Goal: Task Accomplishment & Management: Complete application form

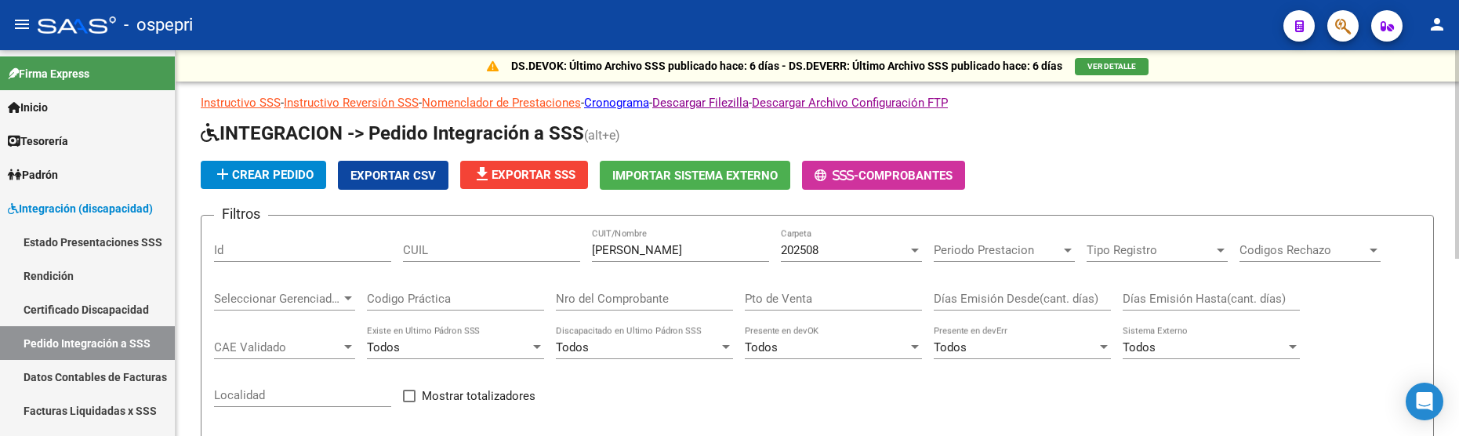
scroll to position [327, 0]
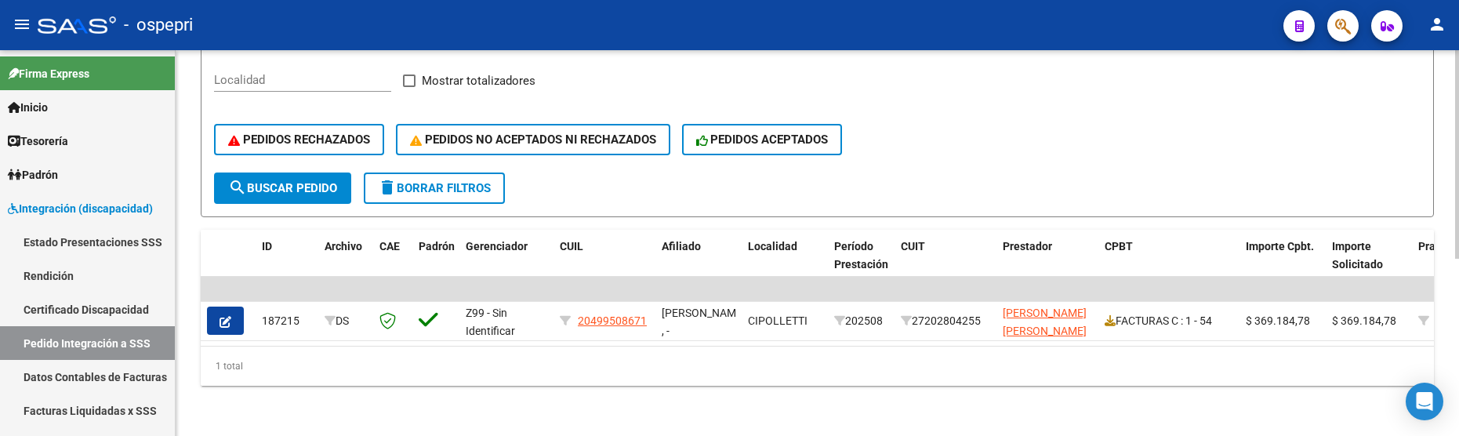
click at [1173, 158] on div "PEDIDOS RECHAZADOS PEDIDOS NO ACEPTADOS NI RECHAZADOS PEDIDOS ACEPTADOS" at bounding box center [817, 140] width 1206 height 66
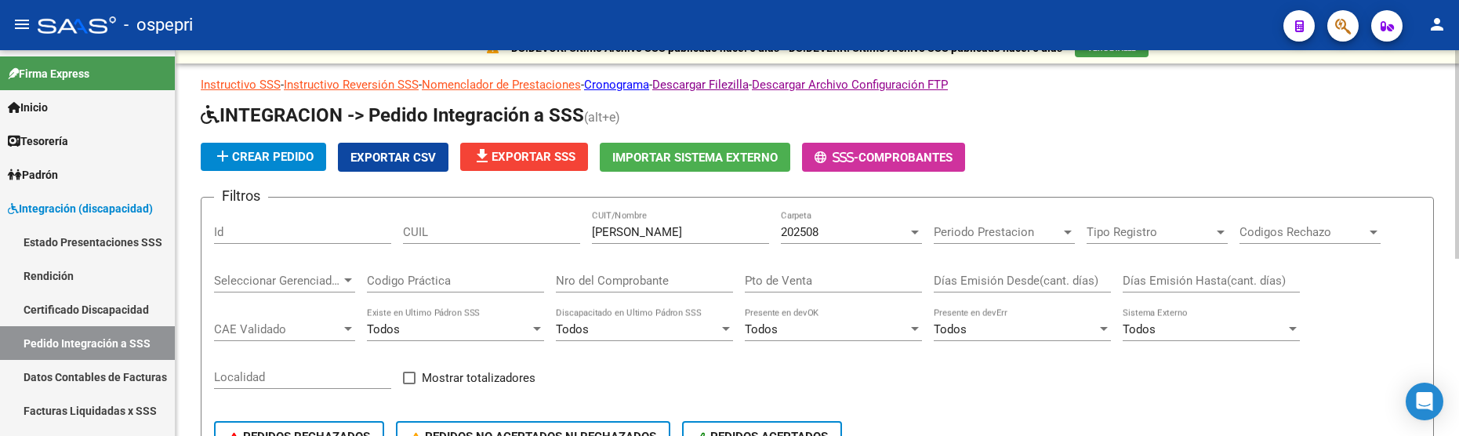
scroll to position [13, 0]
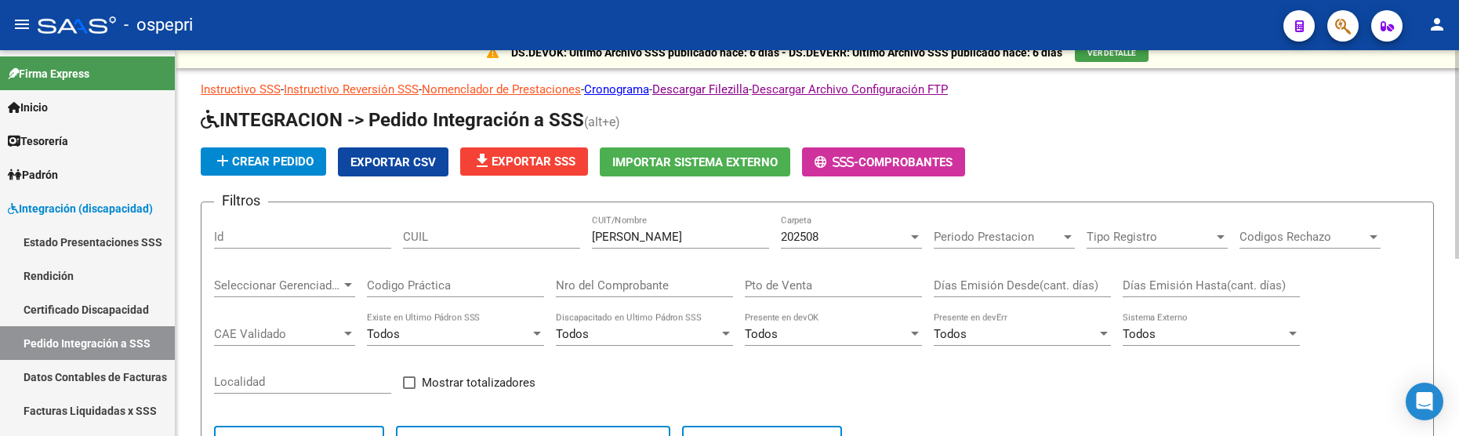
click at [915, 235] on div at bounding box center [915, 237] width 8 height 4
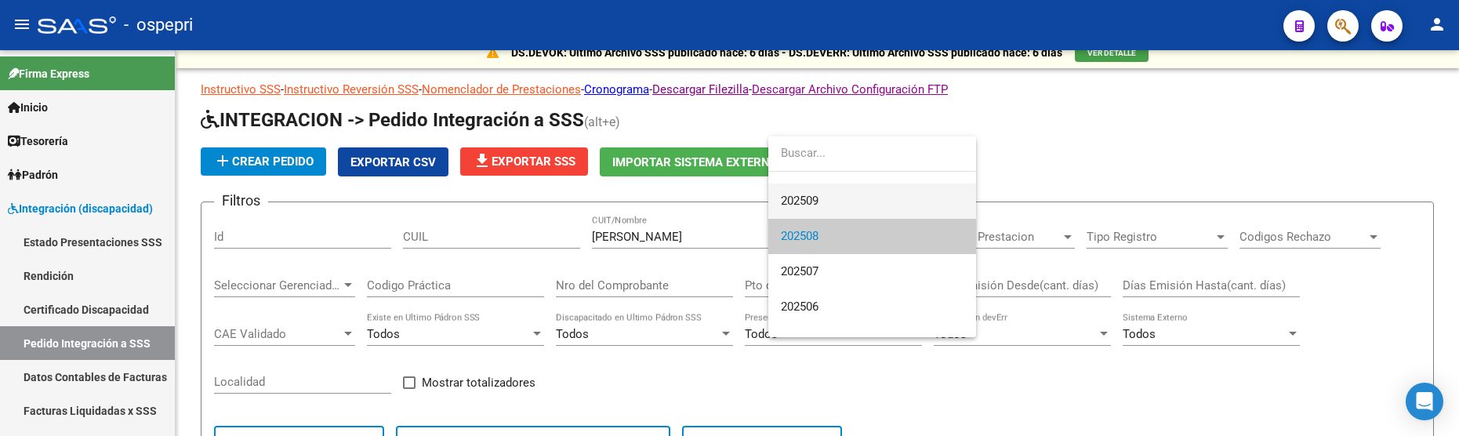
click at [868, 203] on span "202509" at bounding box center [872, 200] width 183 height 35
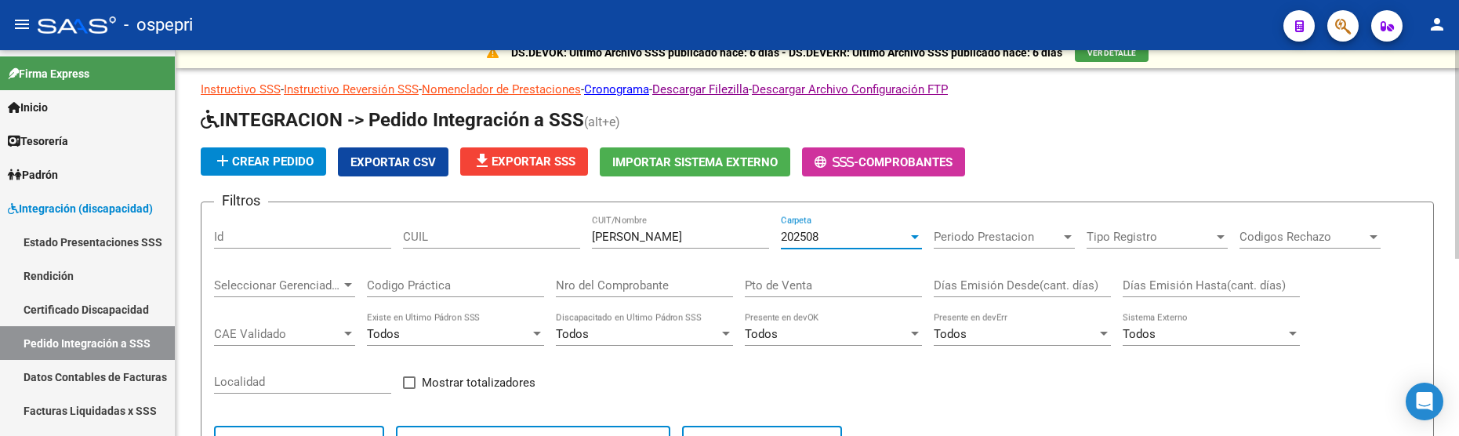
scroll to position [35, 0]
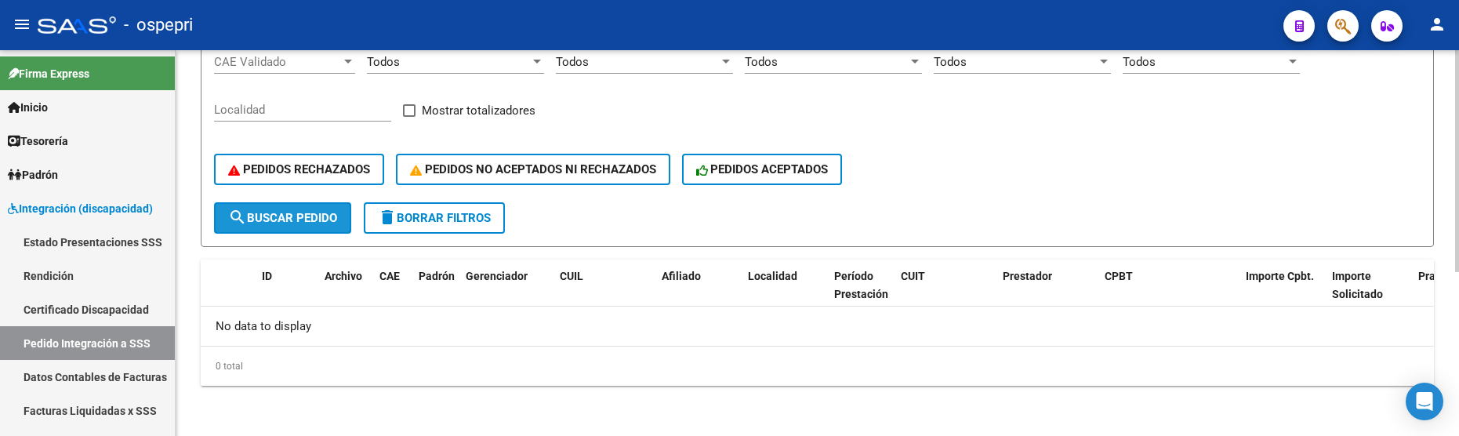
click at [299, 206] on button "search Buscar Pedido" at bounding box center [282, 217] width 137 height 31
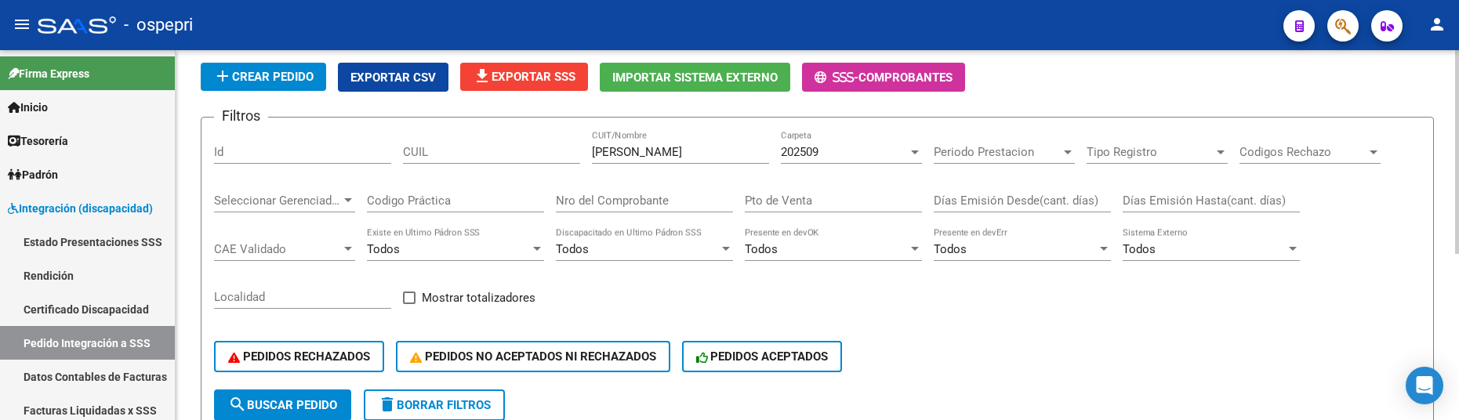
scroll to position [301, 0]
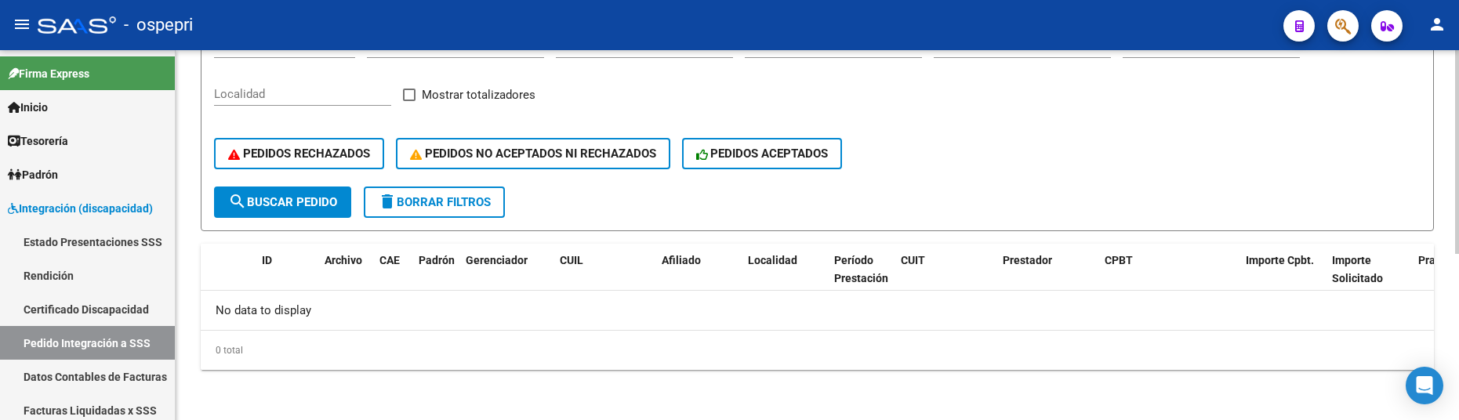
click at [1080, 169] on div "PEDIDOS RECHAZADOS PEDIDOS NO ACEPTADOS NI RECHAZADOS PEDIDOS ACEPTADOS" at bounding box center [817, 154] width 1206 height 66
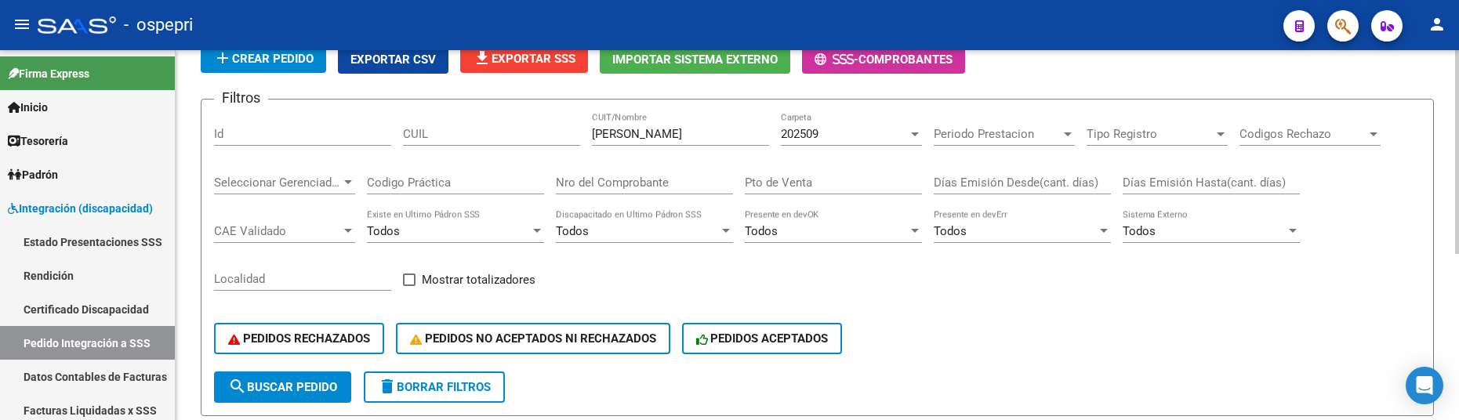
scroll to position [66, 0]
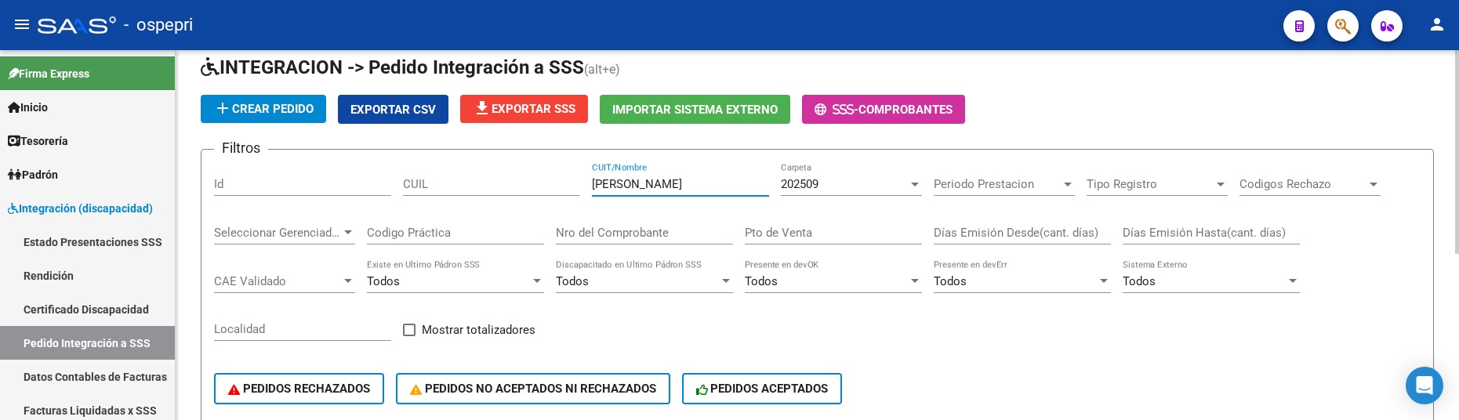
click at [695, 186] on input "romero sandra" at bounding box center [680, 184] width 177 height 14
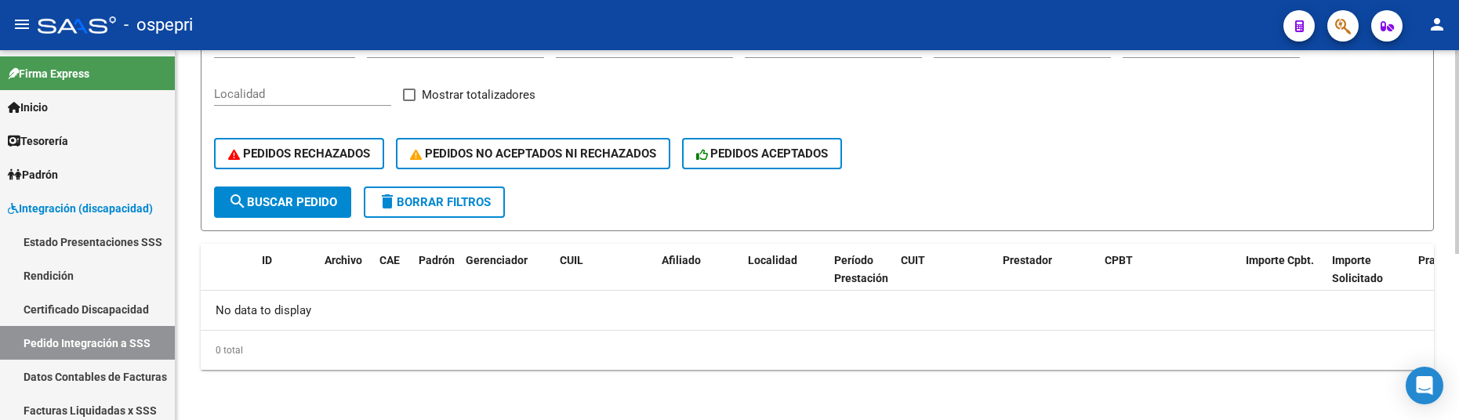
click at [321, 203] on span "search Buscar Pedido" at bounding box center [282, 202] width 109 height 14
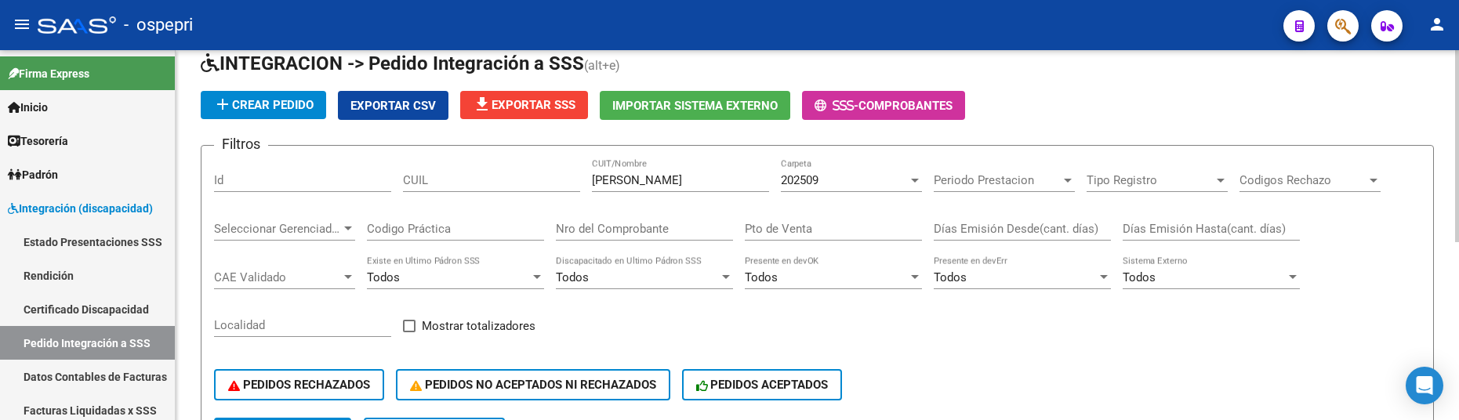
scroll to position [0, 0]
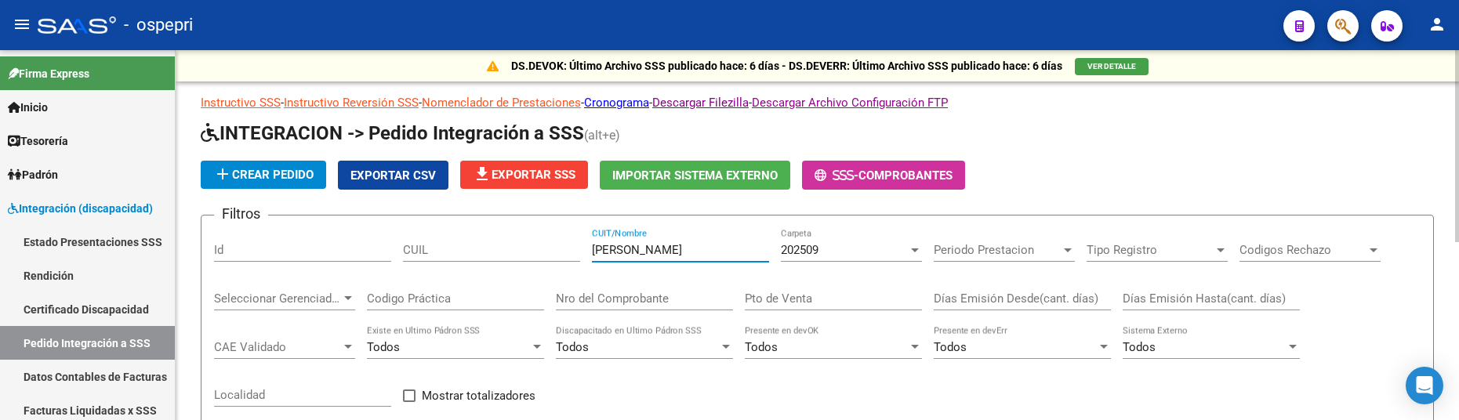
drag, startPoint x: 691, startPoint y: 250, endPoint x: 575, endPoint y: 250, distance: 116.0
click at [575, 250] on div "Filtros Id CUIL romero sandra CUIT/Nombre 202509 Carpeta Periodo Prestacion Per…" at bounding box center [817, 357] width 1206 height 259
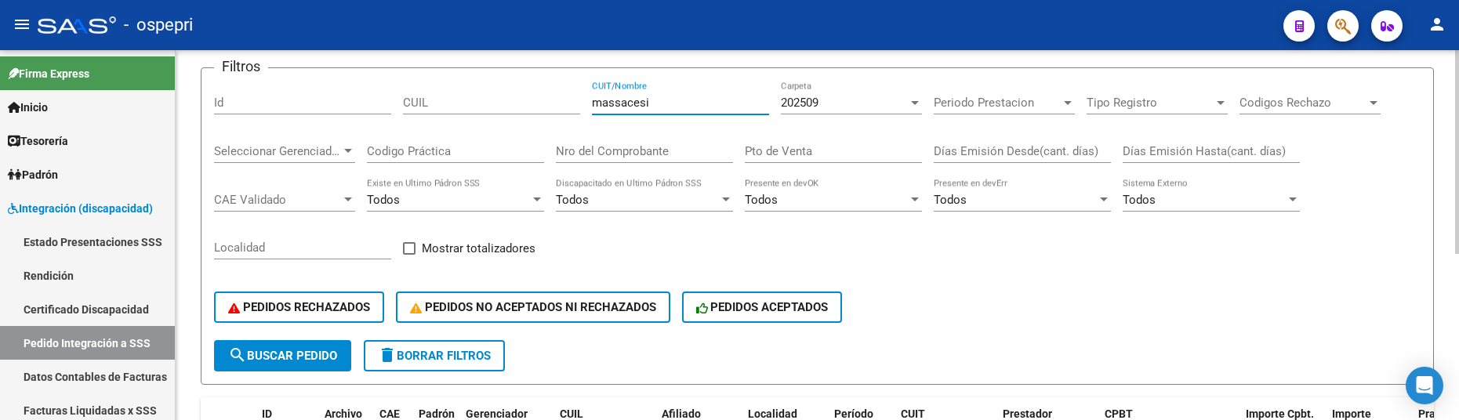
scroll to position [66, 0]
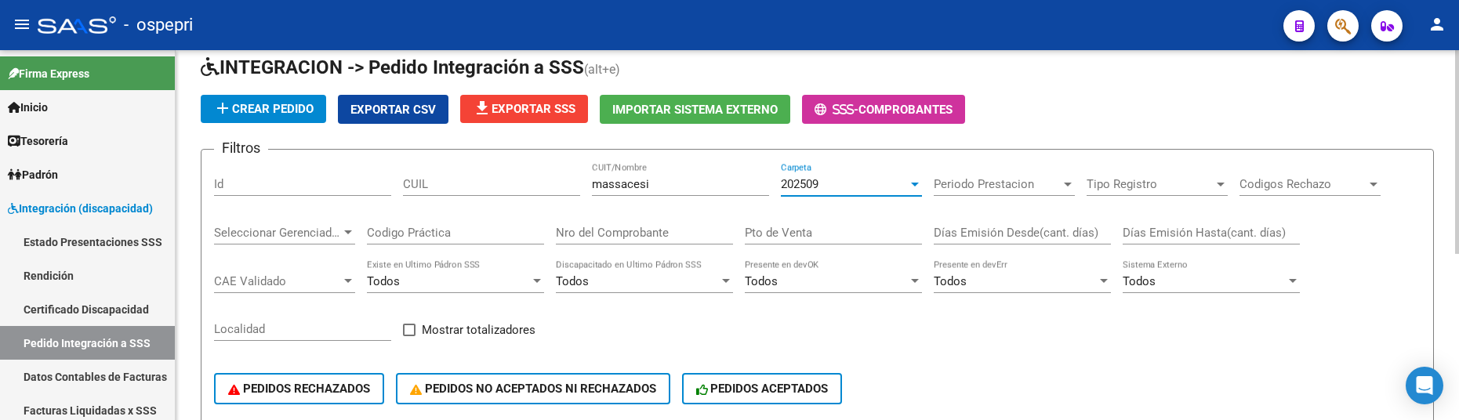
click at [920, 183] on div at bounding box center [915, 184] width 14 height 13
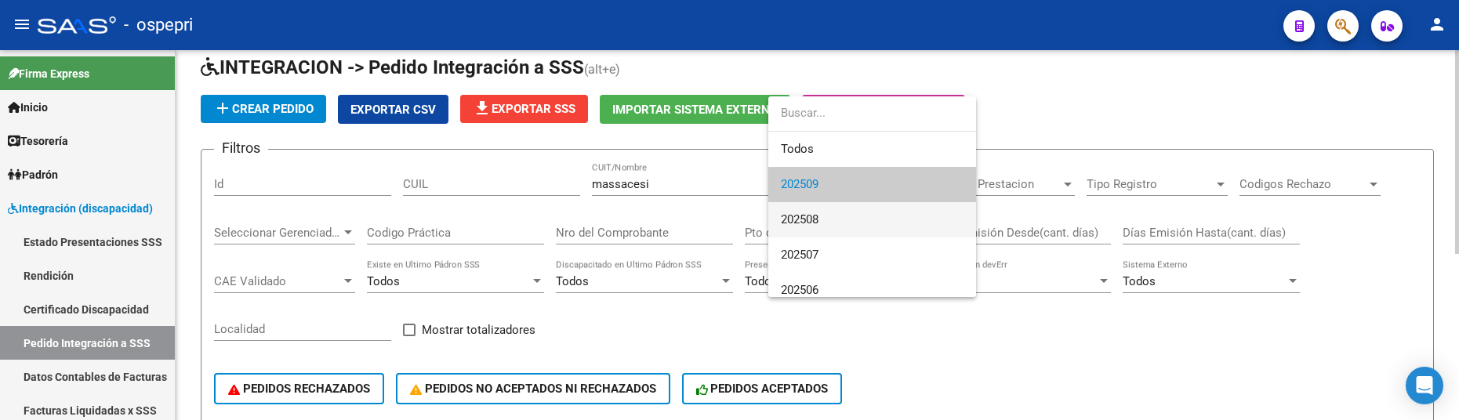
click at [863, 223] on span "202508" at bounding box center [872, 219] width 183 height 35
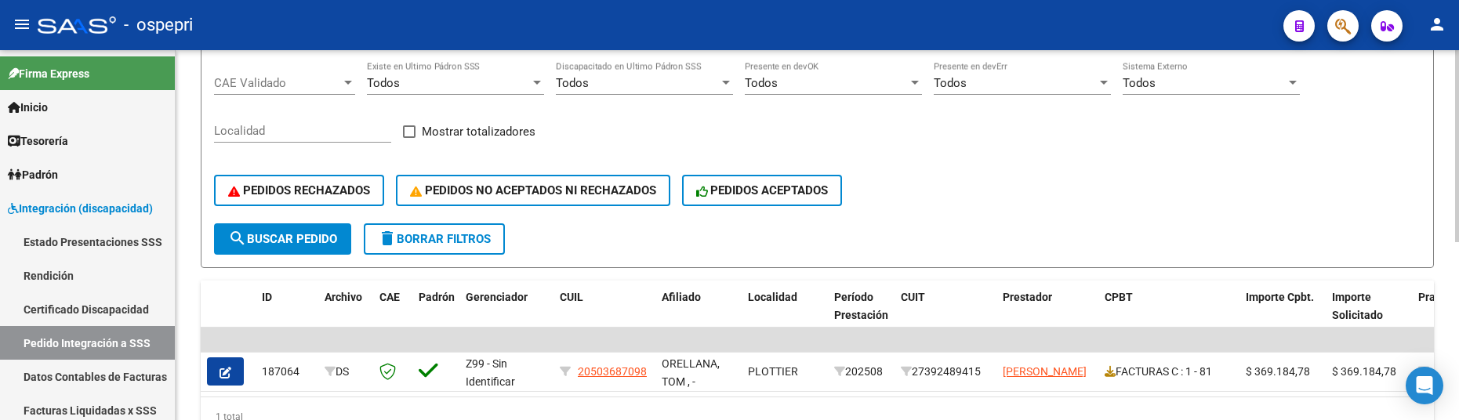
scroll to position [343, 0]
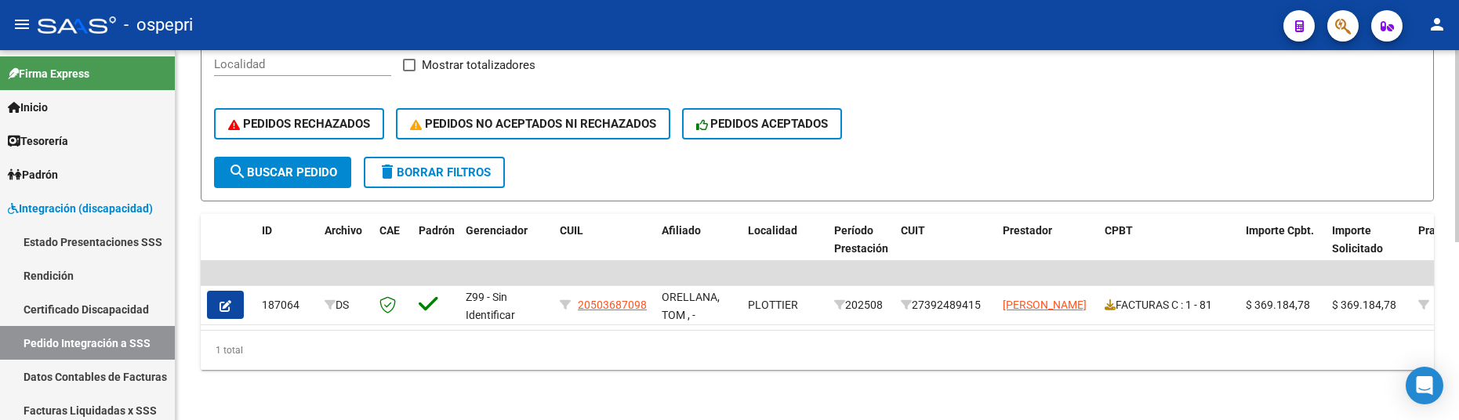
click at [674, 362] on div "1 total" at bounding box center [817, 350] width 1233 height 39
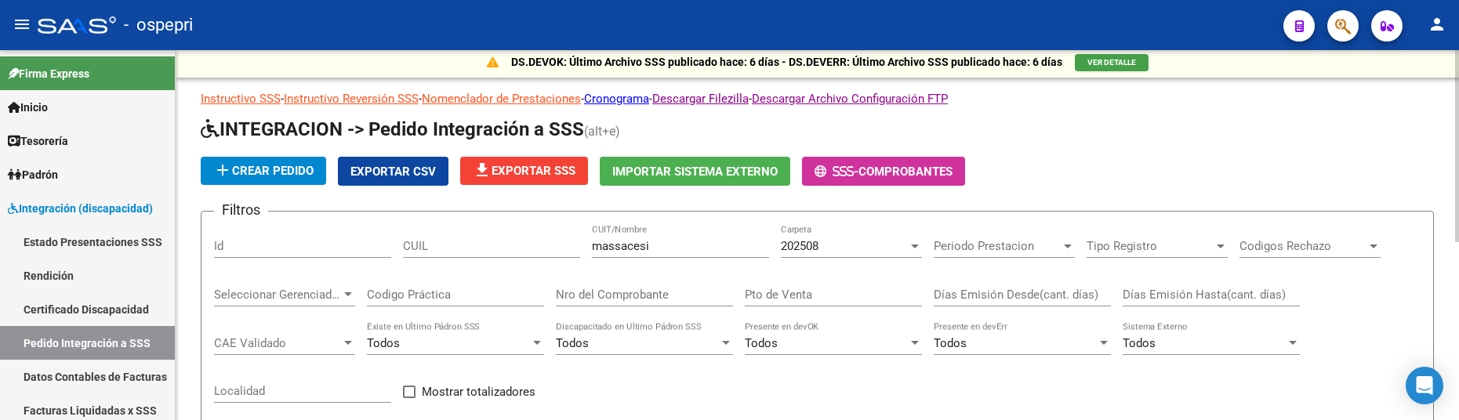
scroll to position [0, 0]
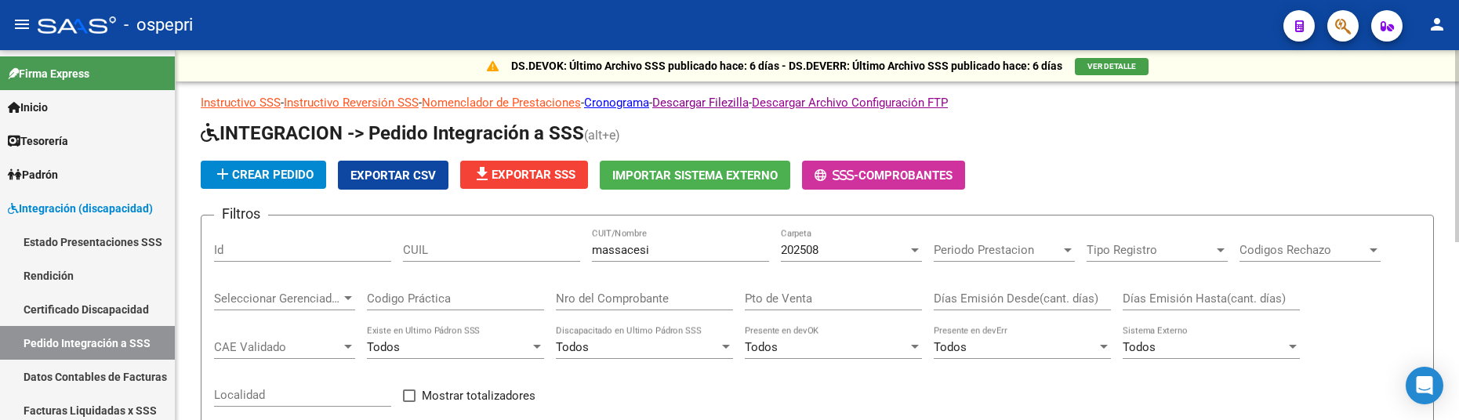
click at [917, 252] on div at bounding box center [915, 250] width 8 height 4
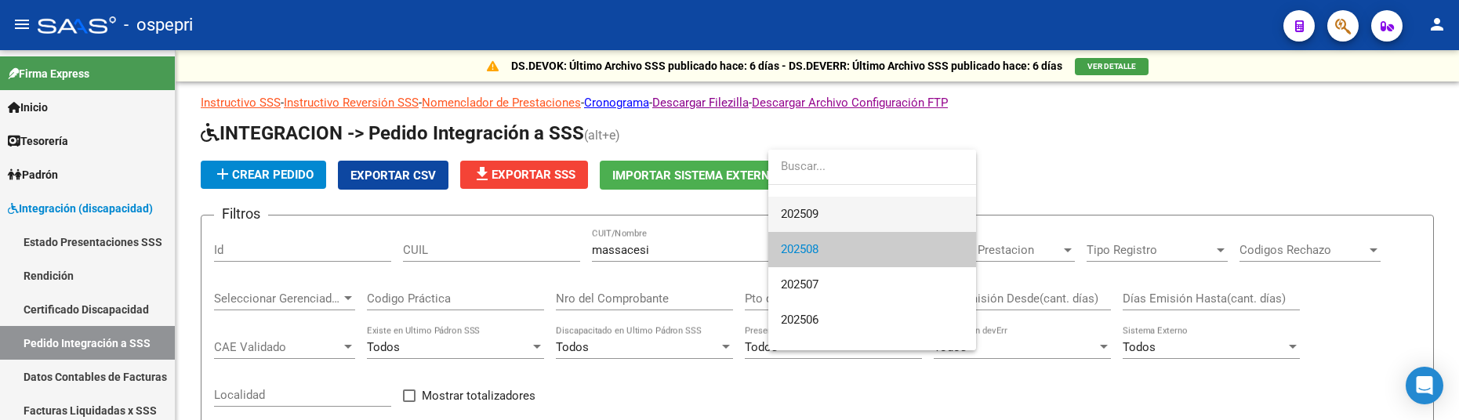
click at [867, 223] on span "202509" at bounding box center [872, 214] width 183 height 35
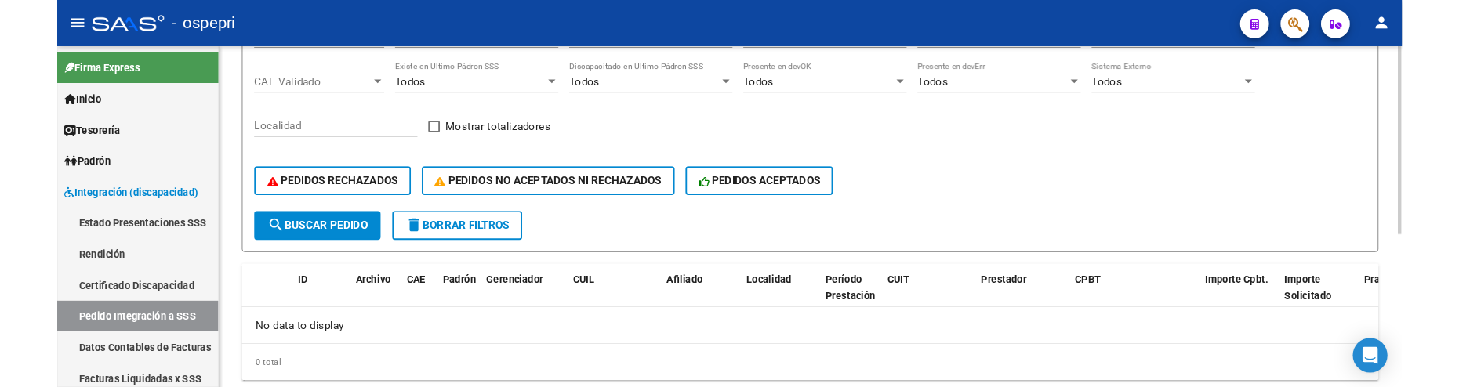
scroll to position [301, 0]
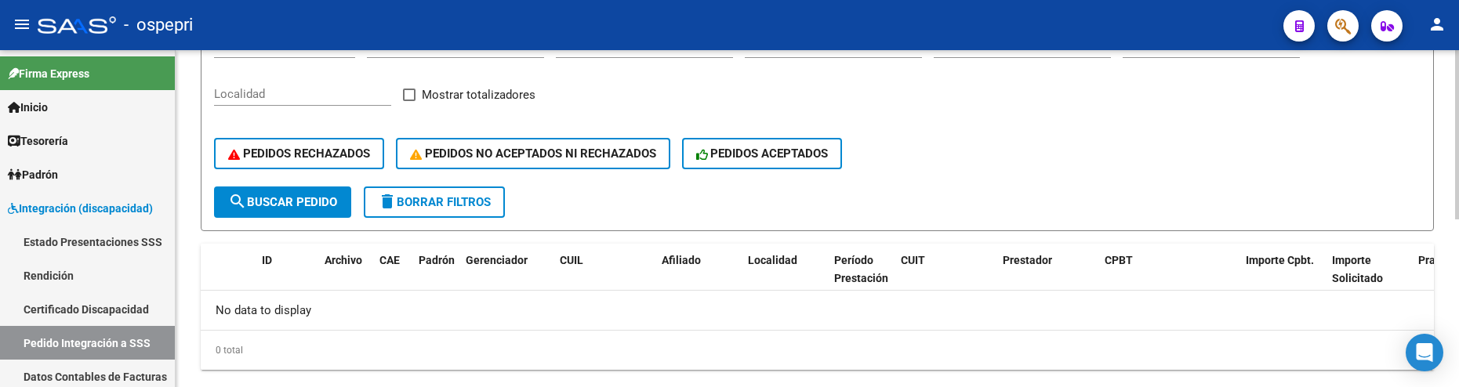
click at [1068, 154] on div "PEDIDOS RECHAZADOS PEDIDOS NO ACEPTADOS NI RECHAZADOS PEDIDOS ACEPTADOS" at bounding box center [817, 154] width 1206 height 66
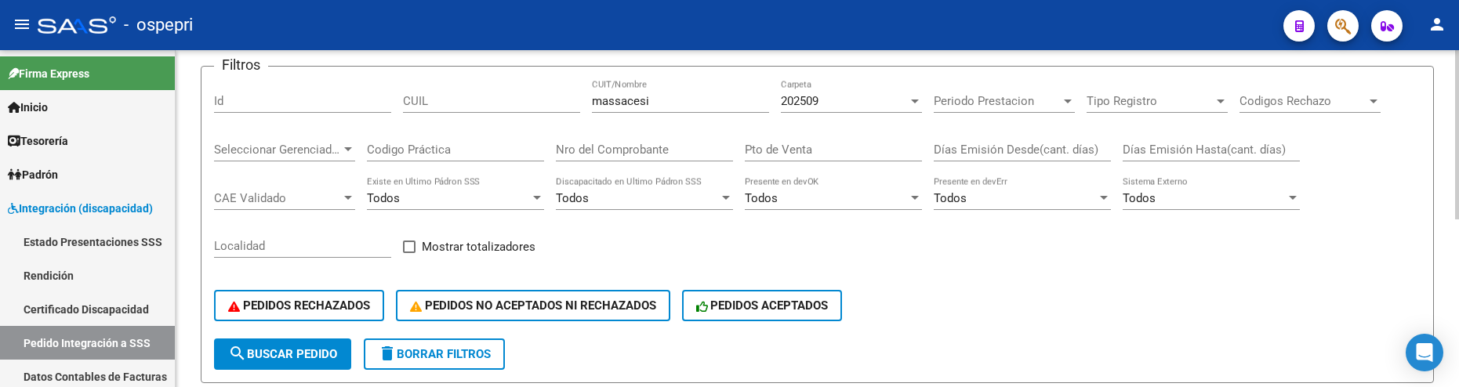
scroll to position [20, 0]
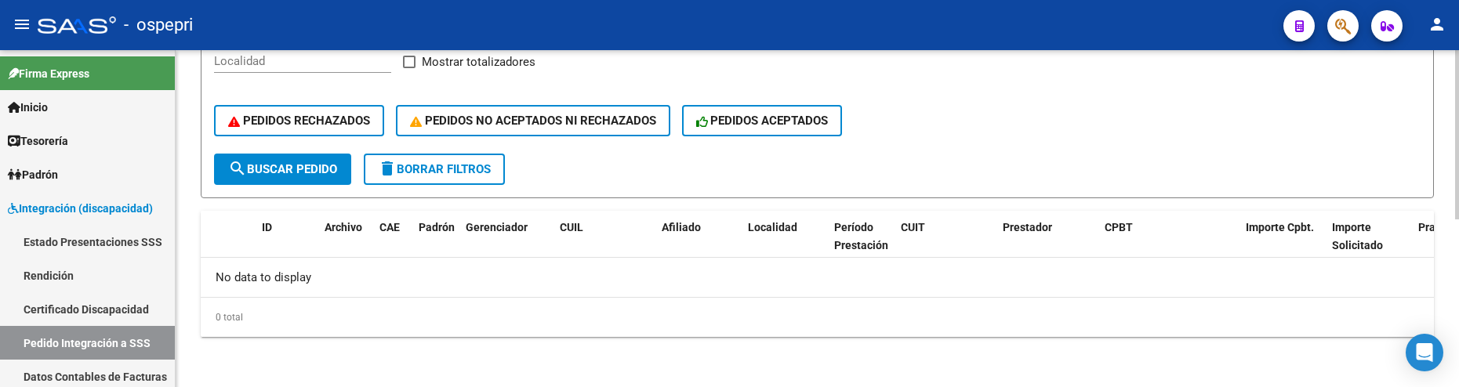
click at [305, 171] on span "search Buscar Pedido" at bounding box center [282, 169] width 109 height 14
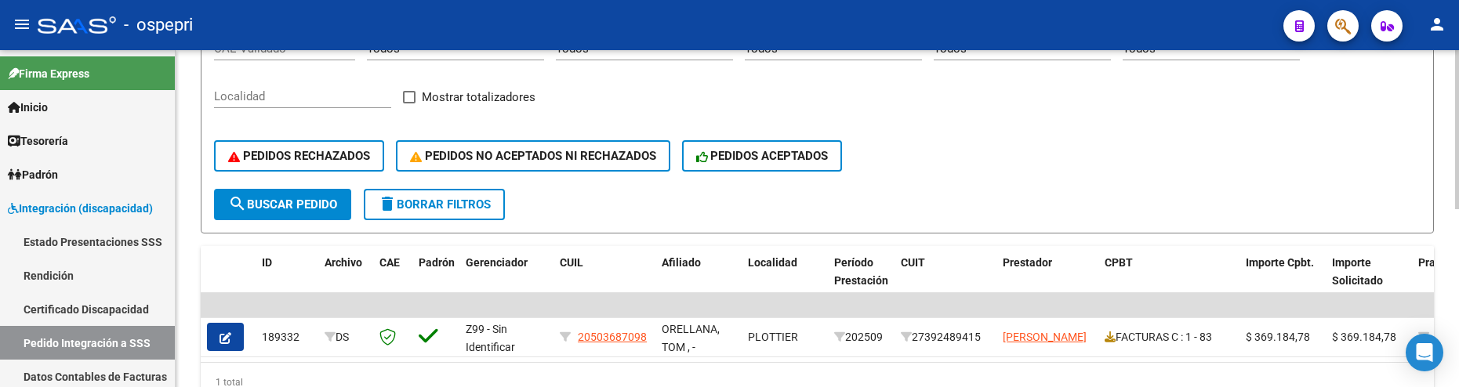
scroll to position [334, 0]
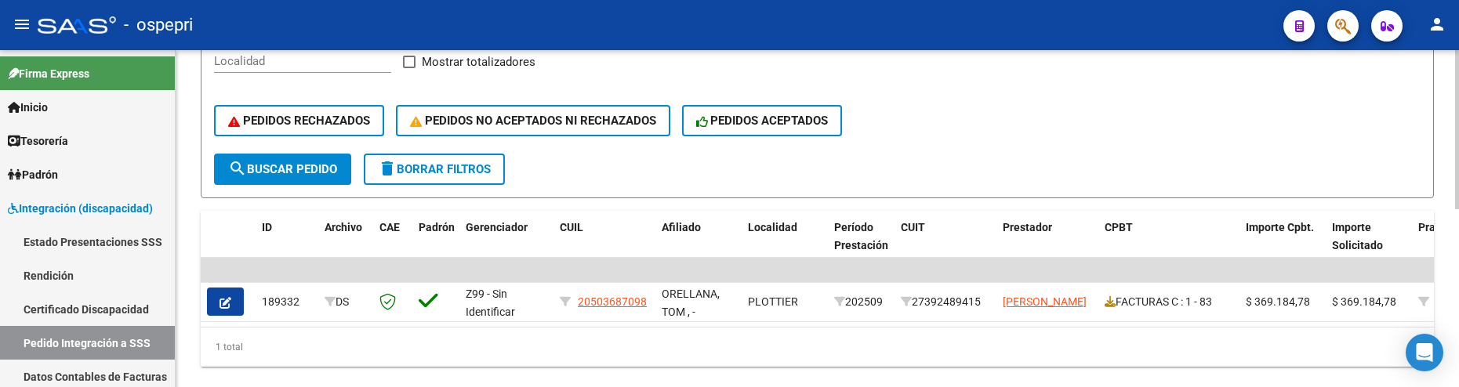
click at [992, 142] on div "PEDIDOS RECHAZADOS PEDIDOS NO ACEPTADOS NI RECHAZADOS PEDIDOS ACEPTADOS" at bounding box center [817, 121] width 1206 height 66
click at [1081, 125] on div "PEDIDOS RECHAZADOS PEDIDOS NO ACEPTADOS NI RECHAZADOS PEDIDOS ACEPTADOS" at bounding box center [817, 121] width 1206 height 66
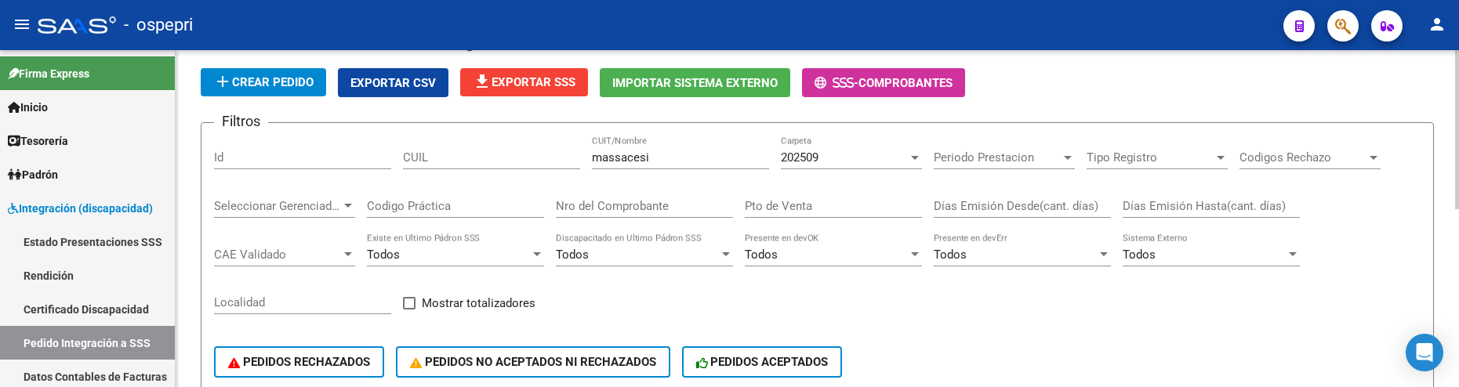
scroll to position [20, 0]
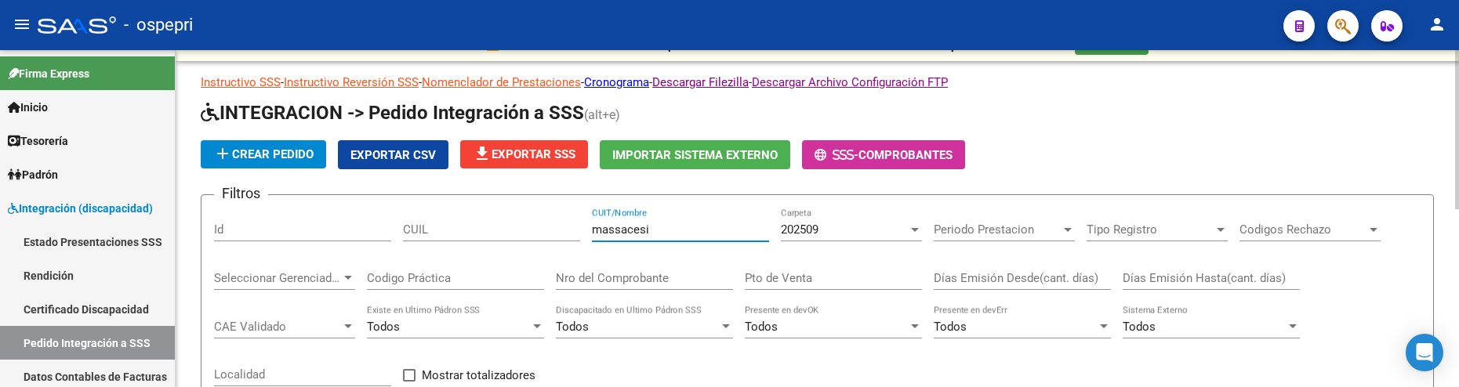
drag, startPoint x: 716, startPoint y: 228, endPoint x: 559, endPoint y: 228, distance: 157.6
click at [559, 228] on div "Filtros Id CUIL massacesi CUIT/Nombre 202509 Carpeta Periodo Prestacion Periodo…" at bounding box center [817, 337] width 1206 height 259
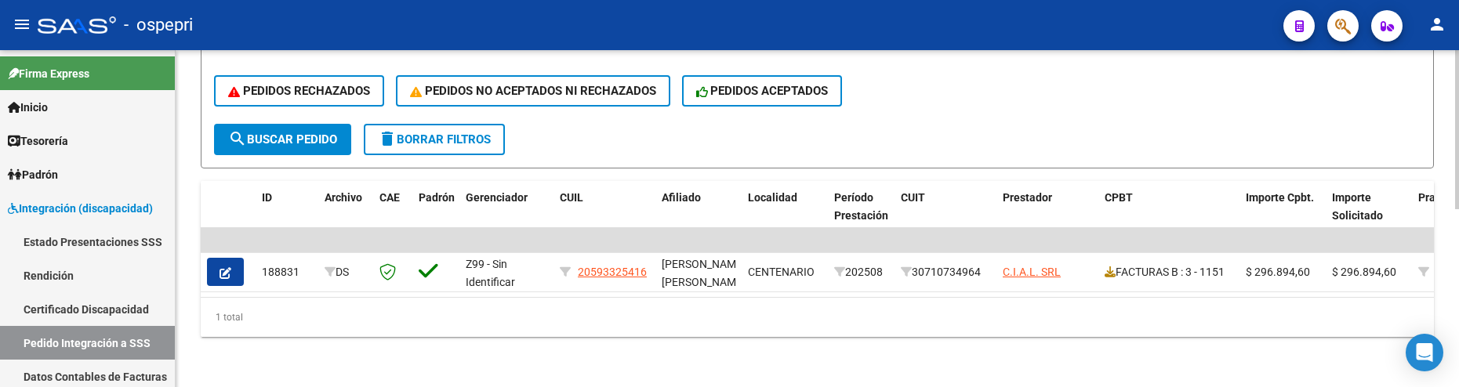
scroll to position [375, 0]
type input "c.i.a.l"
click at [289, 132] on span "search Buscar Pedido" at bounding box center [282, 139] width 109 height 14
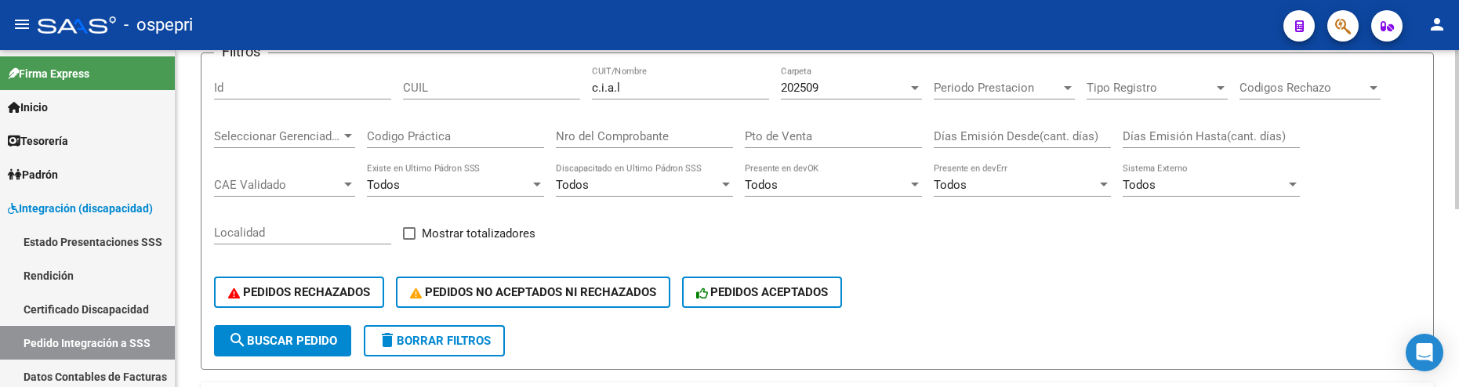
scroll to position [140, 0]
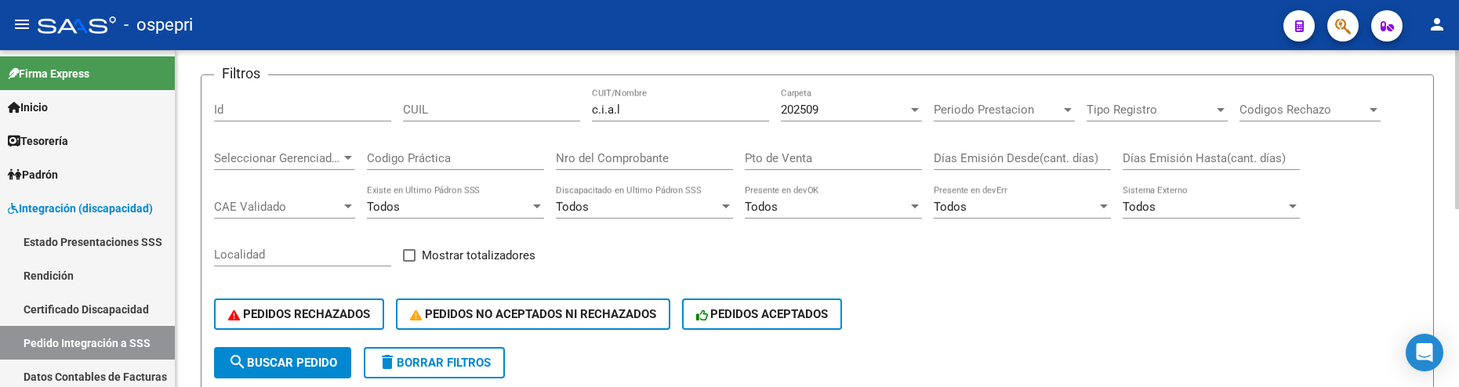
click at [1014, 289] on div "PEDIDOS RECHAZADOS PEDIDOS NO ACEPTADOS NI RECHAZADOS PEDIDOS ACEPTADOS" at bounding box center [817, 314] width 1206 height 66
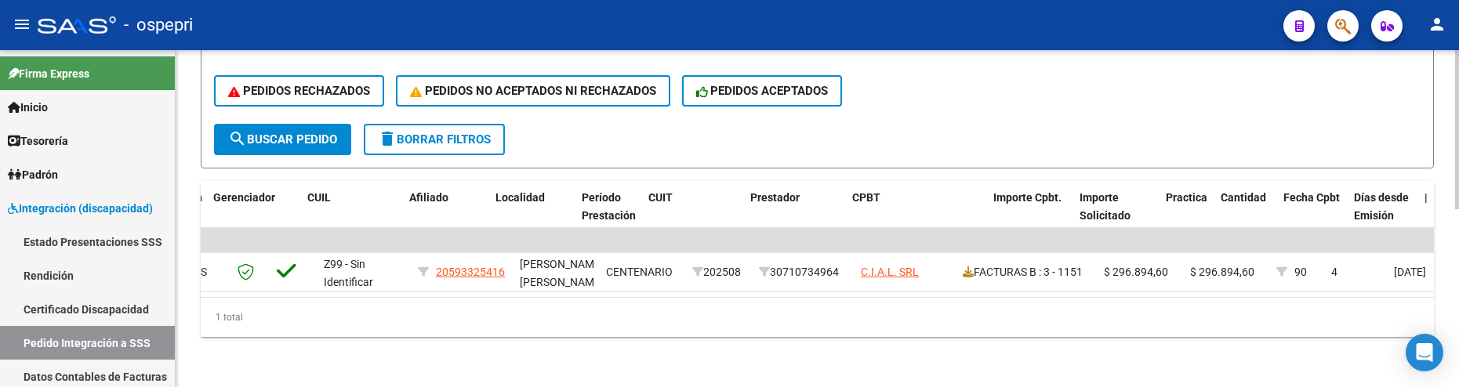
scroll to position [0, 0]
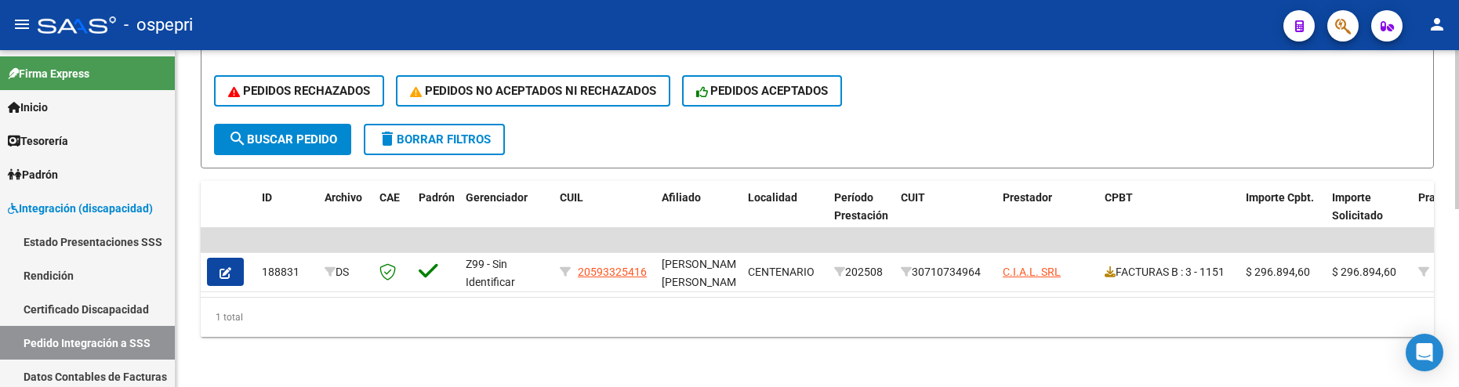
click at [1014, 129] on form "Filtros Id CUIL c.i.a.l CUIT/Nombre 202509 Carpeta Periodo Prestacion Periodo P…" at bounding box center [817, 9] width 1233 height 317
click at [999, 78] on div "PEDIDOS RECHAZADOS PEDIDOS NO ACEPTADOS NI RECHAZADOS PEDIDOS ACEPTADOS" at bounding box center [817, 91] width 1206 height 66
click at [983, 134] on form "Filtros Id CUIL c.i.a.l CUIT/Nombre 202509 Carpeta Periodo Prestacion Periodo P…" at bounding box center [817, 9] width 1233 height 317
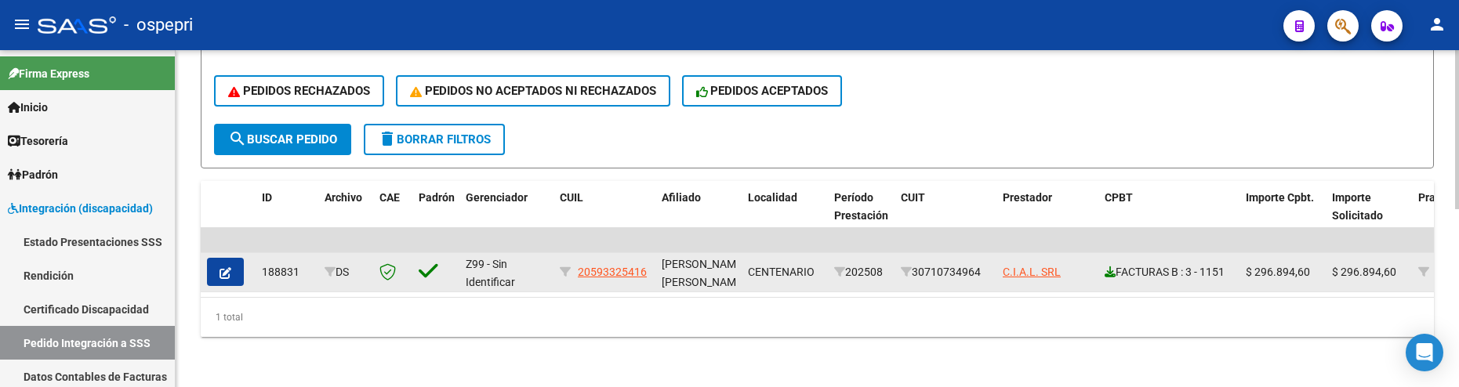
click at [1109, 267] on icon at bounding box center [1109, 272] width 11 height 11
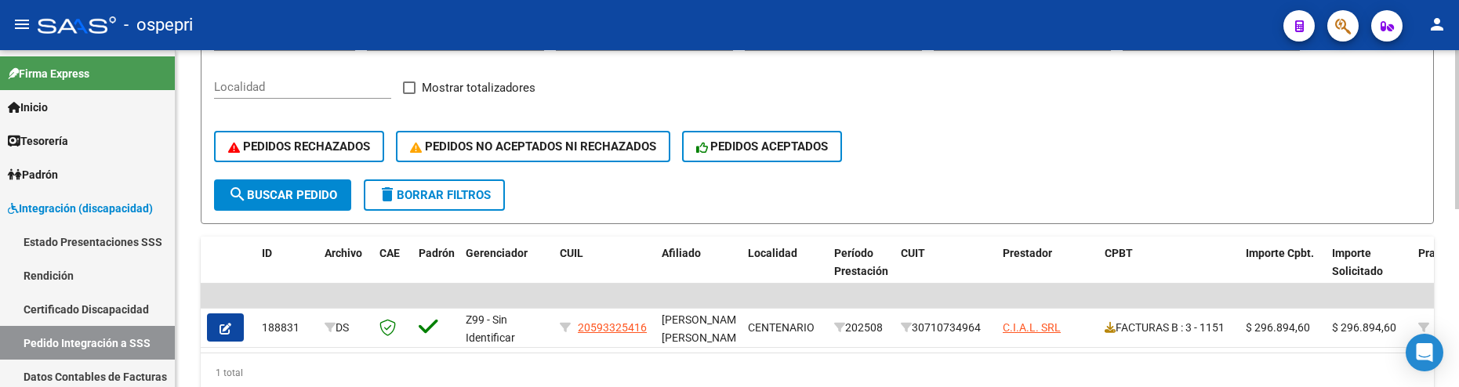
scroll to position [375, 0]
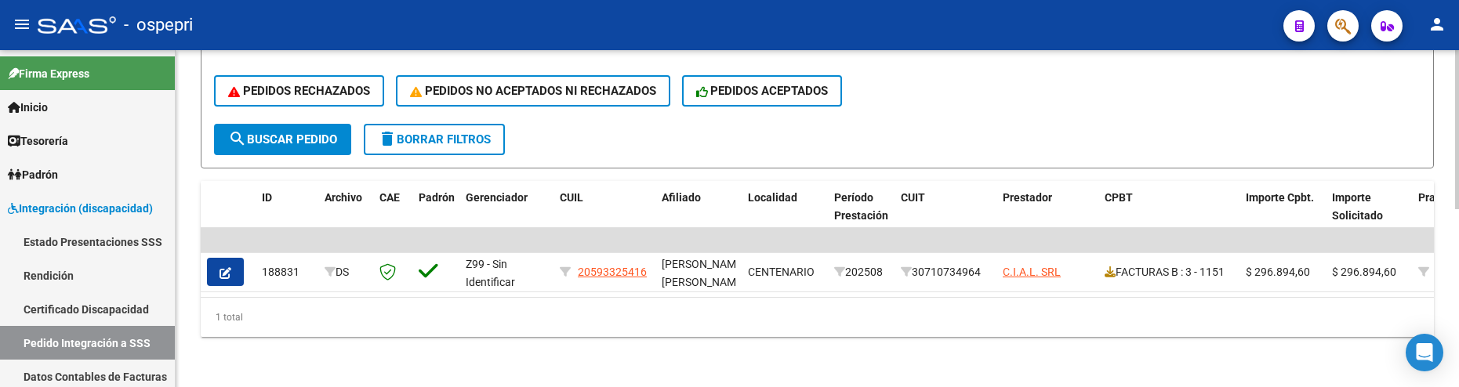
click at [281, 132] on span "search Buscar Pedido" at bounding box center [282, 139] width 109 height 14
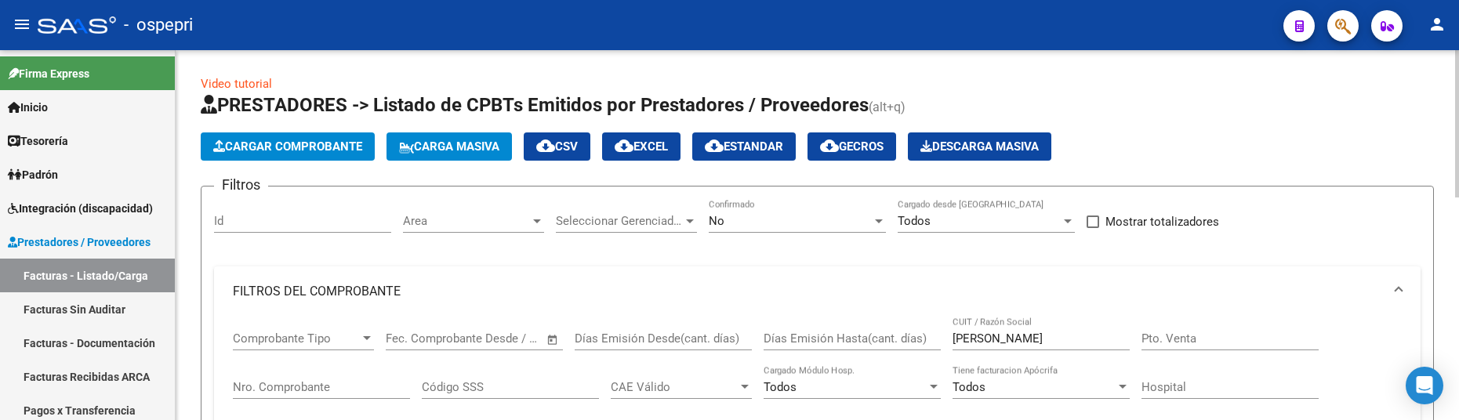
click at [308, 145] on span "Cargar Comprobante" at bounding box center [287, 147] width 149 height 14
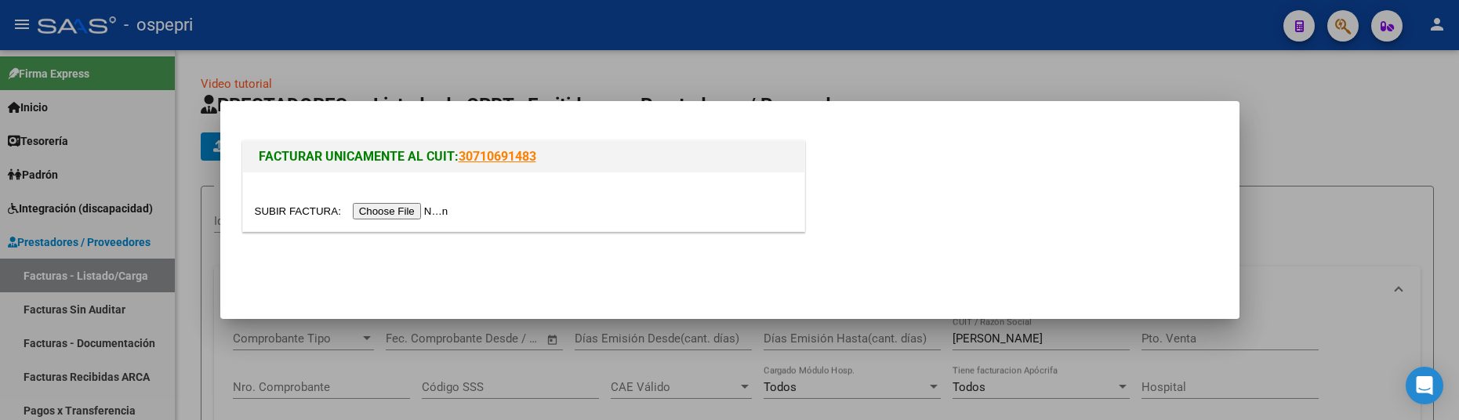
click at [390, 214] on input "file" at bounding box center [354, 211] width 198 height 16
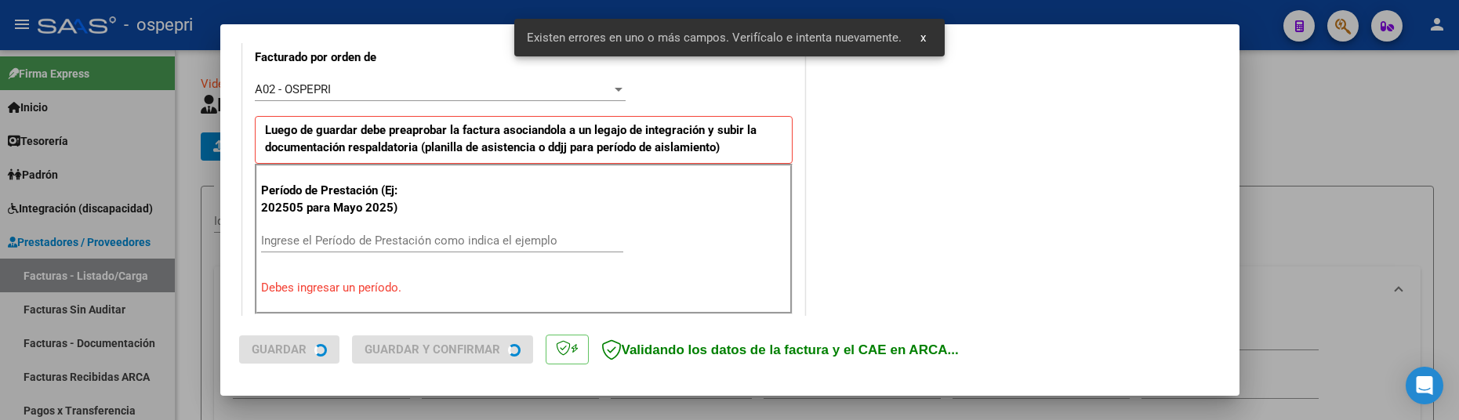
scroll to position [459, 0]
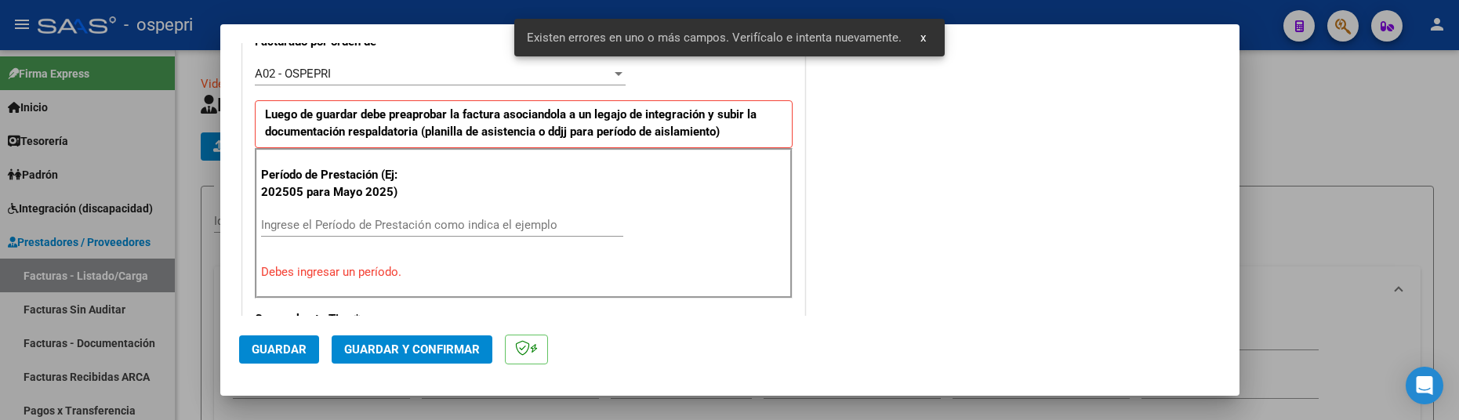
click at [435, 232] on div "Ingrese el Período de Prestación como indica el ejemplo" at bounding box center [442, 225] width 362 height 24
click at [435, 229] on input "Ingrese el Período de Prestación como indica el ejemplo" at bounding box center [442, 225] width 362 height 14
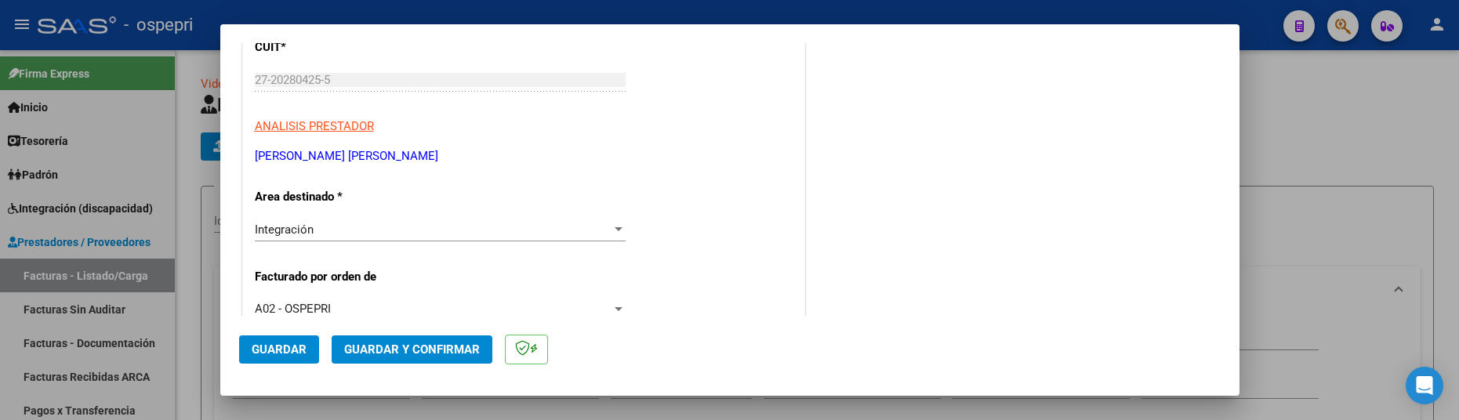
scroll to position [381, 0]
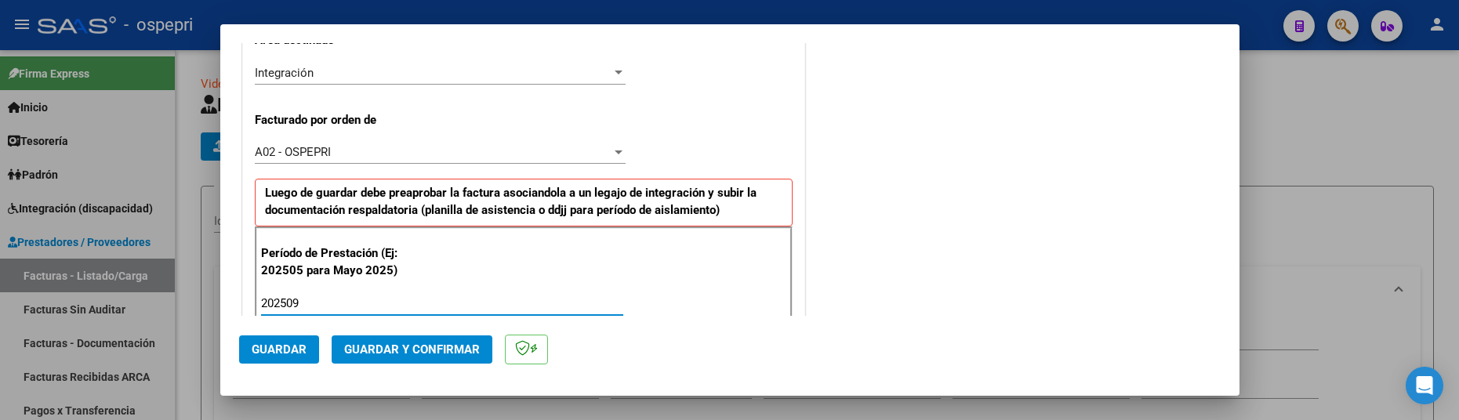
type input "202509"
click at [292, 343] on span "Guardar" at bounding box center [279, 350] width 55 height 14
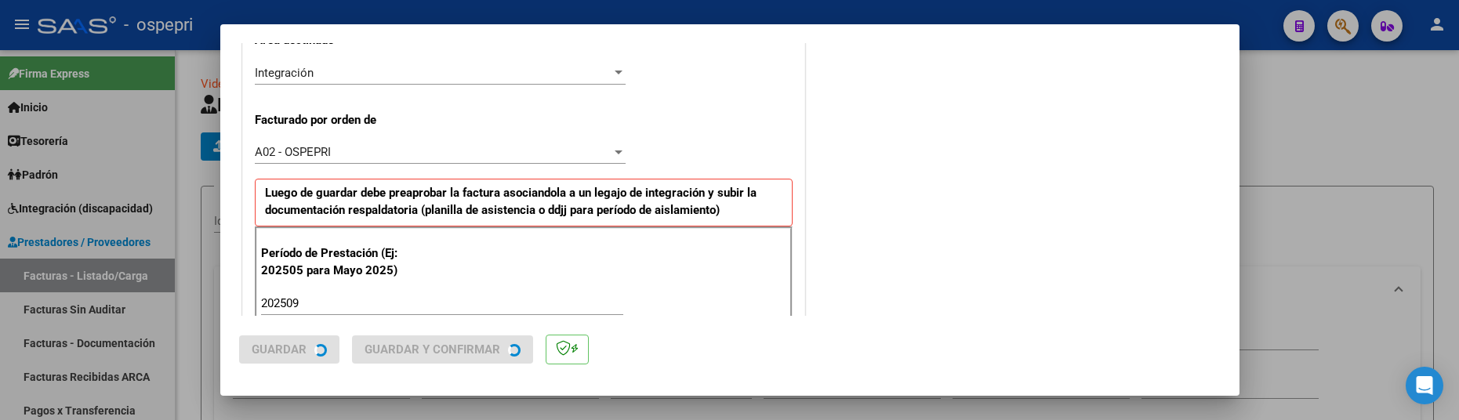
scroll to position [0, 0]
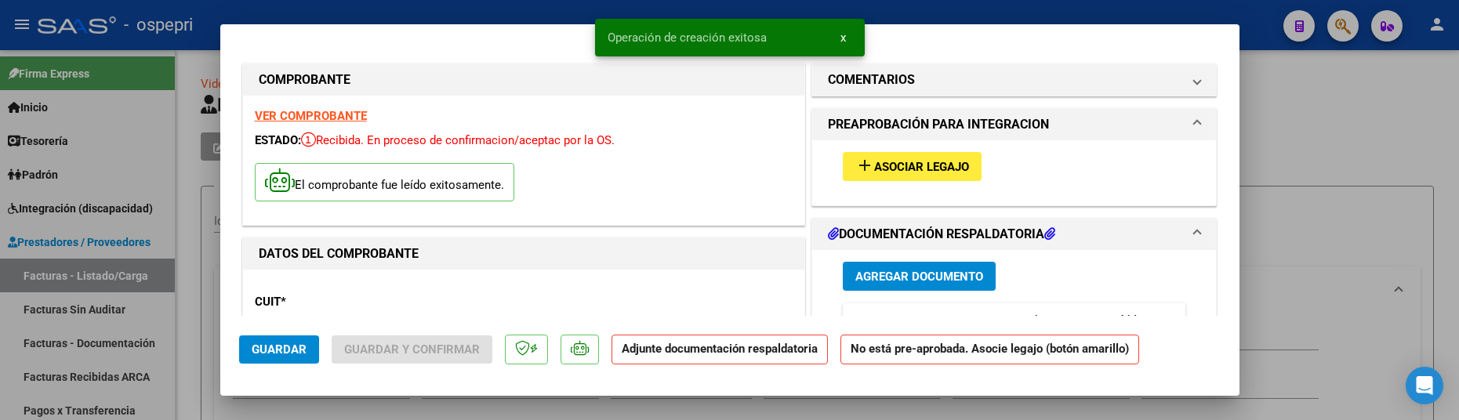
click at [908, 179] on button "add Asociar Legajo" at bounding box center [912, 166] width 139 height 29
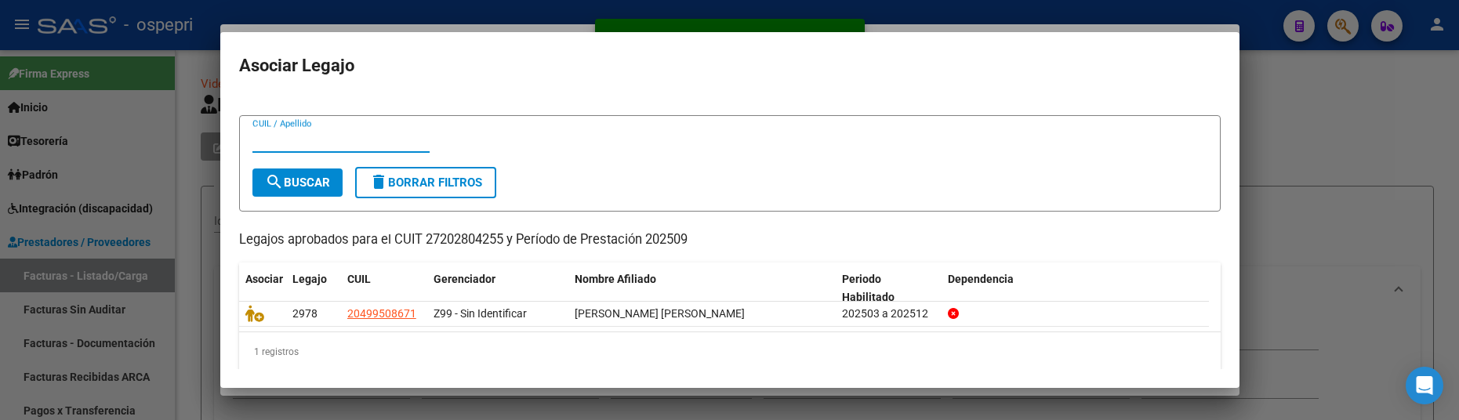
scroll to position [35, 0]
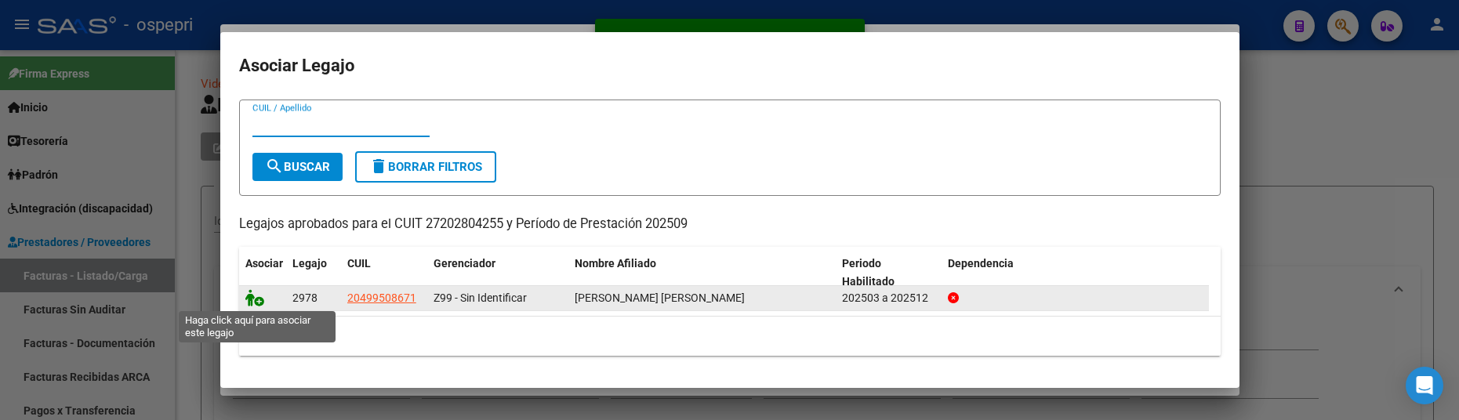
click at [258, 299] on icon at bounding box center [254, 297] width 19 height 17
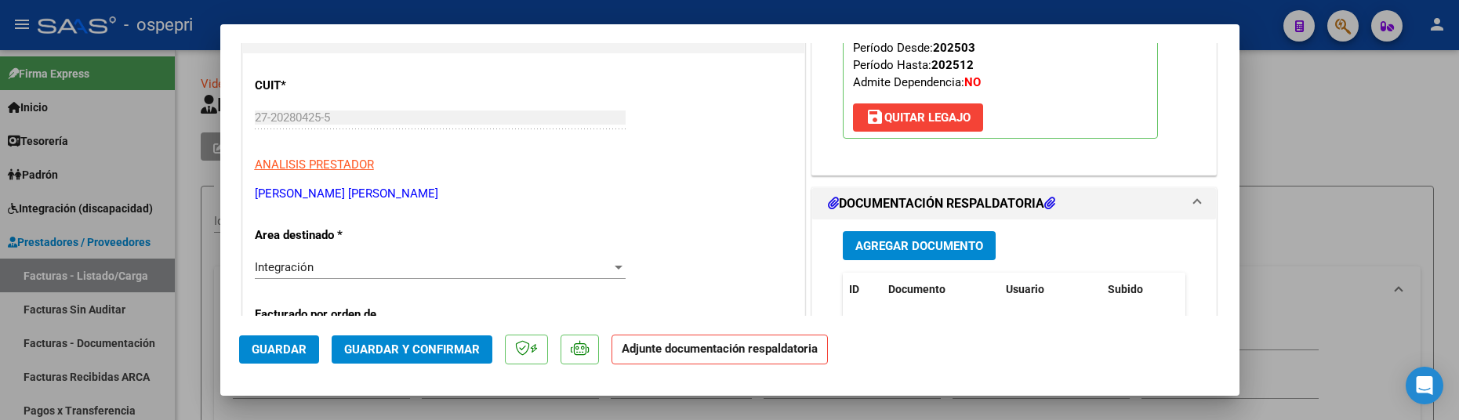
scroll to position [314, 0]
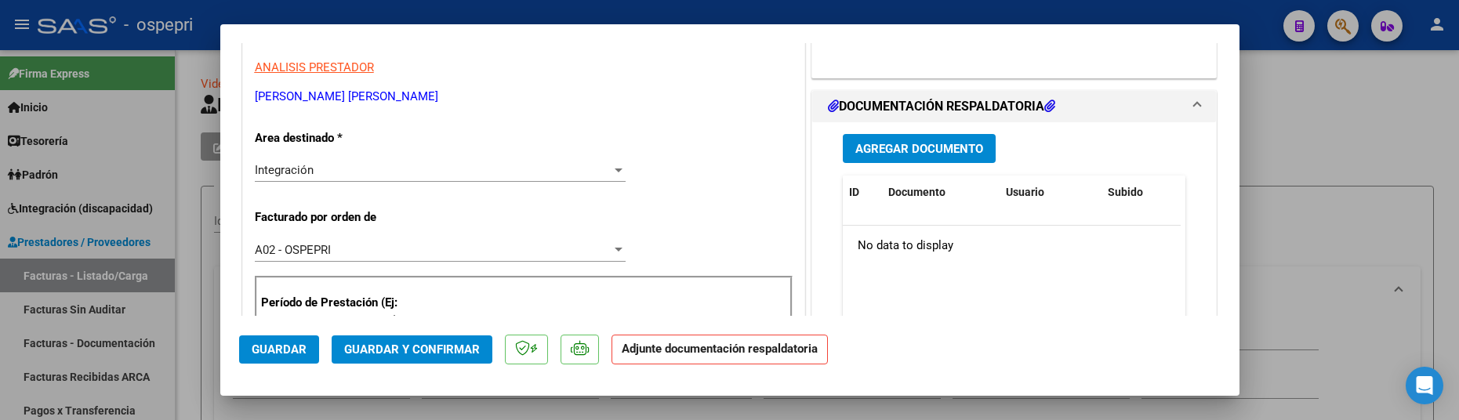
click at [923, 143] on span "Agregar Documento" at bounding box center [919, 149] width 128 height 14
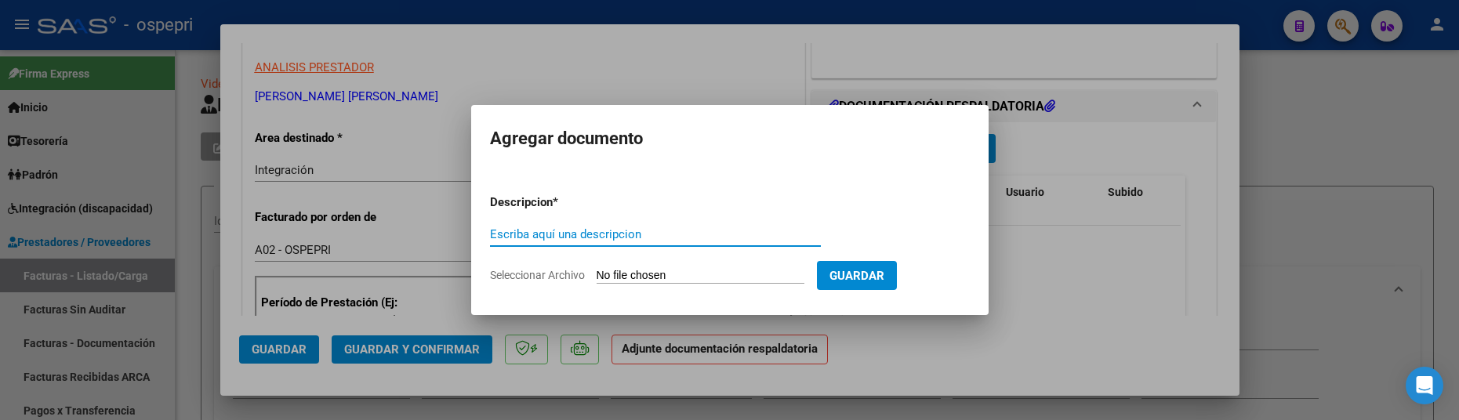
click at [525, 234] on input "Escriba aquí una descripcion" at bounding box center [655, 234] width 331 height 14
type input "202509"
click at [709, 270] on input "Seleccionar Archivo" at bounding box center [701, 276] width 208 height 15
type input "C:\fakepath\Asistencia_Septiembre2025.jpeg"
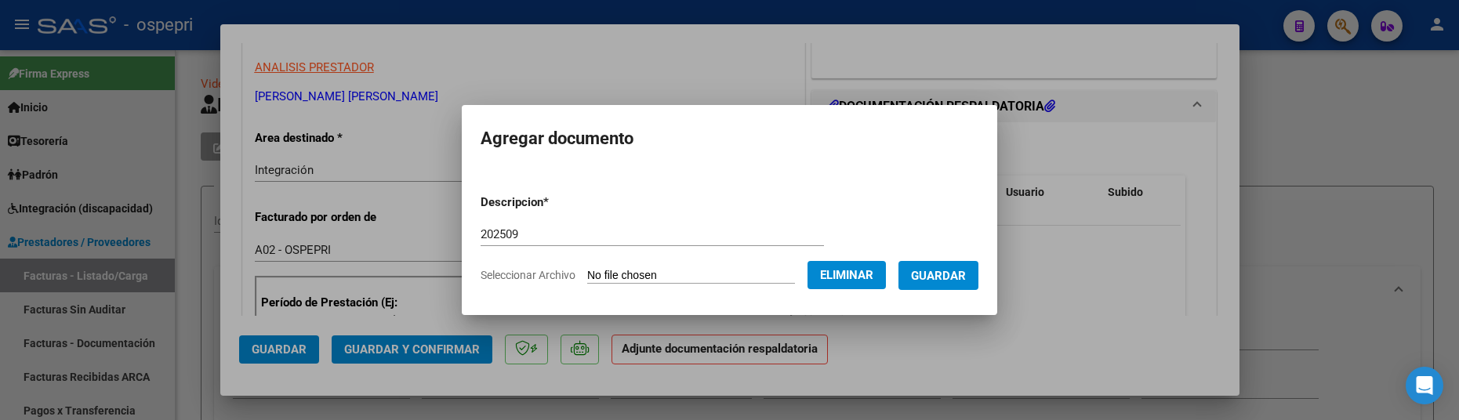
click at [960, 274] on span "Guardar" at bounding box center [938, 276] width 55 height 14
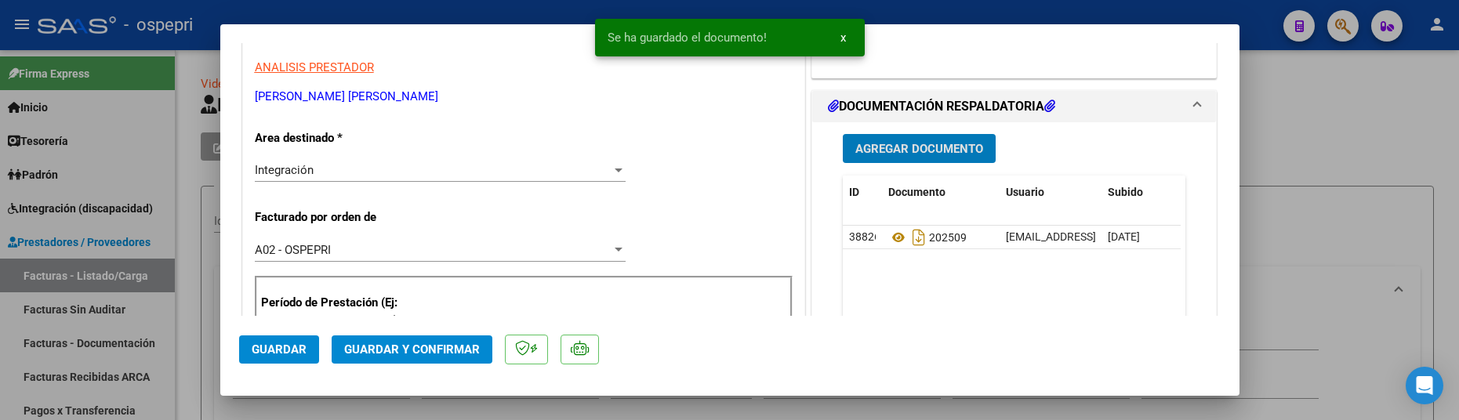
click at [397, 344] on span "Guardar y Confirmar" at bounding box center [412, 350] width 136 height 14
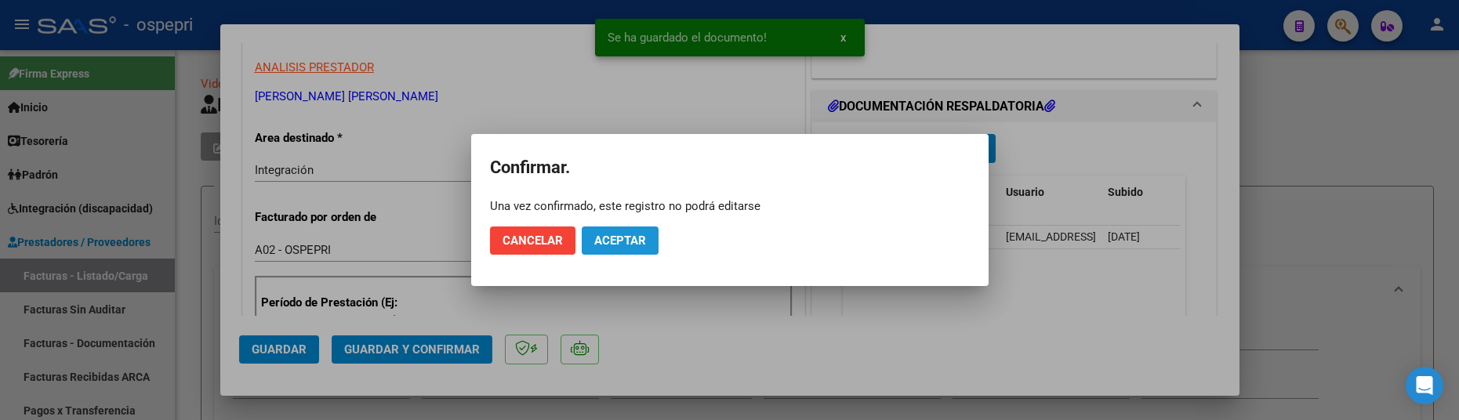
click at [654, 232] on button "Aceptar" at bounding box center [620, 241] width 77 height 28
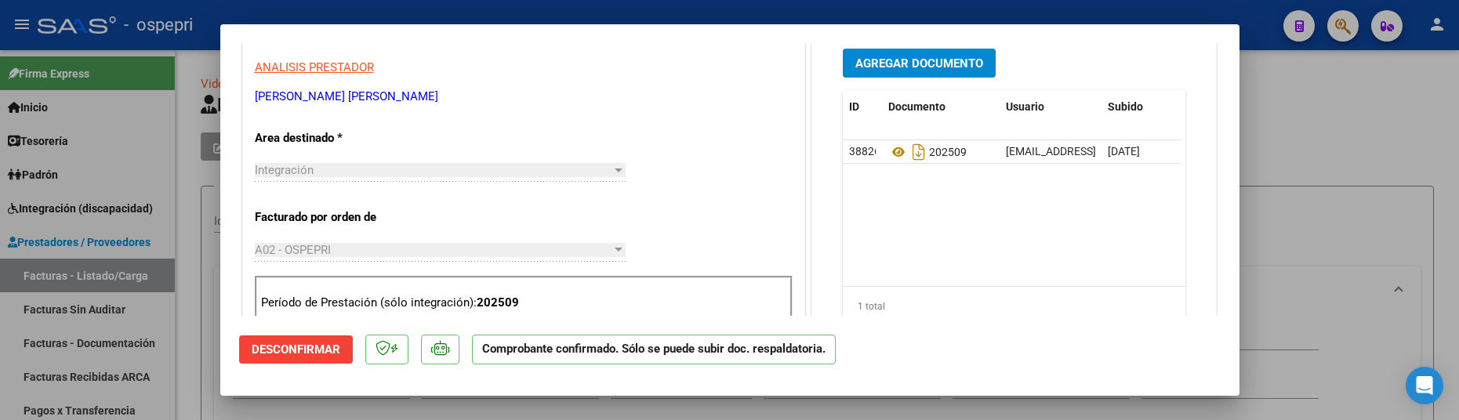
click at [1286, 267] on div at bounding box center [729, 210] width 1459 height 420
type input "$ 0,00"
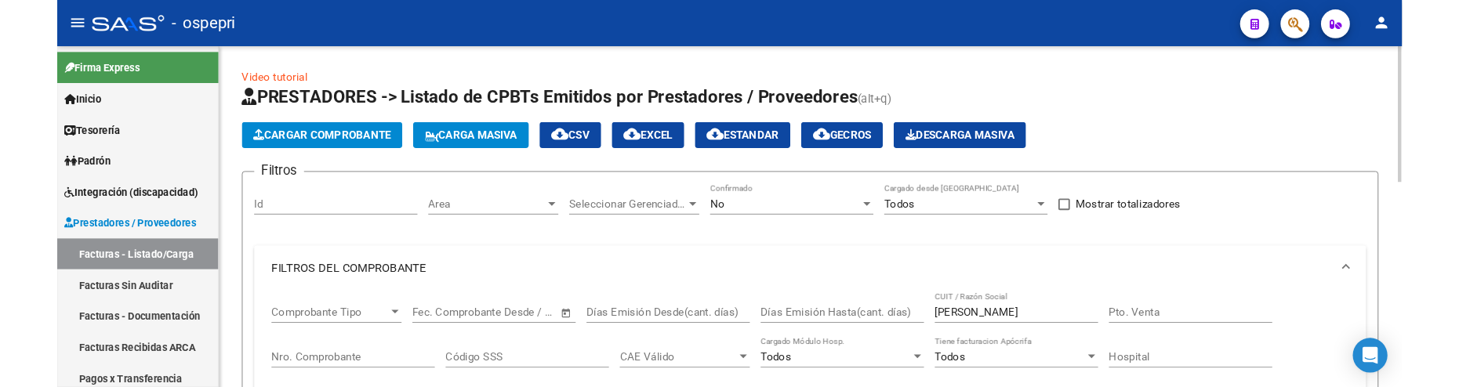
scroll to position [78, 0]
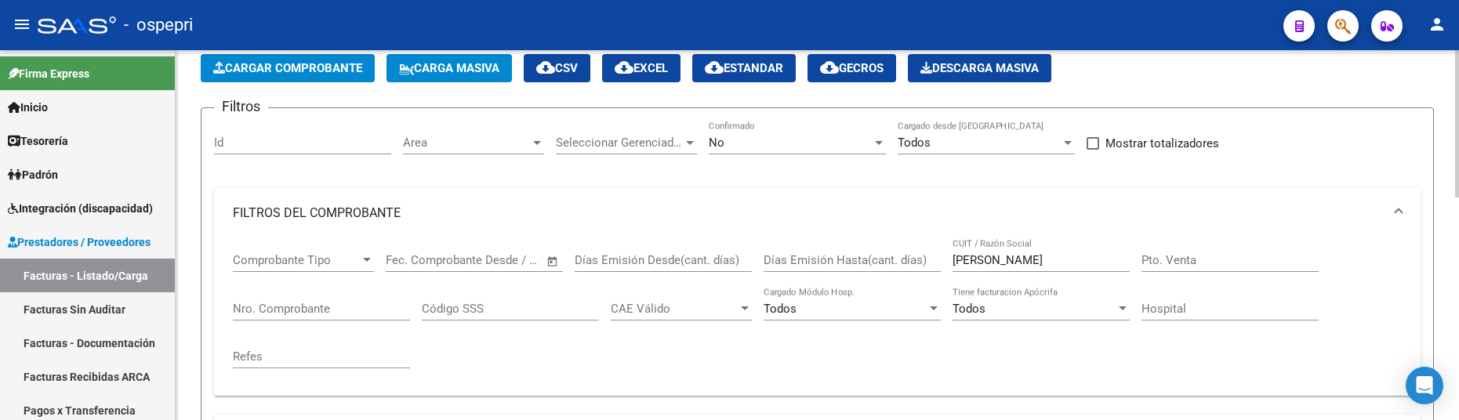
click at [1057, 252] on div "romero sandra CUIT / Razón Social" at bounding box center [1040, 255] width 177 height 34
drag, startPoint x: 1046, startPoint y: 260, endPoint x: 924, endPoint y: 261, distance: 121.5
click at [924, 261] on div "Comprobante Tipo Comprobante Tipo Fecha inicio – Fecha fin Fec. Comprobante Des…" at bounding box center [817, 310] width 1169 height 145
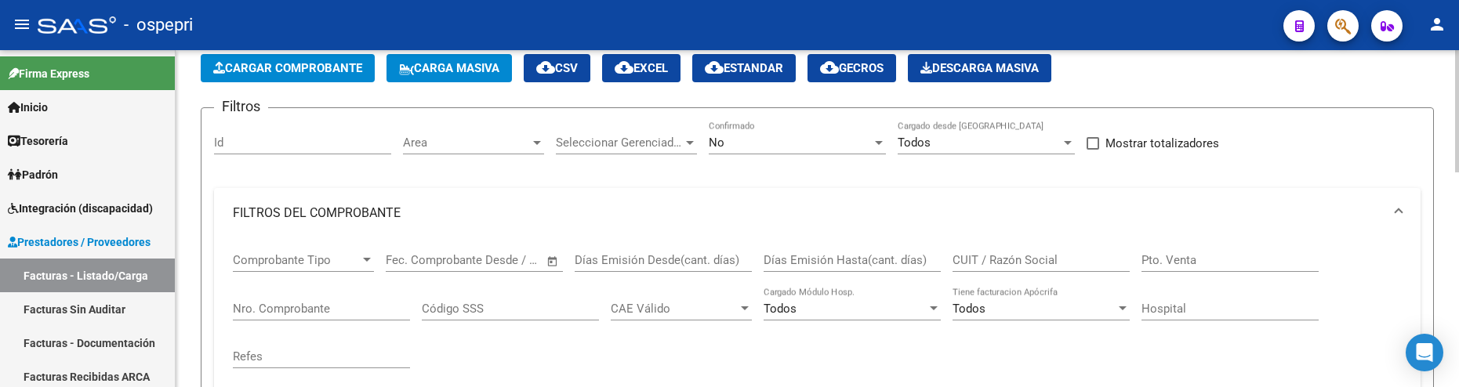
click at [1457, 183] on div at bounding box center [1457, 140] width 4 height 122
click at [986, 258] on input "CUIT / Razón Social" at bounding box center [1040, 260] width 177 height 14
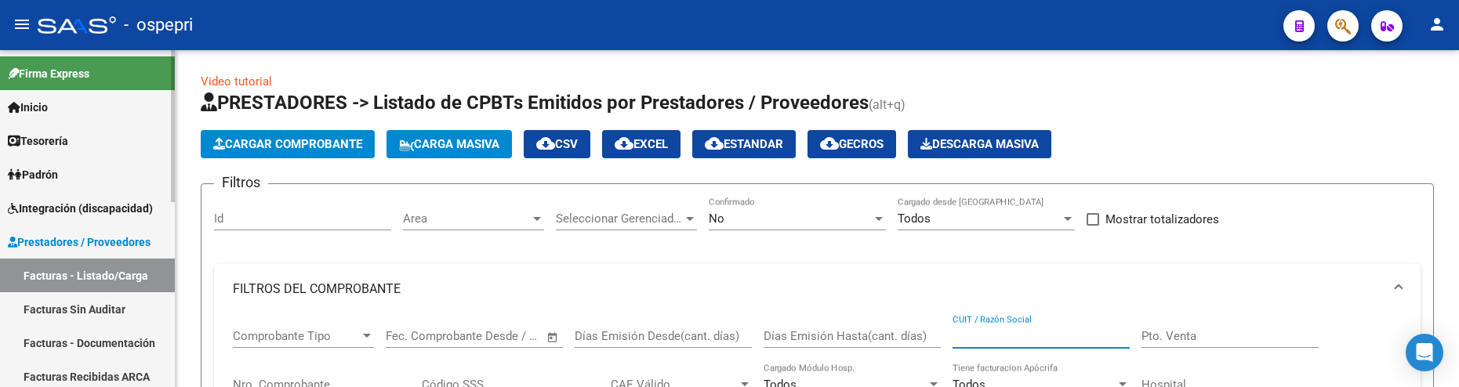
scroll to position [0, 0]
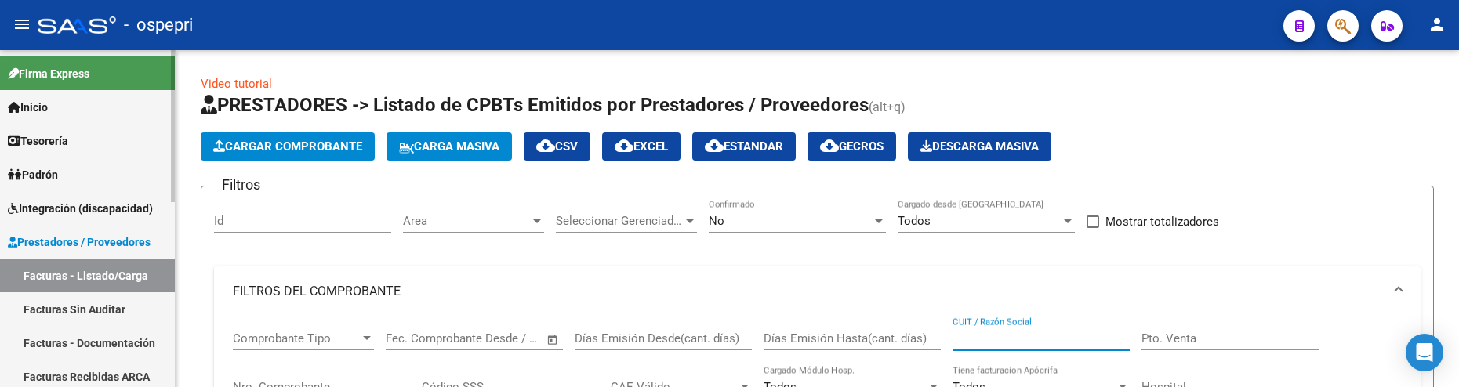
click at [124, 279] on link "Facturas - Listado/Carga" at bounding box center [87, 276] width 175 height 34
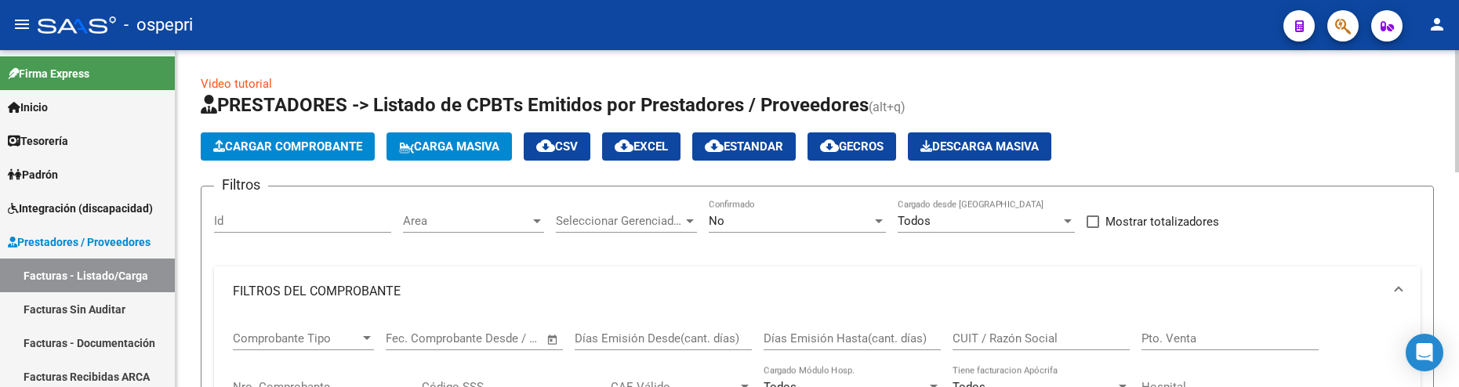
click at [331, 147] on span "Cargar Comprobante" at bounding box center [287, 147] width 149 height 14
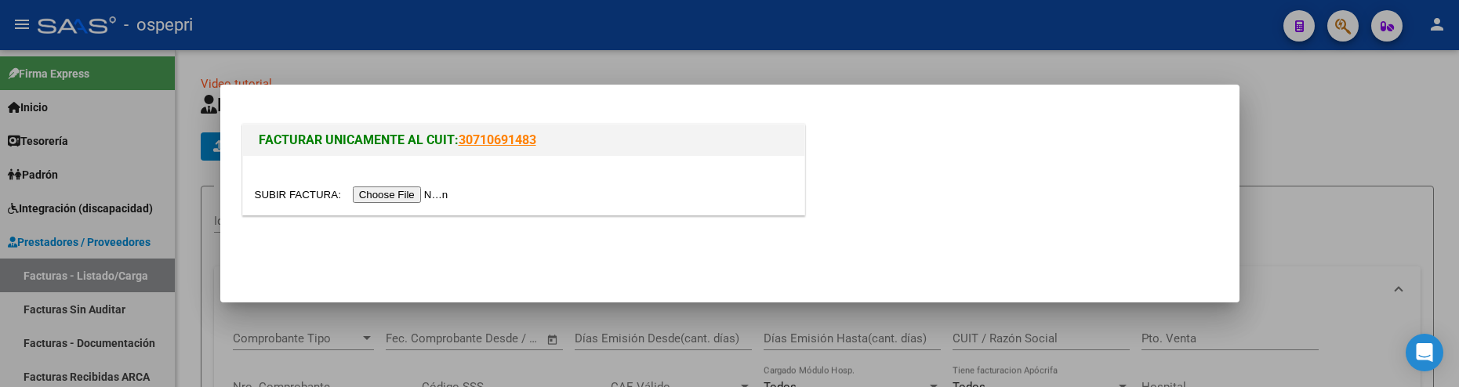
click at [394, 194] on input "file" at bounding box center [354, 195] width 198 height 16
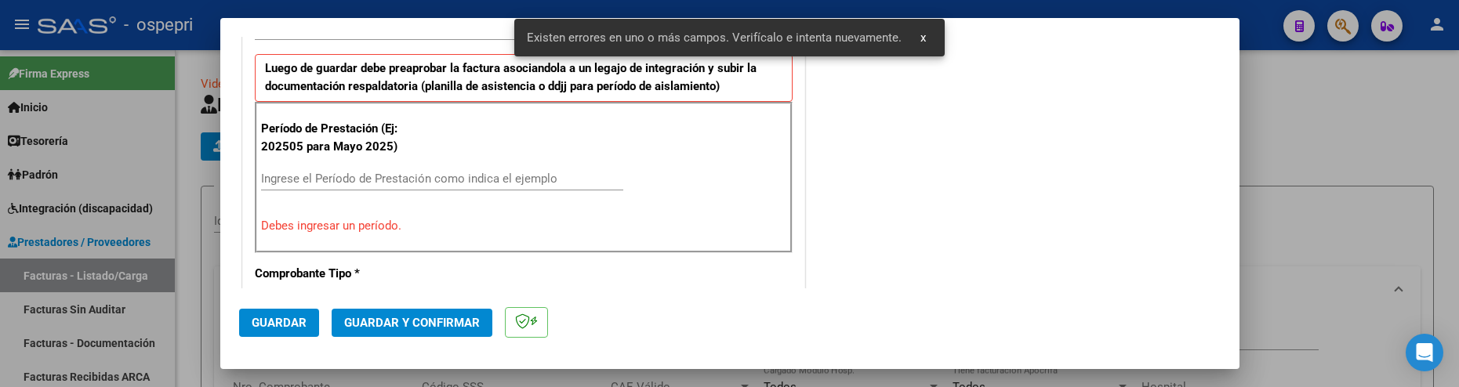
scroll to position [578, 0]
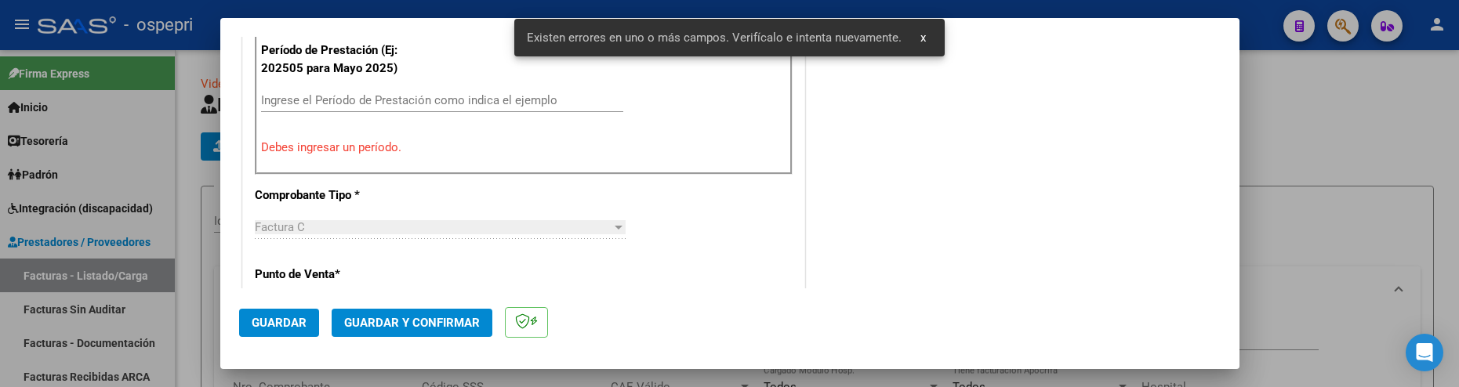
click at [350, 100] on input "Ingrese el Período de Prestación como indica el ejemplo" at bounding box center [442, 100] width 362 height 14
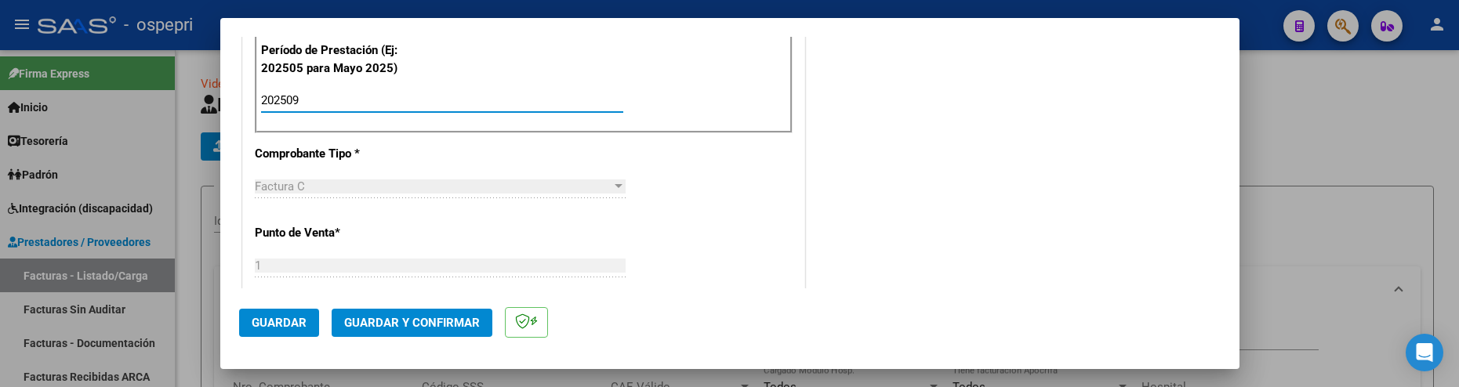
type input "202509"
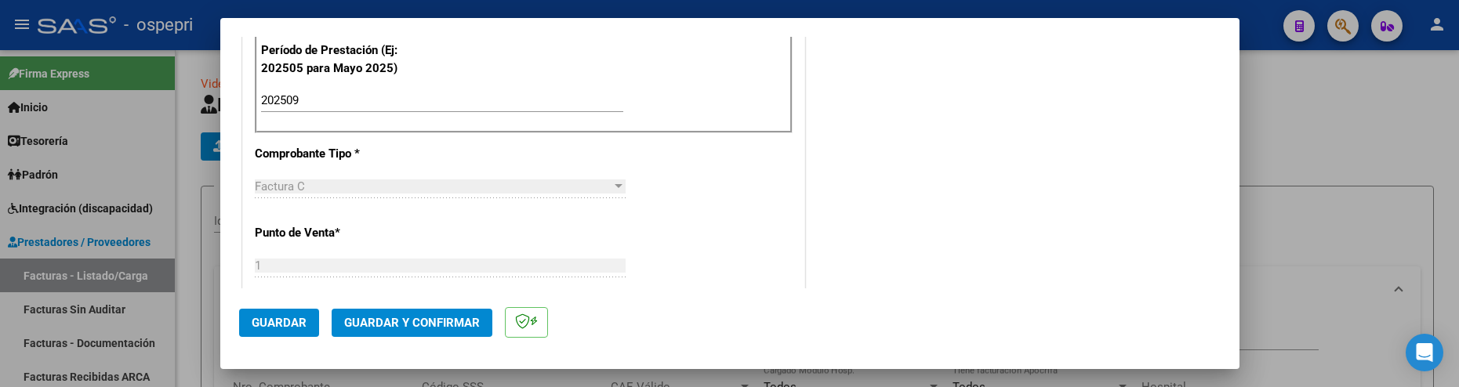
click at [285, 327] on span "Guardar" at bounding box center [279, 323] width 55 height 14
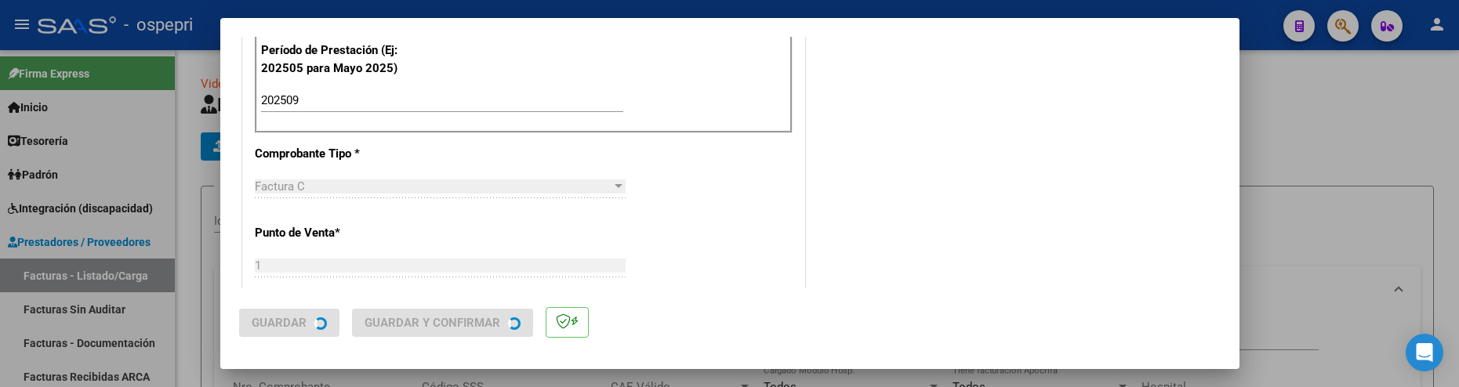
scroll to position [0, 0]
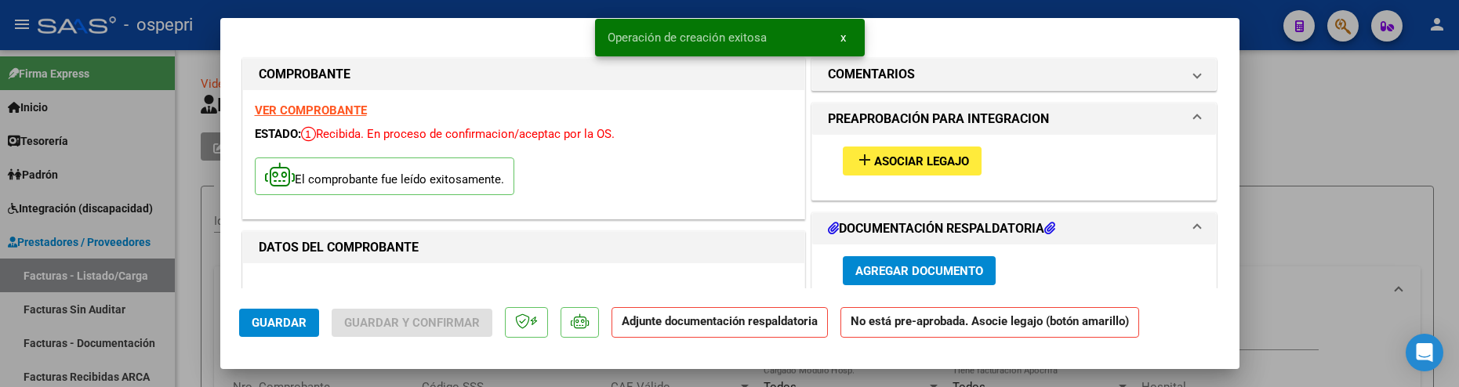
click at [909, 161] on span "Asociar Legajo" at bounding box center [921, 161] width 95 height 14
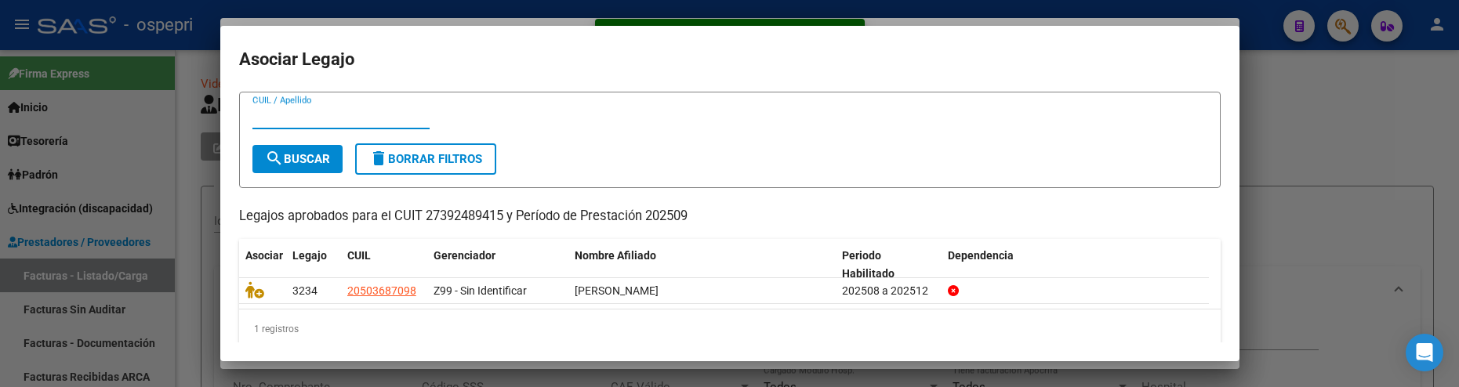
scroll to position [56, 0]
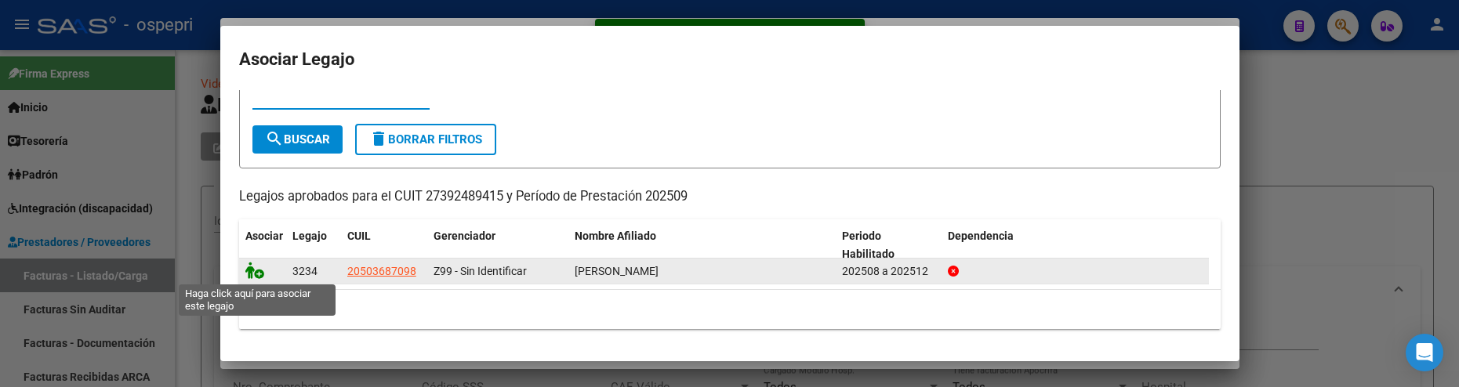
click at [256, 270] on icon at bounding box center [254, 270] width 19 height 17
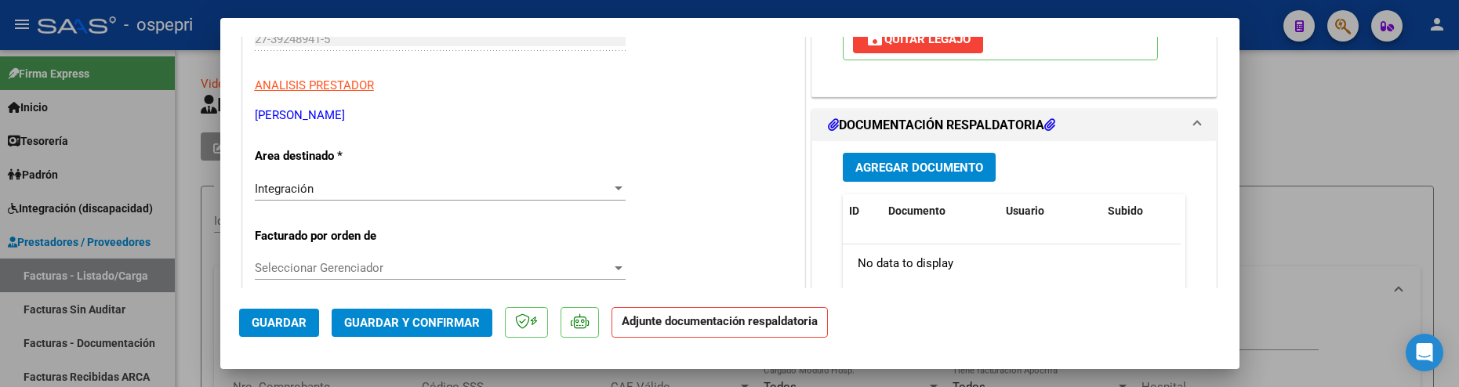
scroll to position [314, 0]
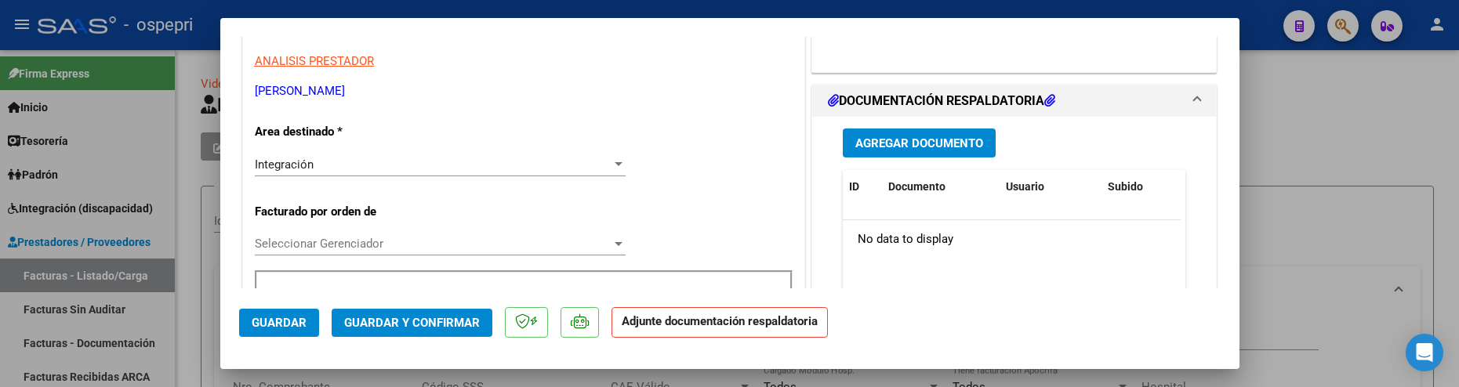
click at [923, 151] on button "Agregar Documento" at bounding box center [919, 143] width 153 height 29
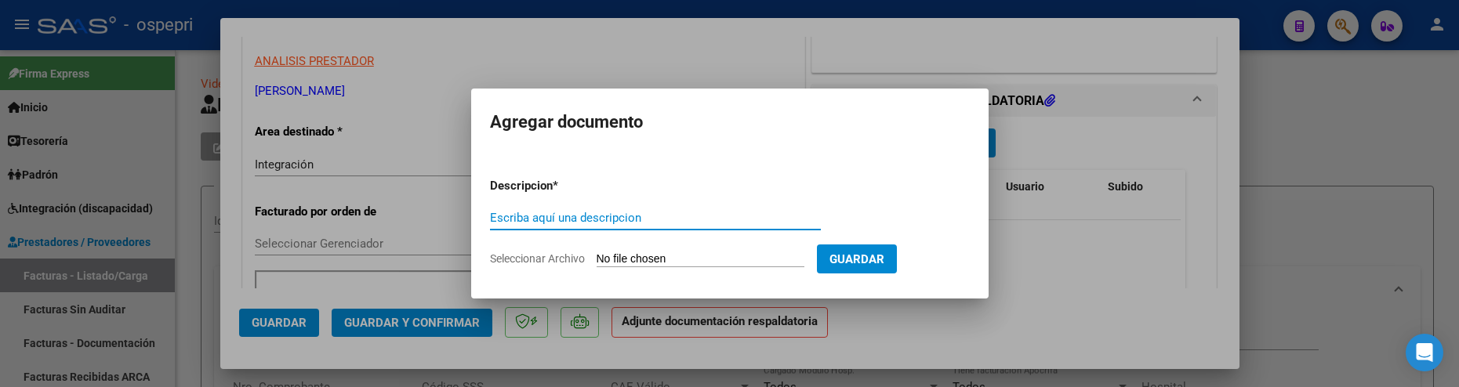
click at [558, 216] on input "Escriba aquí una descripcion" at bounding box center [655, 218] width 331 height 14
type input "202509"
click at [633, 259] on input "Seleccionar Archivo" at bounding box center [701, 259] width 208 height 15
type input "C:\fakepath\asistencia - septiembre 2025 - Tomas orellana.pdf"
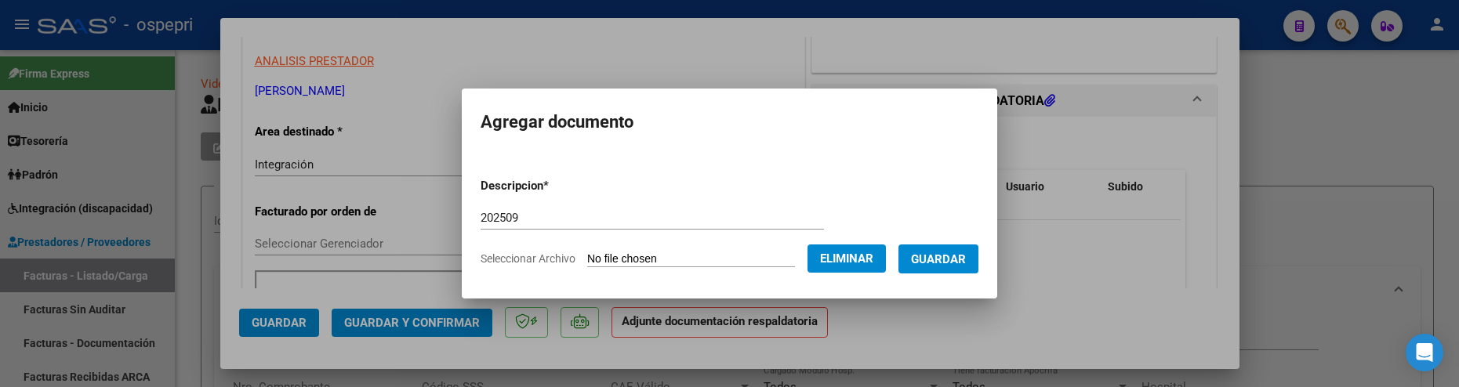
click at [966, 257] on span "Guardar" at bounding box center [938, 259] width 55 height 14
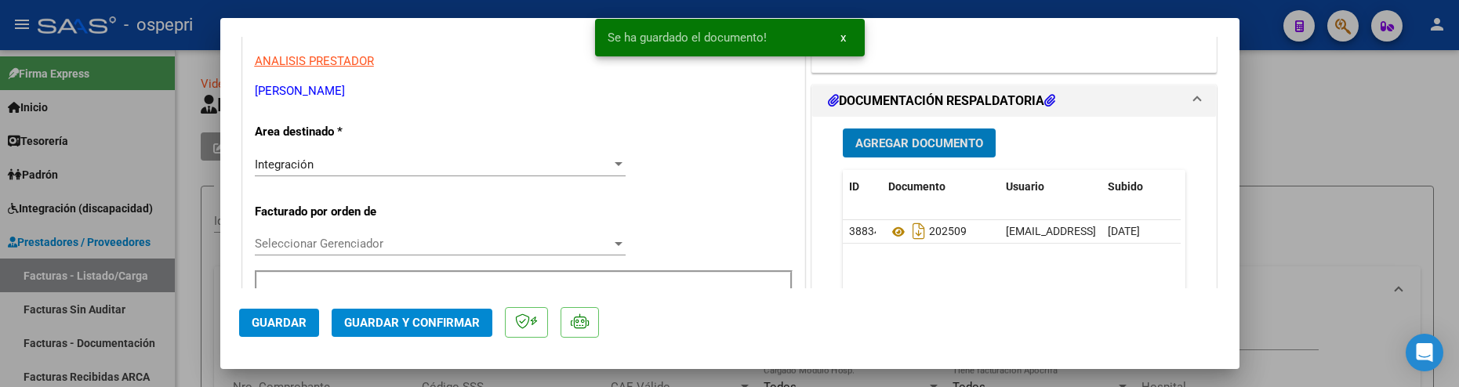
click at [419, 322] on span "Guardar y Confirmar" at bounding box center [412, 323] width 136 height 14
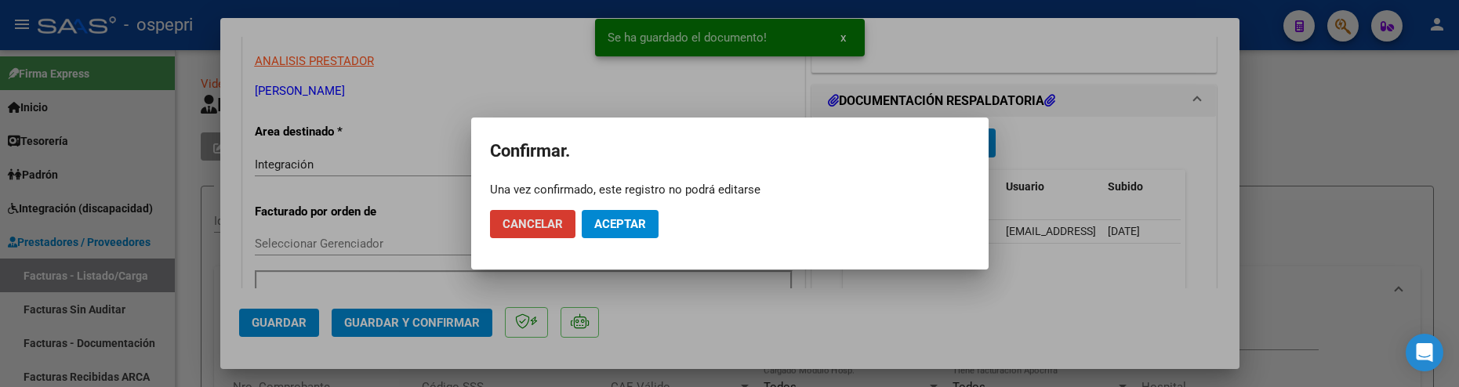
click at [631, 225] on span "Aceptar" at bounding box center [620, 224] width 52 height 14
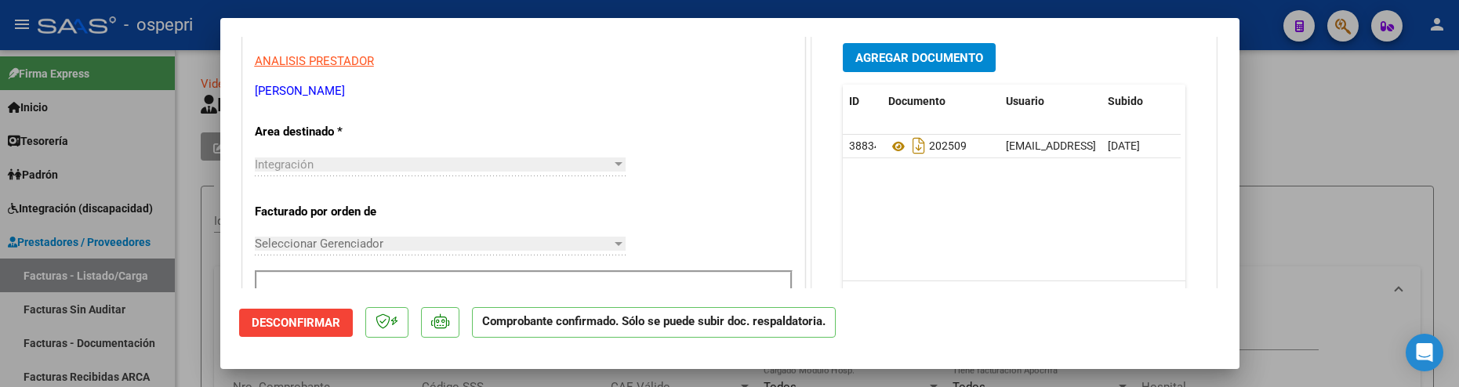
click at [1378, 203] on div at bounding box center [729, 193] width 1459 height 387
type input "$ 0,00"
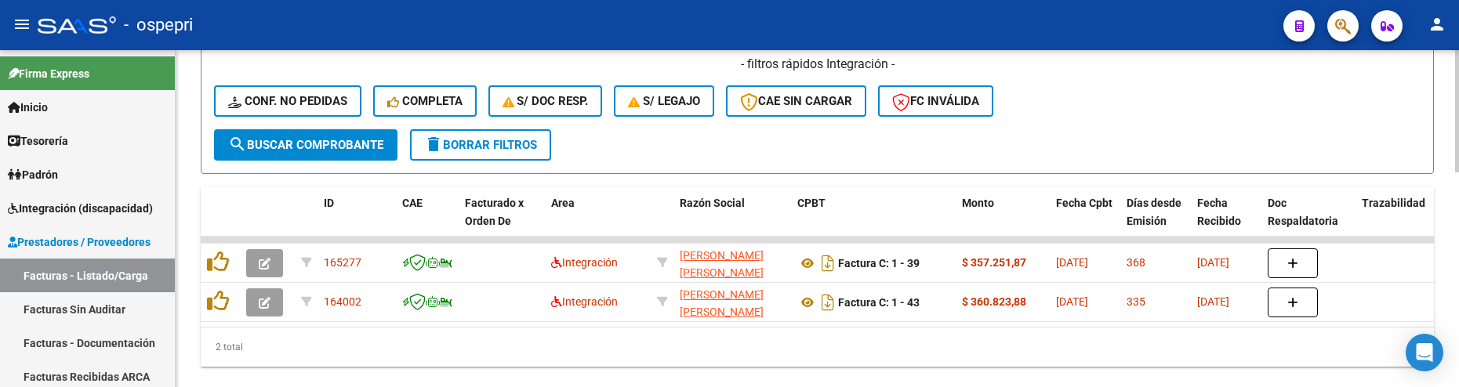
scroll to position [590, 0]
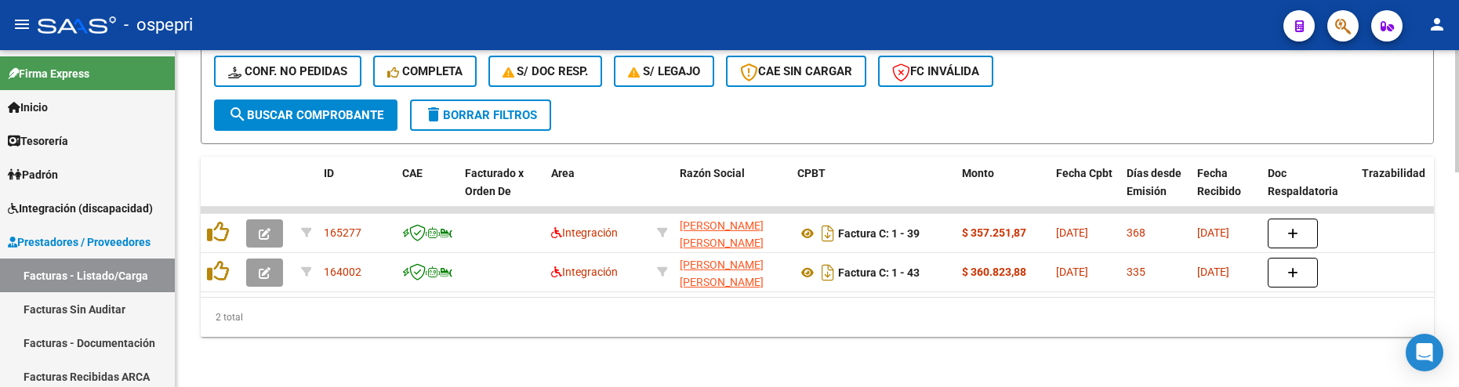
click at [750, 314] on div "2 total" at bounding box center [817, 317] width 1233 height 39
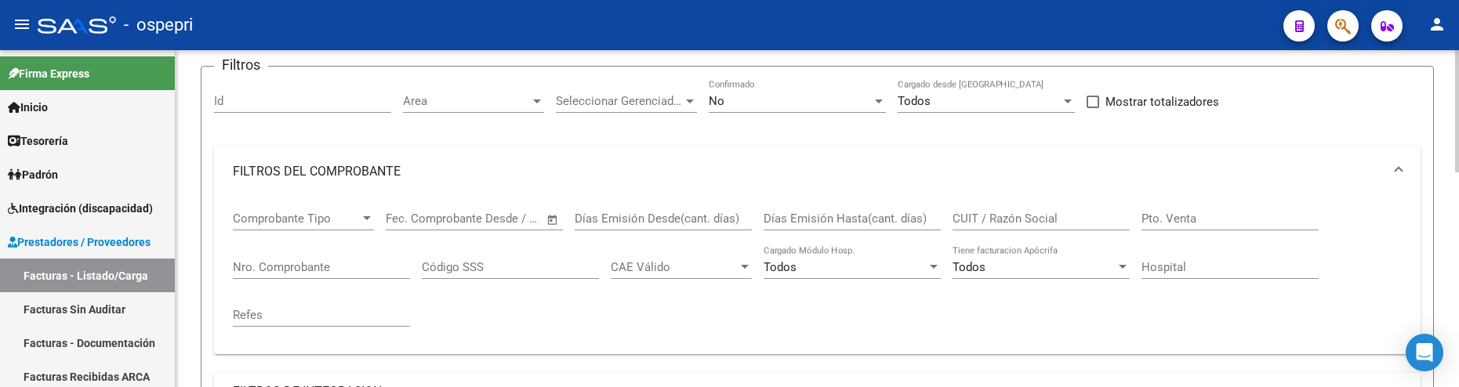
scroll to position [42, 0]
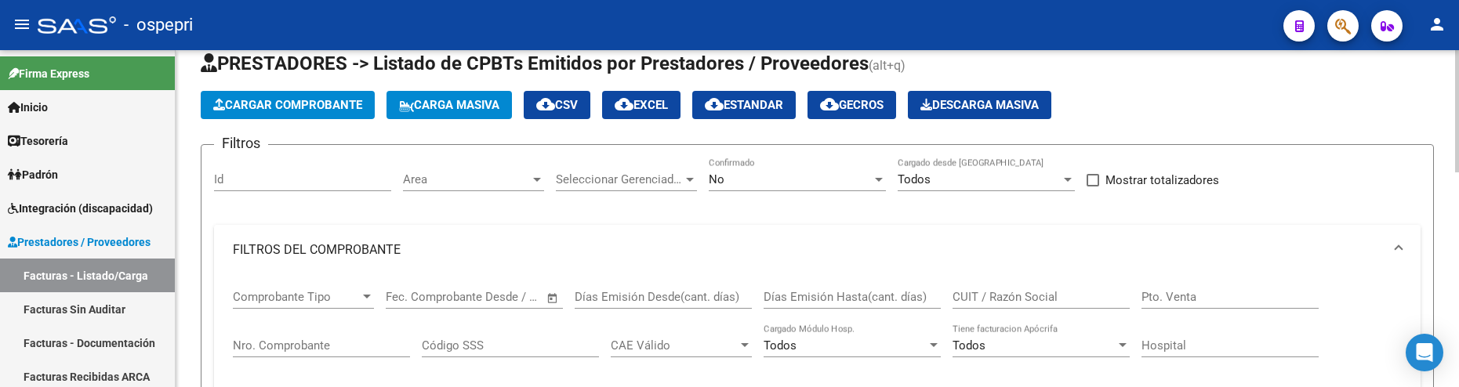
click at [1177, 92] on div "Cargar Comprobante Carga Masiva cloud_download CSV cloud_download EXCEL cloud_d…" at bounding box center [817, 105] width 1233 height 28
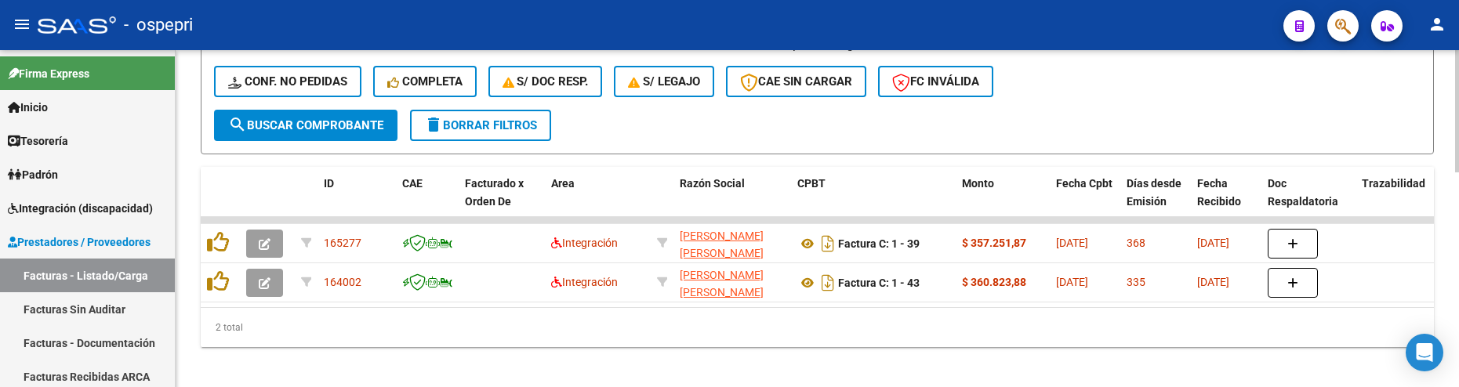
scroll to position [590, 0]
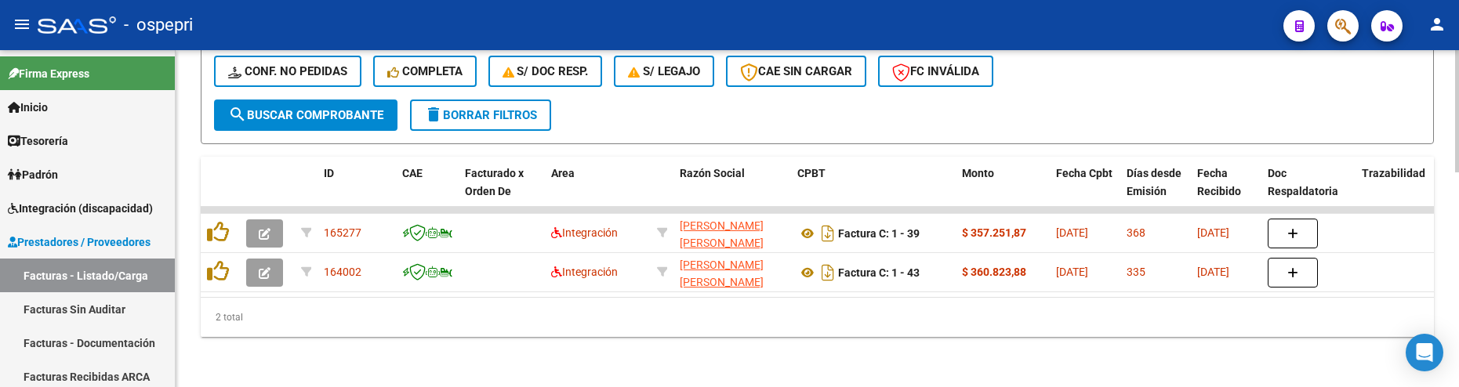
click at [651, 317] on div "2 total" at bounding box center [817, 317] width 1233 height 39
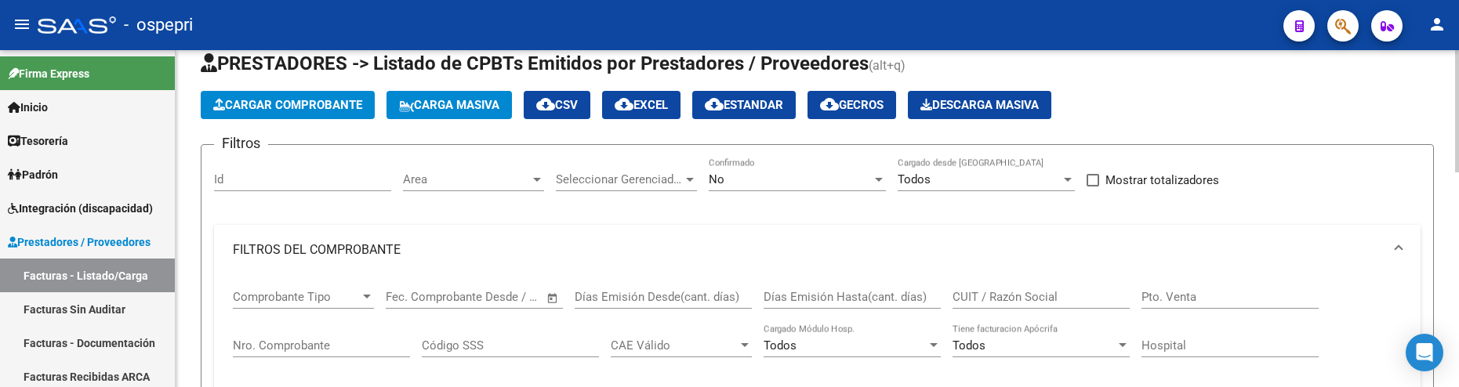
scroll to position [0, 0]
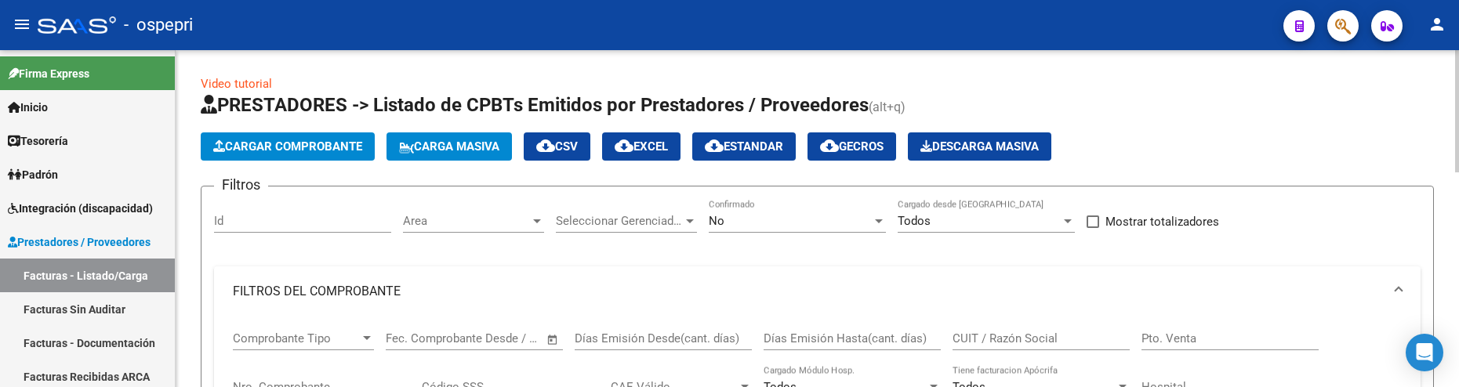
click at [295, 143] on span "Cargar Comprobante" at bounding box center [287, 147] width 149 height 14
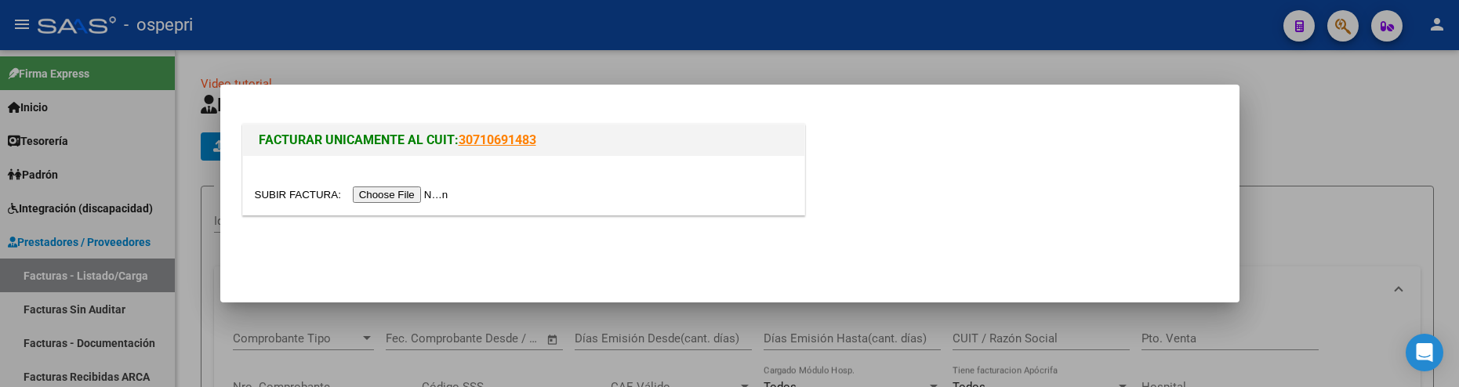
click at [386, 191] on input "file" at bounding box center [354, 195] width 198 height 16
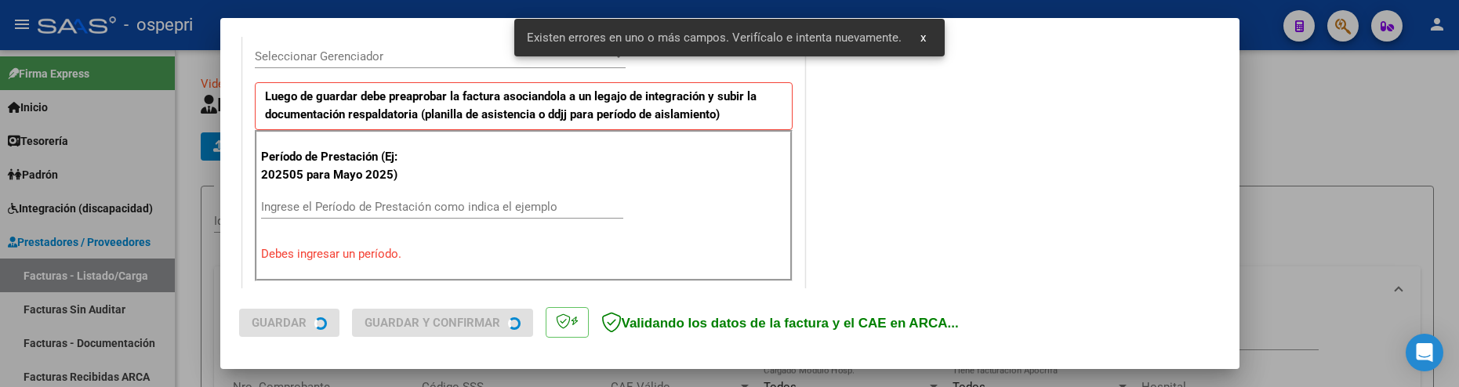
scroll to position [570, 0]
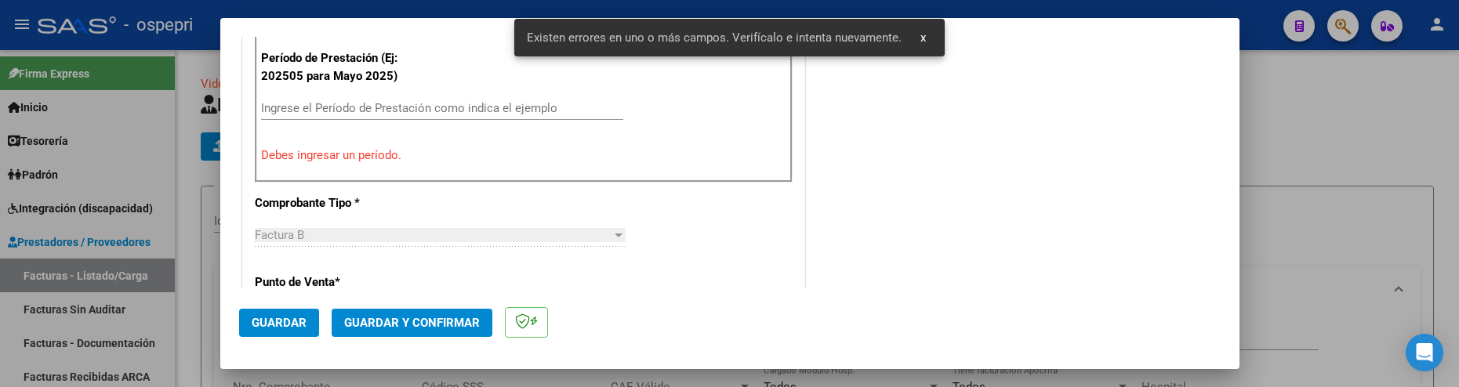
click at [304, 108] on input "Ingrese el Período de Prestación como indica el ejemplo" at bounding box center [442, 108] width 362 height 14
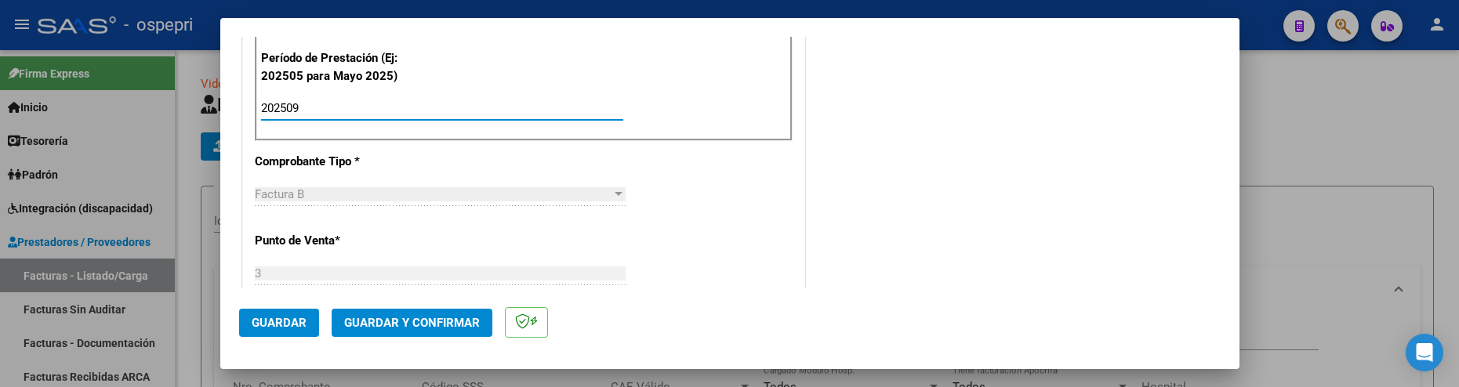
type input "202509"
click at [260, 321] on span "Guardar" at bounding box center [279, 323] width 55 height 14
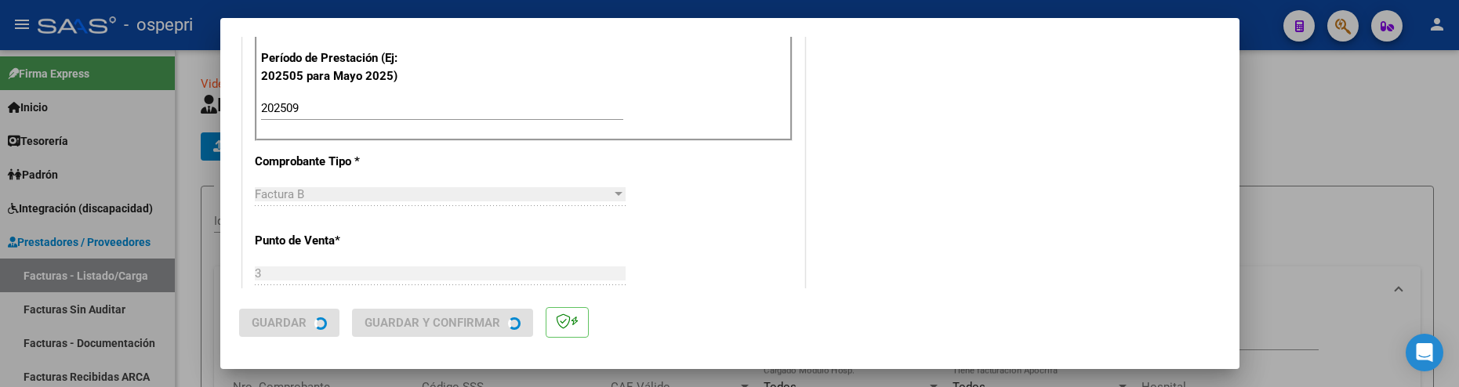
scroll to position [0, 0]
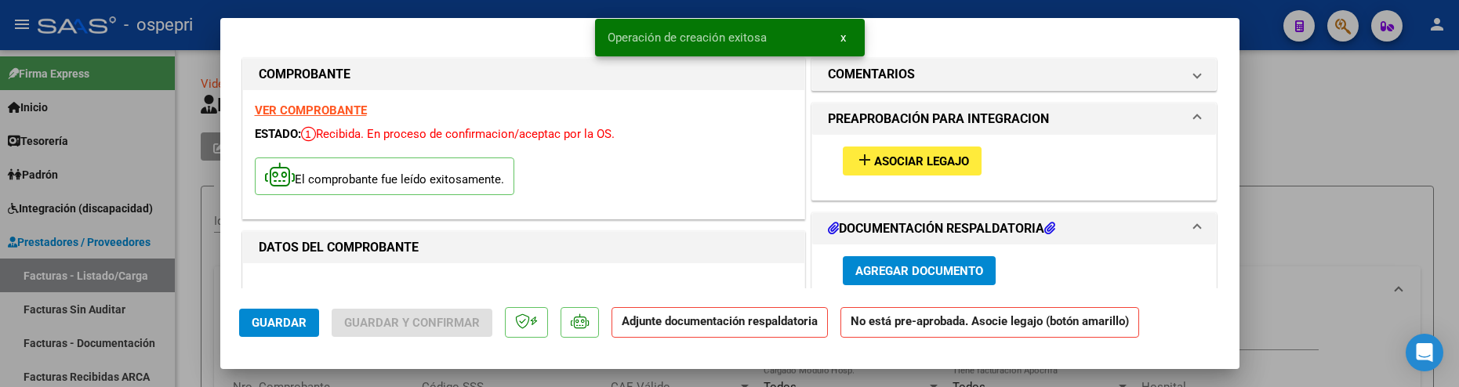
click at [925, 171] on button "add Asociar Legajo" at bounding box center [912, 161] width 139 height 29
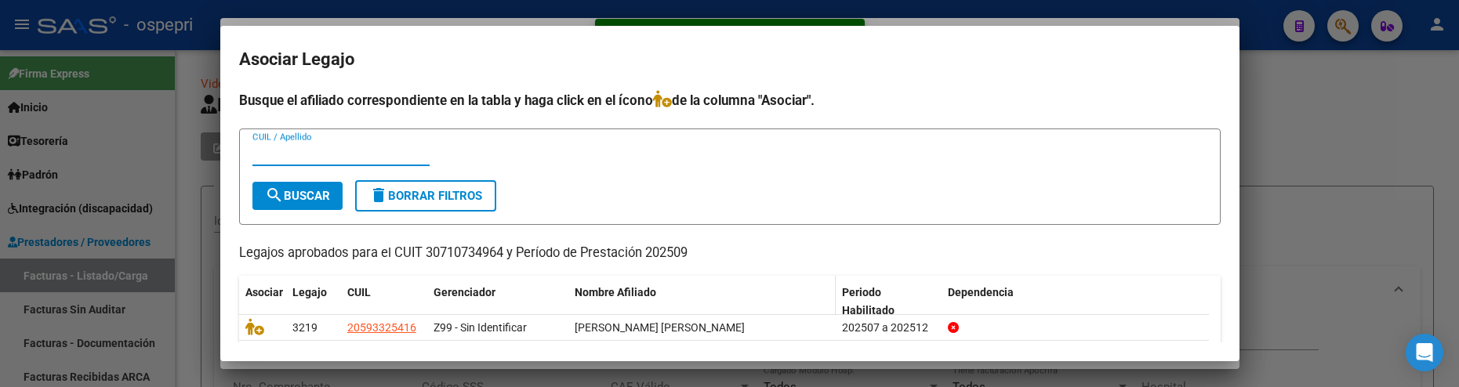
scroll to position [56, 0]
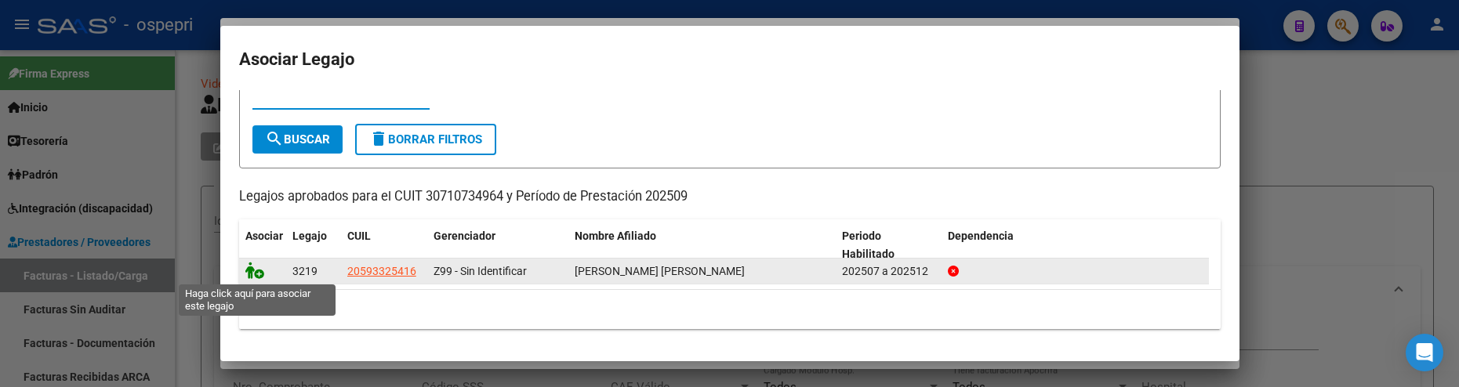
click at [254, 272] on icon at bounding box center [254, 270] width 19 height 17
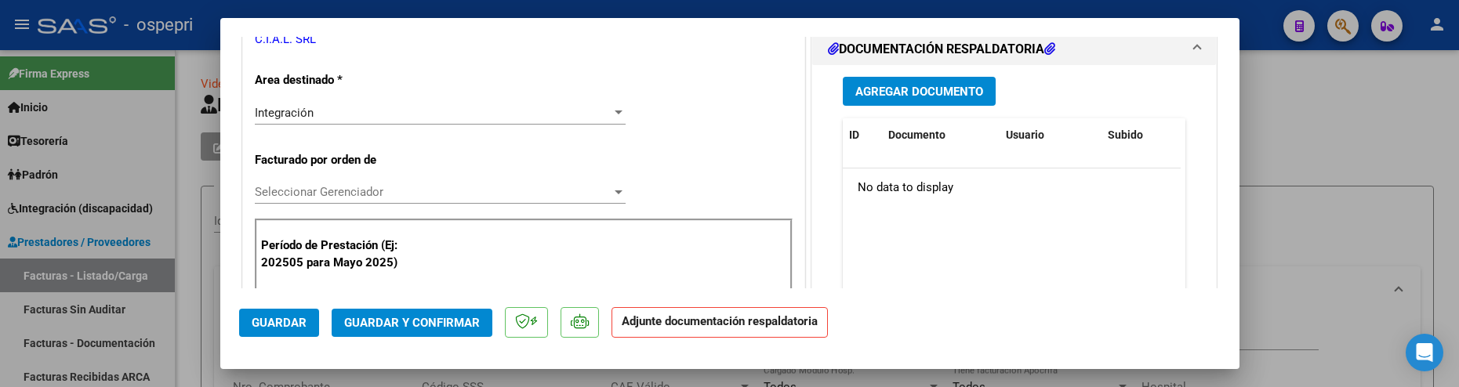
scroll to position [392, 0]
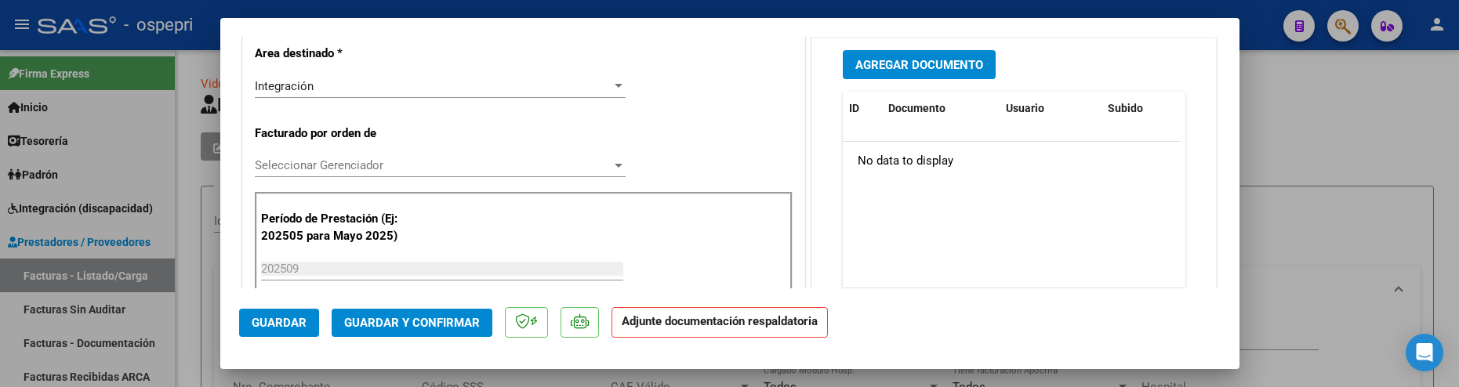
click at [923, 64] on span "Agregar Documento" at bounding box center [919, 65] width 128 height 14
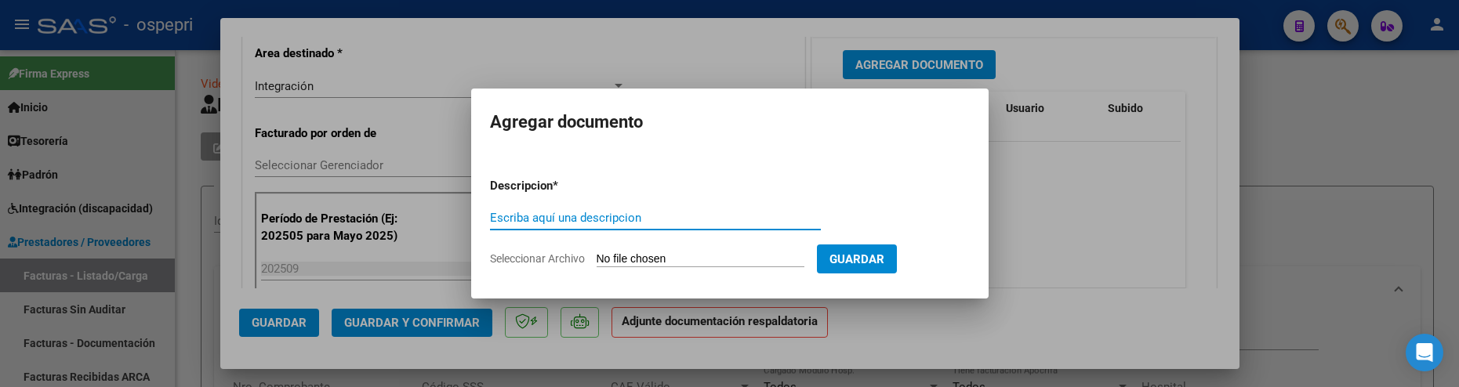
click at [560, 218] on input "Escriba aquí una descripcion" at bounding box center [655, 218] width 331 height 14
type input "202509"
click at [615, 251] on form "Descripcion * 202509 Escriba aquí una descripcion Seleccionar Archivo Guardar" at bounding box center [730, 222] width 480 height 114
click at [615, 256] on input "Seleccionar Archivo" at bounding box center [701, 259] width 208 height 15
type input "C:\fakepath\Oliver Planilla Septiembre.pdf"
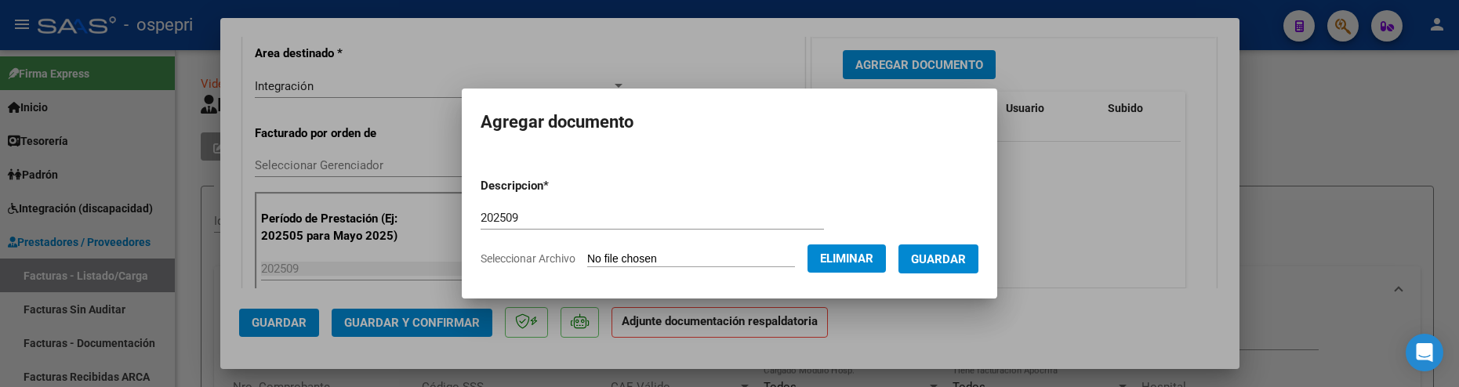
click at [952, 256] on span "Guardar" at bounding box center [938, 259] width 55 height 14
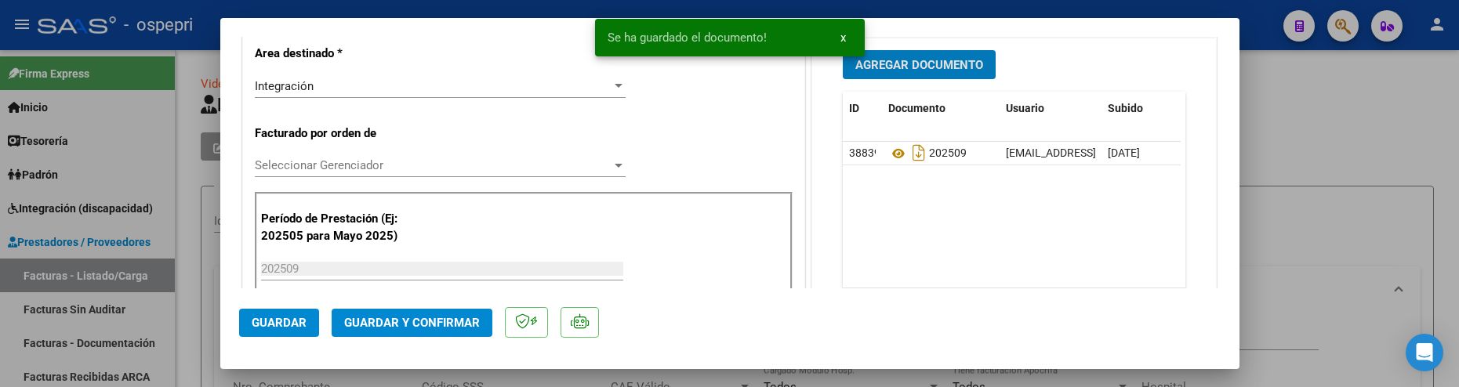
click at [409, 325] on span "Guardar y Confirmar" at bounding box center [412, 323] width 136 height 14
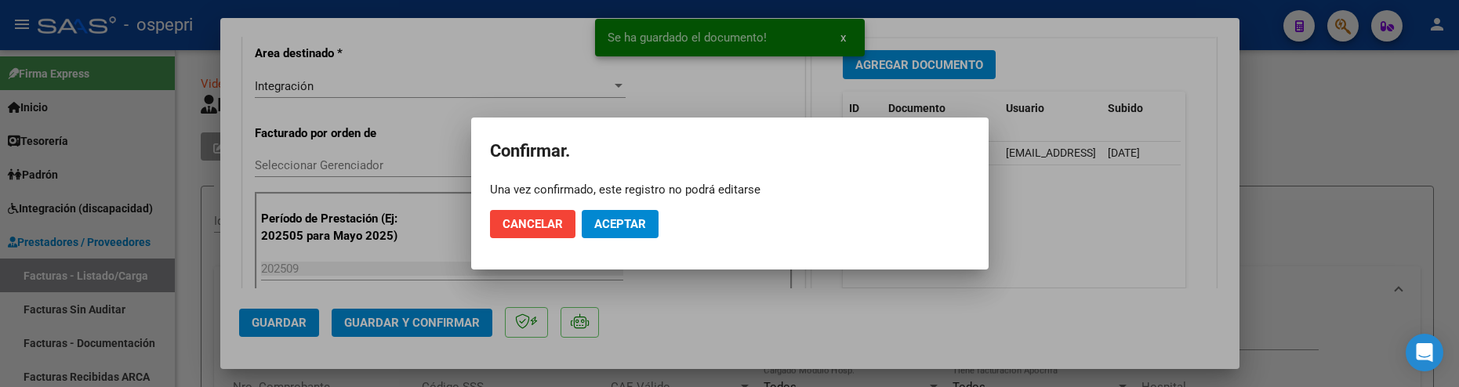
click at [611, 209] on mat-dialog-actions "Cancelar Aceptar" at bounding box center [730, 224] width 480 height 53
click at [611, 219] on span "Aceptar" at bounding box center [620, 224] width 52 height 14
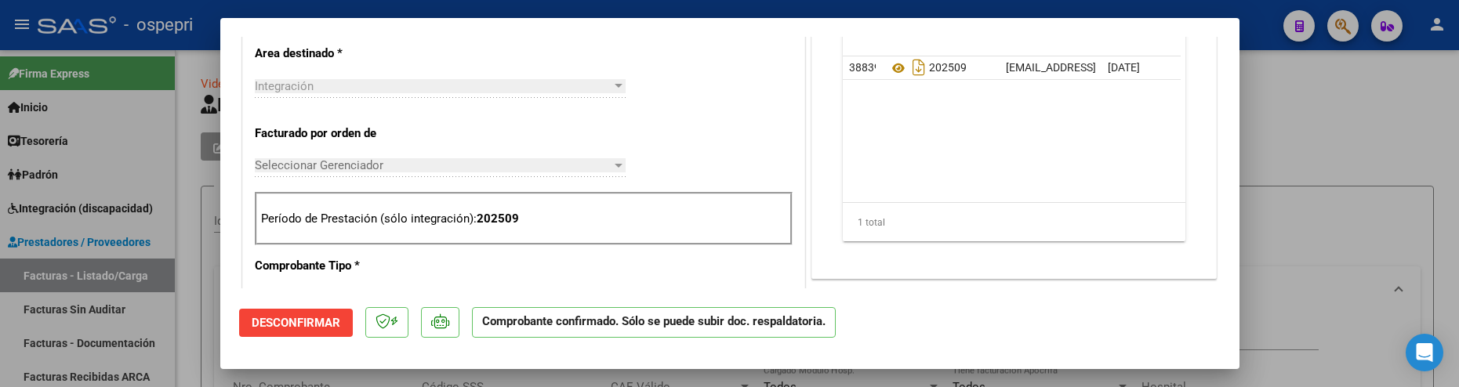
click at [1284, 172] on div at bounding box center [729, 193] width 1459 height 387
type input "$ 0,00"
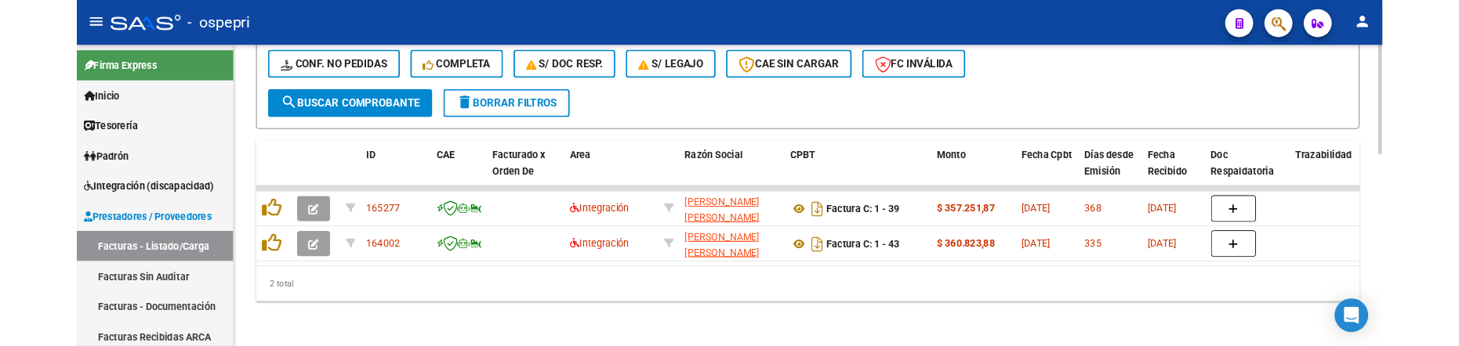
scroll to position [590, 0]
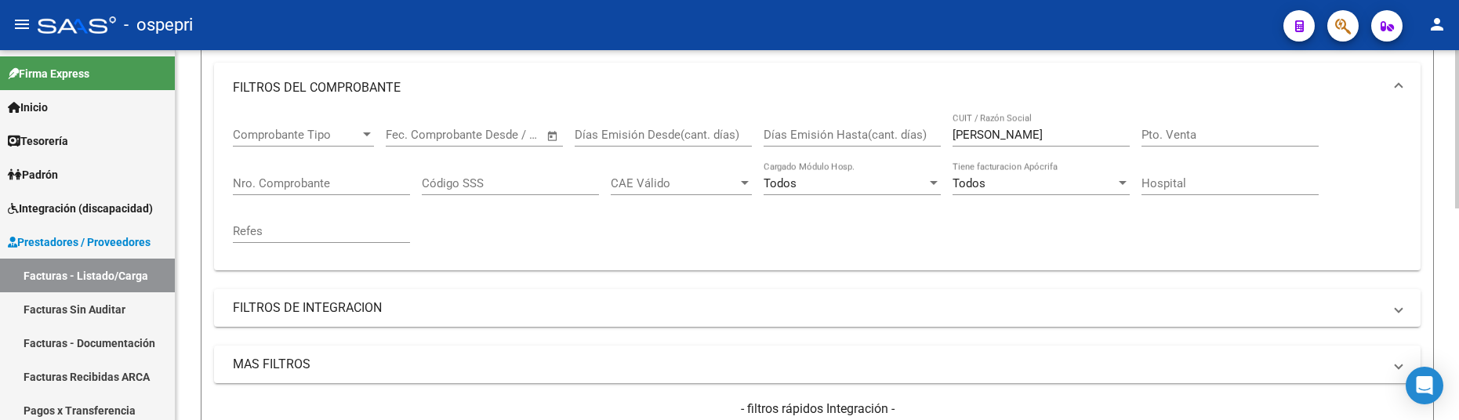
scroll to position [181, 0]
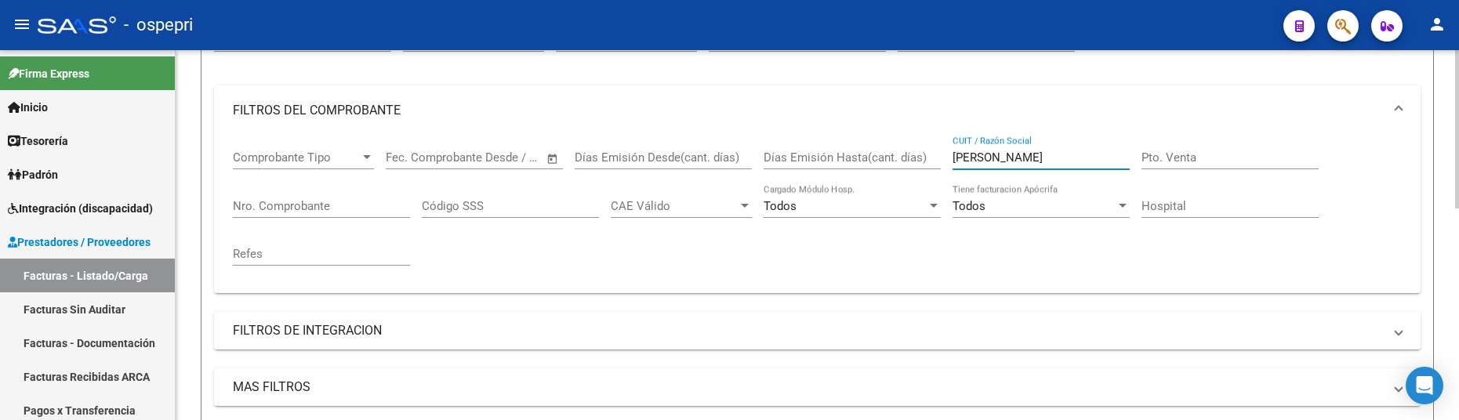
drag, startPoint x: 1058, startPoint y: 163, endPoint x: 937, endPoint y: 163, distance: 121.5
click at [937, 163] on div "Comprobante Tipo Comprobante Tipo Fecha inicio – Fecha fin Fec. Comprobante Des…" at bounding box center [817, 208] width 1169 height 145
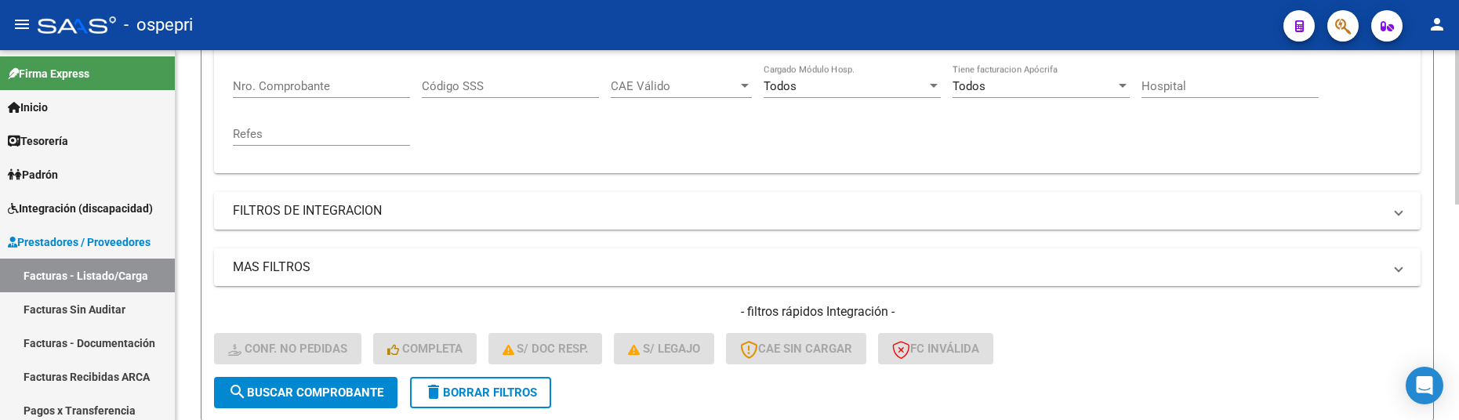
scroll to position [416, 0]
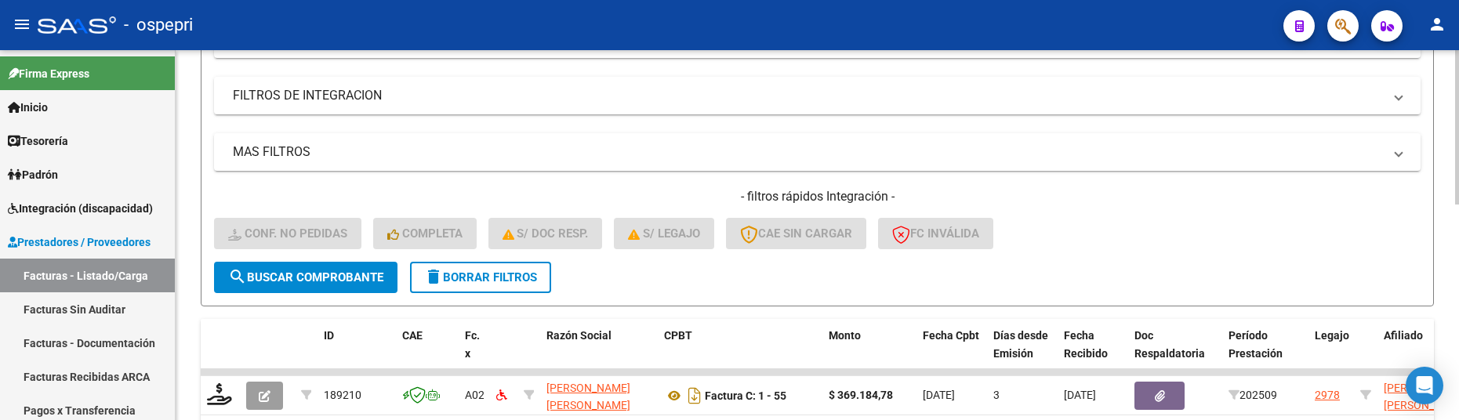
type input "romero"
click at [1093, 229] on div "- filtros rápidos Integración - Conf. no pedidas Completa S/ Doc Resp. S/ legaj…" at bounding box center [817, 225] width 1206 height 74
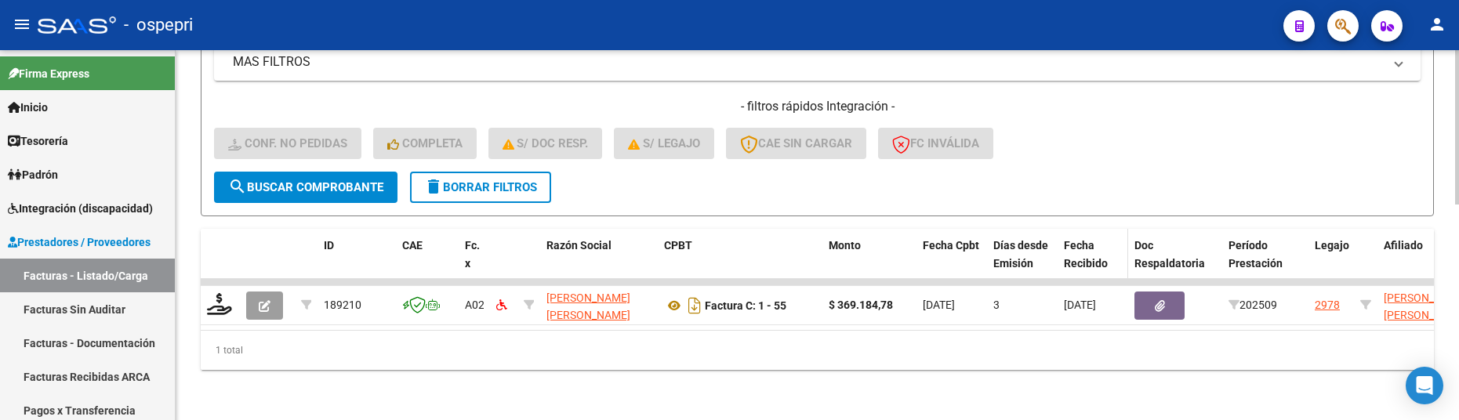
scroll to position [518, 0]
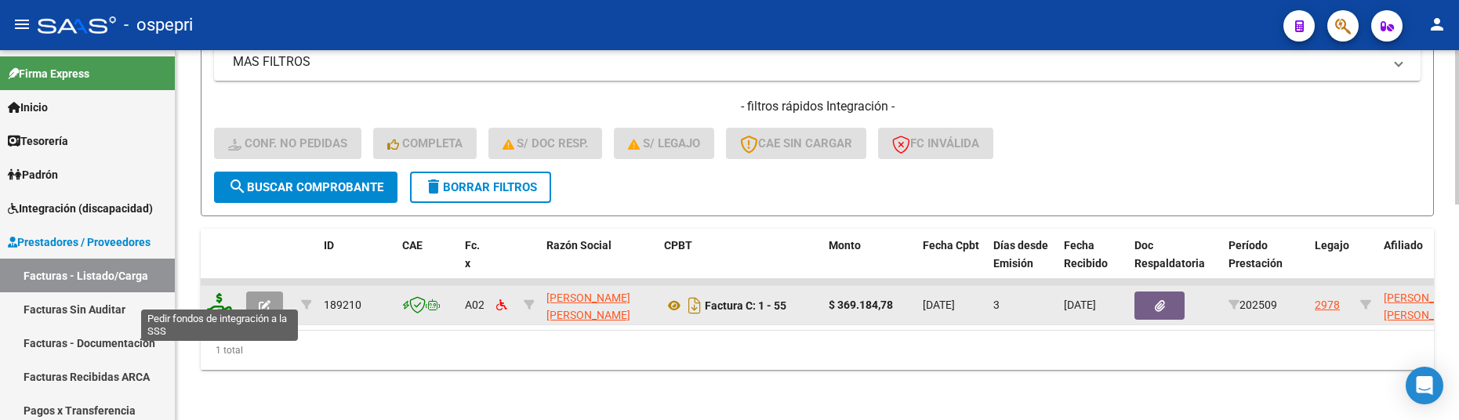
click at [217, 296] on icon at bounding box center [219, 304] width 25 height 22
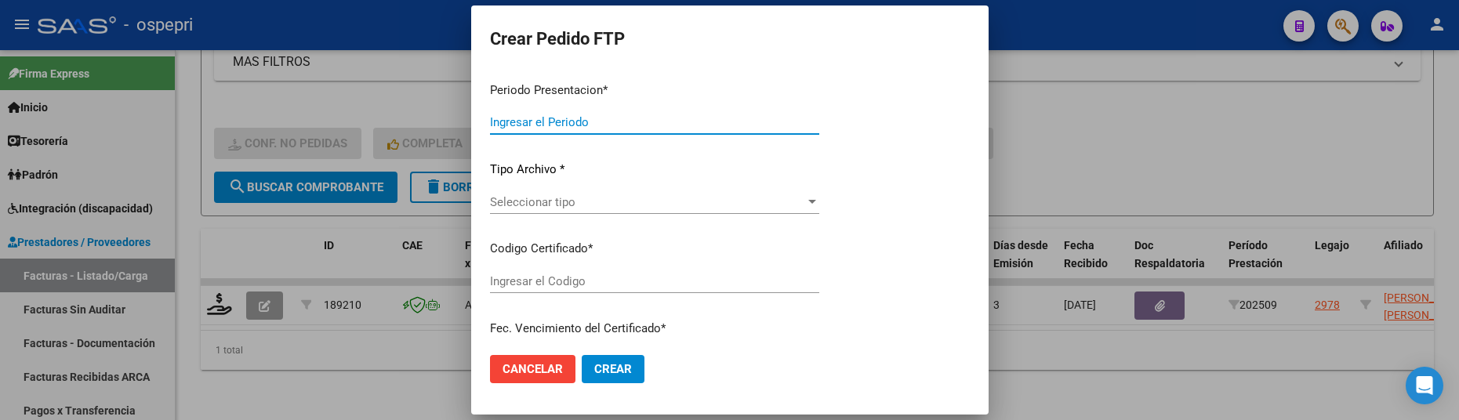
type input "202509"
type input "$ 369.184,78"
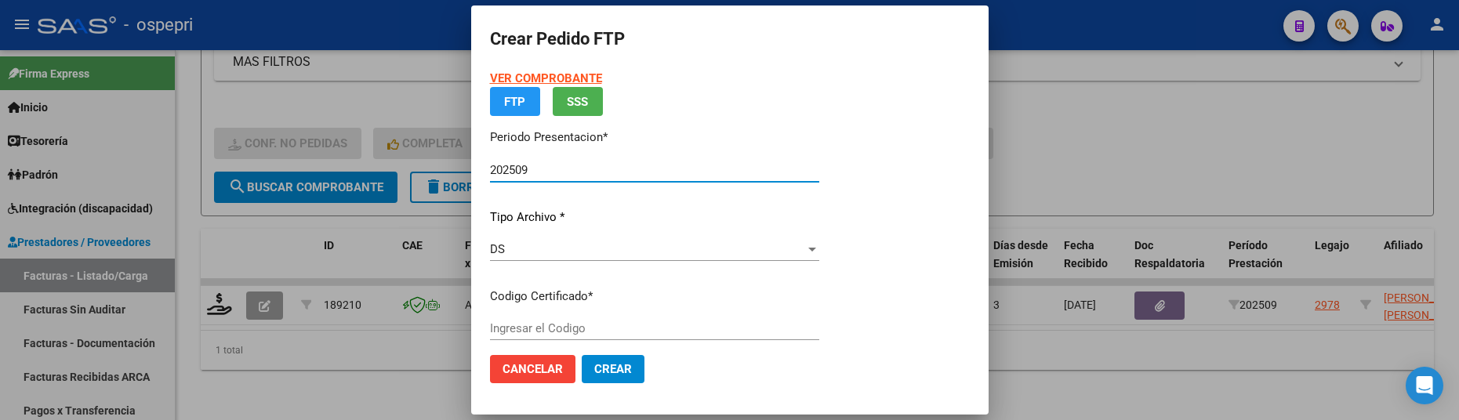
type input "ARG02000499508672015101320201013RIO145"
type input "2028-10-13"
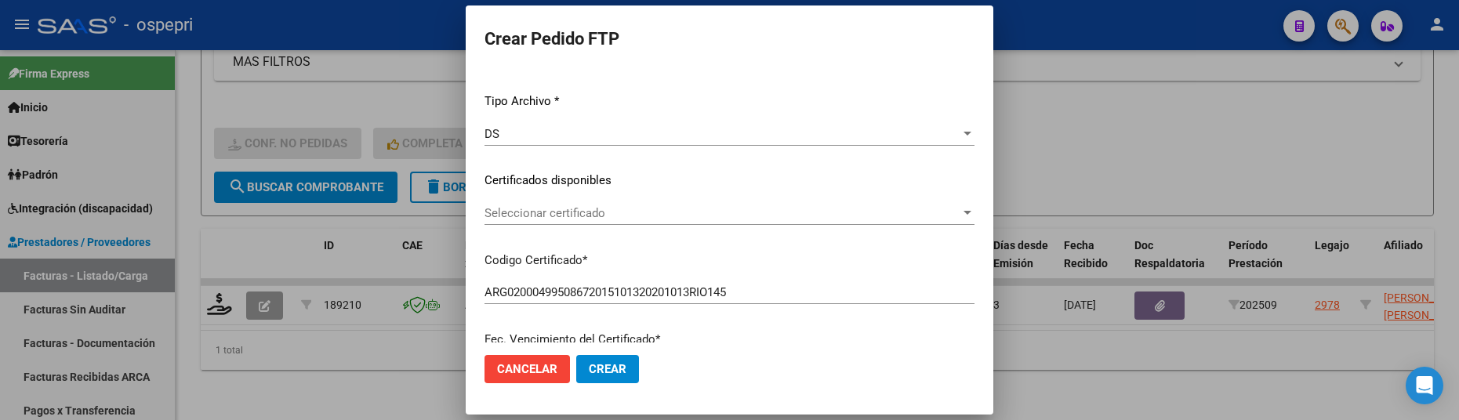
scroll to position [235, 0]
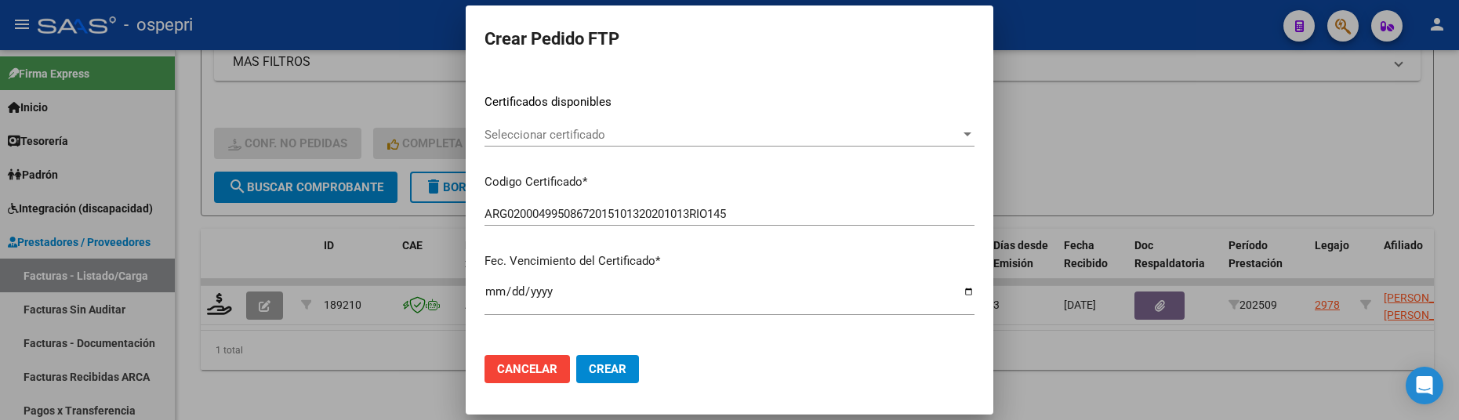
click at [963, 132] on div at bounding box center [967, 134] width 8 height 4
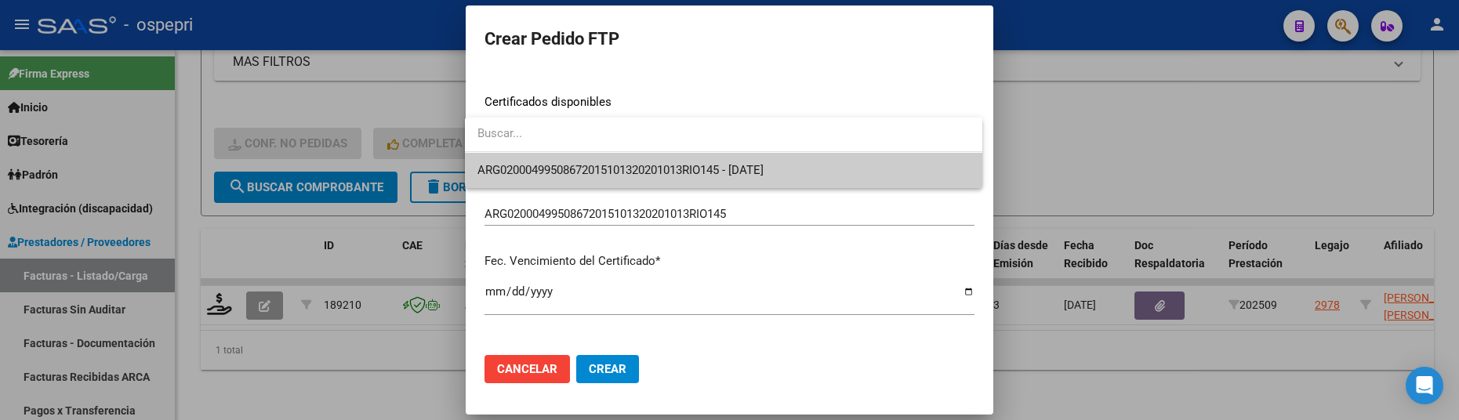
click at [811, 176] on span "ARG02000499508672015101320201013RIO145 - 2028-10-13" at bounding box center [723, 170] width 492 height 35
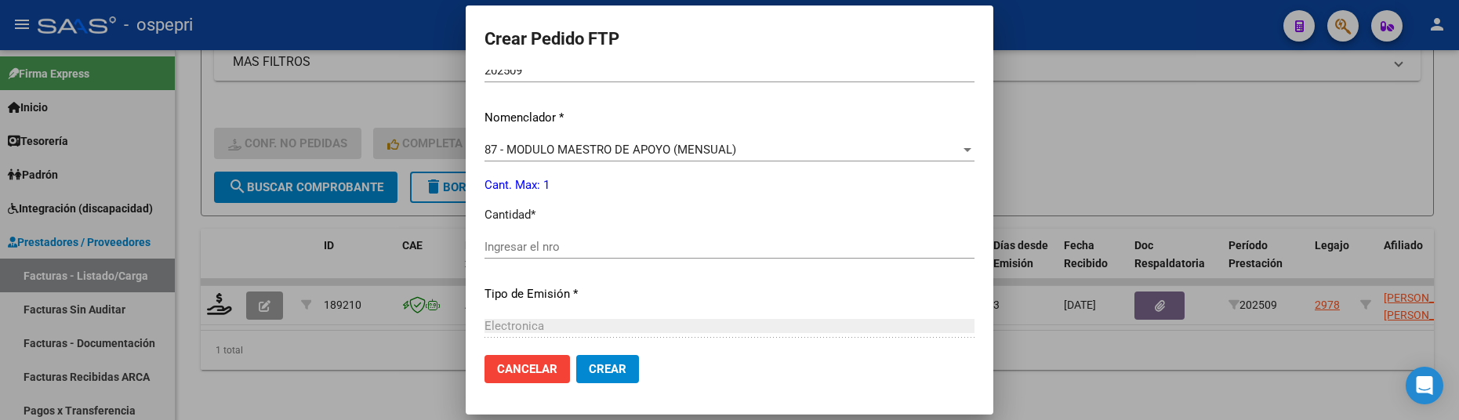
scroll to position [549, 0]
click at [589, 252] on input "Ingresar el nro" at bounding box center [729, 245] width 490 height 14
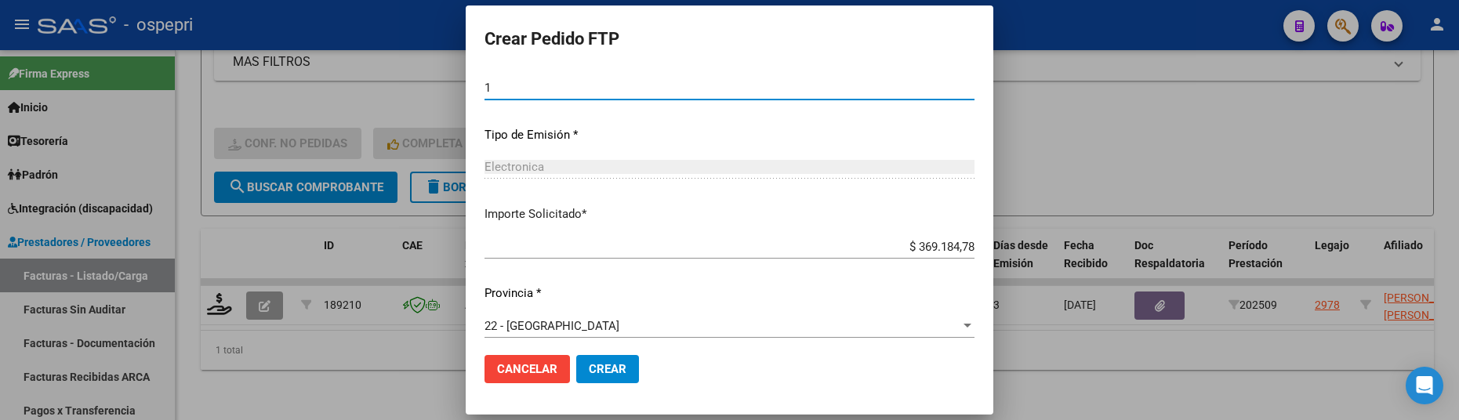
scroll to position [716, 0]
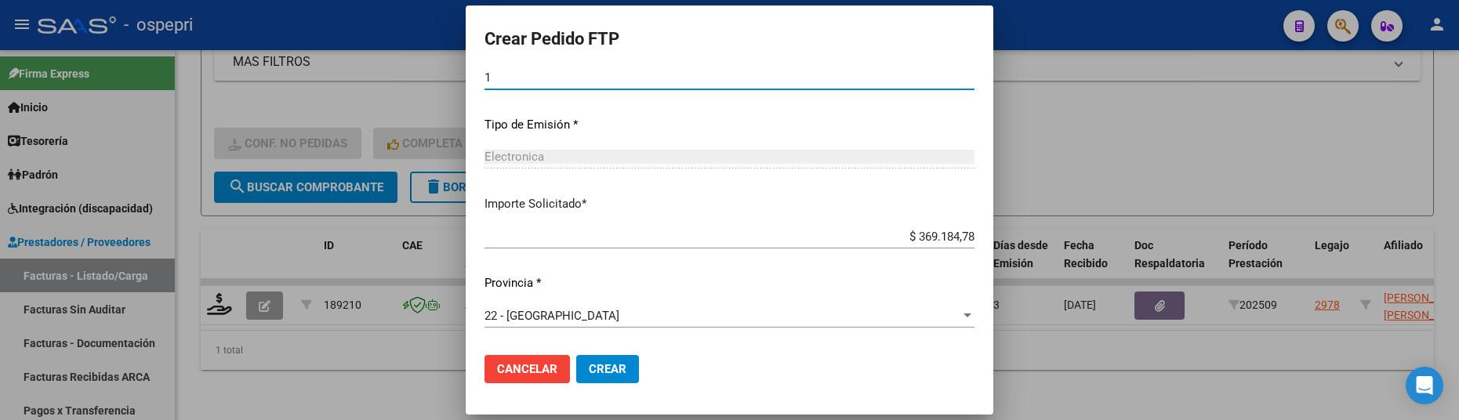
type input "1"
click at [597, 365] on span "Crear" at bounding box center [608, 369] width 38 height 14
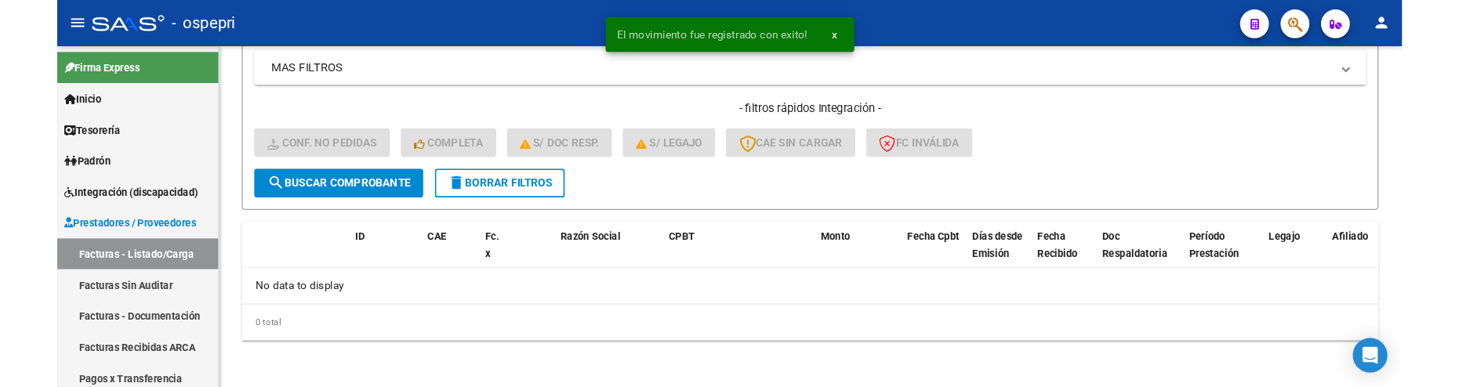
scroll to position [495, 0]
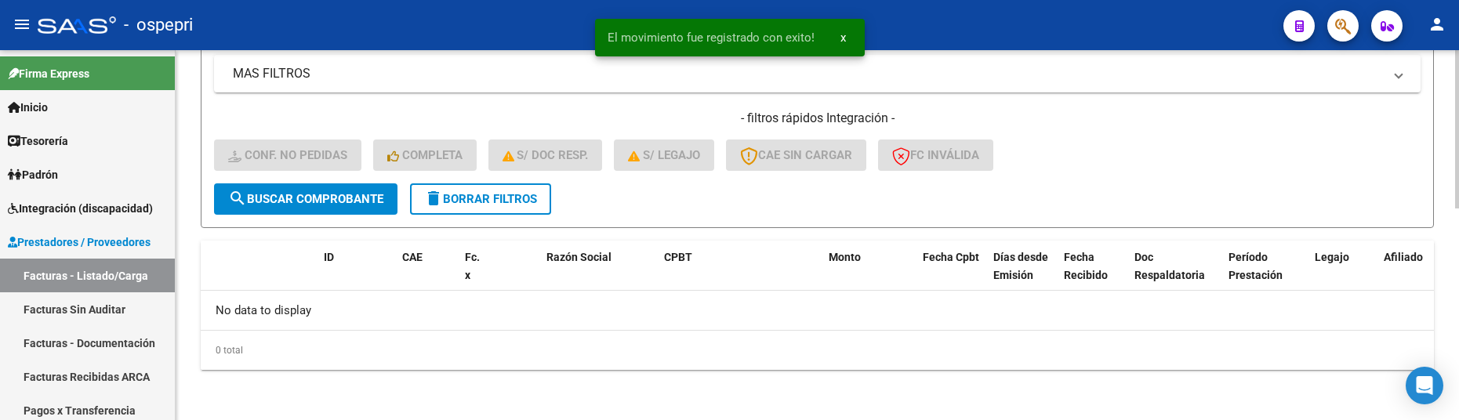
click at [1128, 129] on div "- filtros rápidos Integración - Conf. no pedidas Completa S/ Doc Resp. S/ legaj…" at bounding box center [817, 147] width 1206 height 74
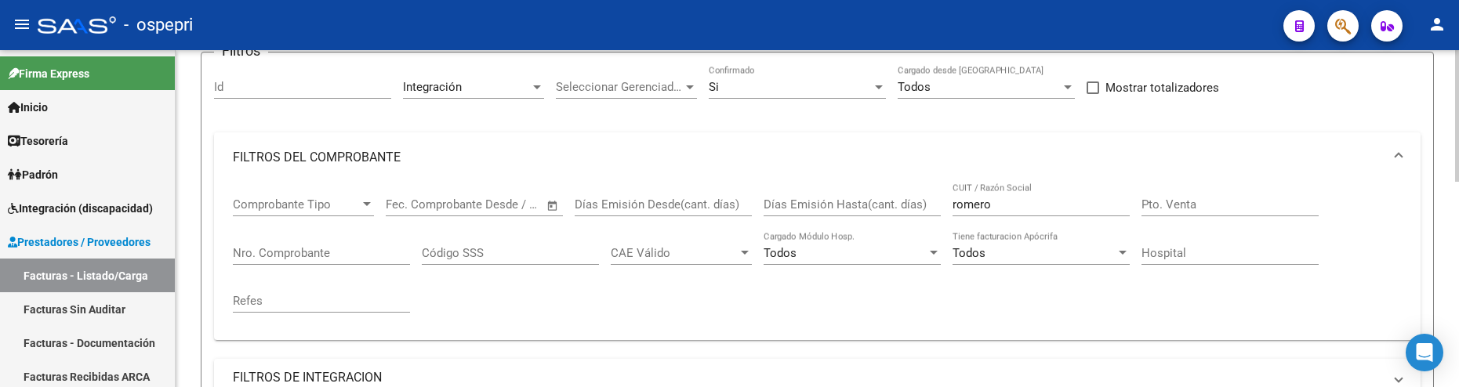
scroll to position [126, 0]
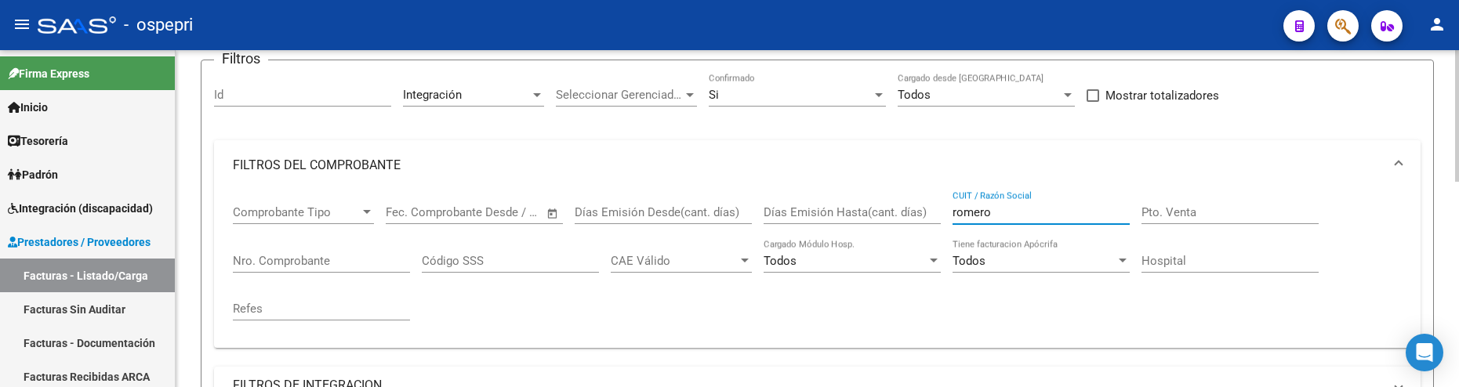
drag, startPoint x: 1017, startPoint y: 211, endPoint x: 937, endPoint y: 215, distance: 80.0
click at [937, 215] on div "Comprobante Tipo Comprobante Tipo Fecha inicio – Fecha fin Fec. Comprobante Des…" at bounding box center [817, 262] width 1169 height 145
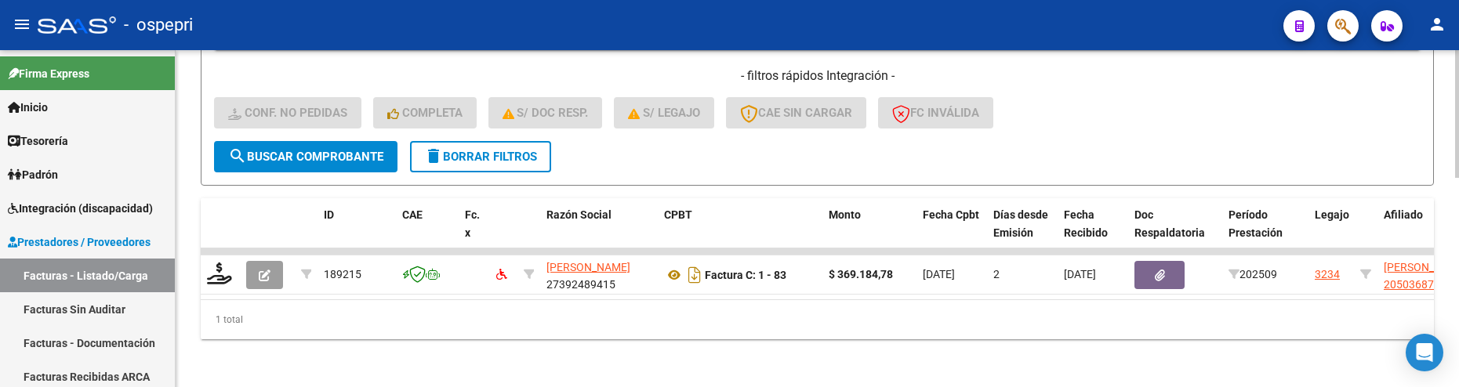
scroll to position [551, 0]
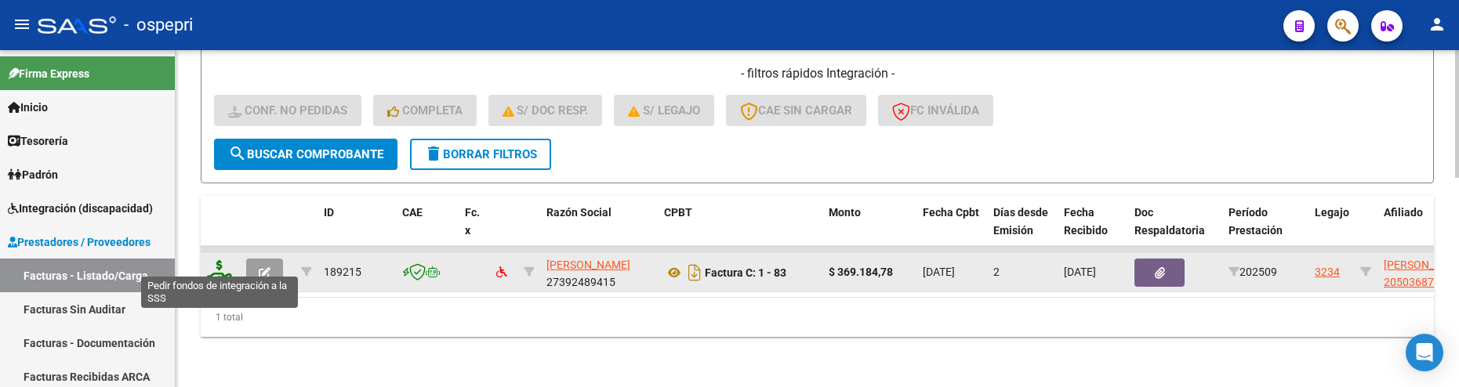
type input "massacesi"
click at [225, 263] on icon at bounding box center [219, 271] width 25 height 22
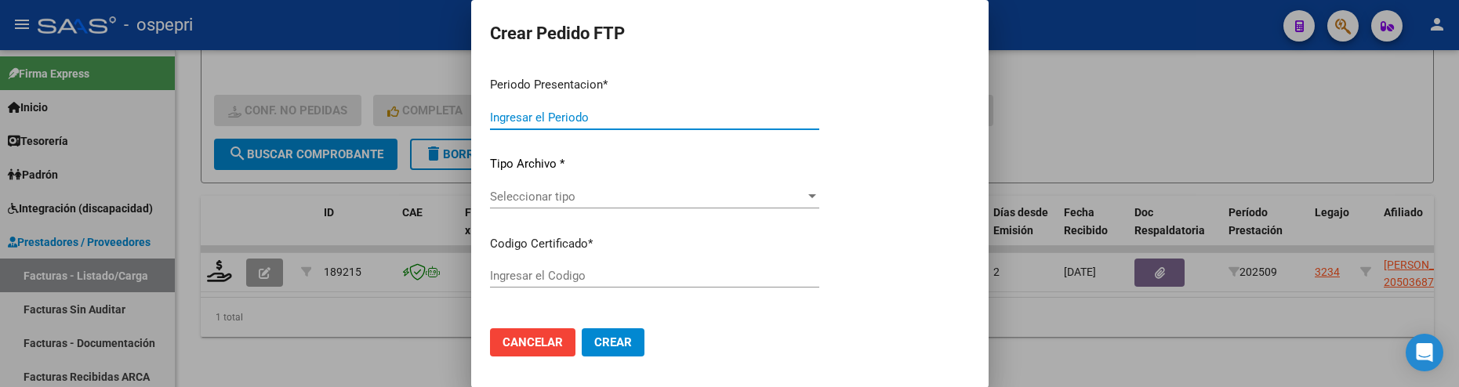
type input "202509"
type input "$ 369.184,78"
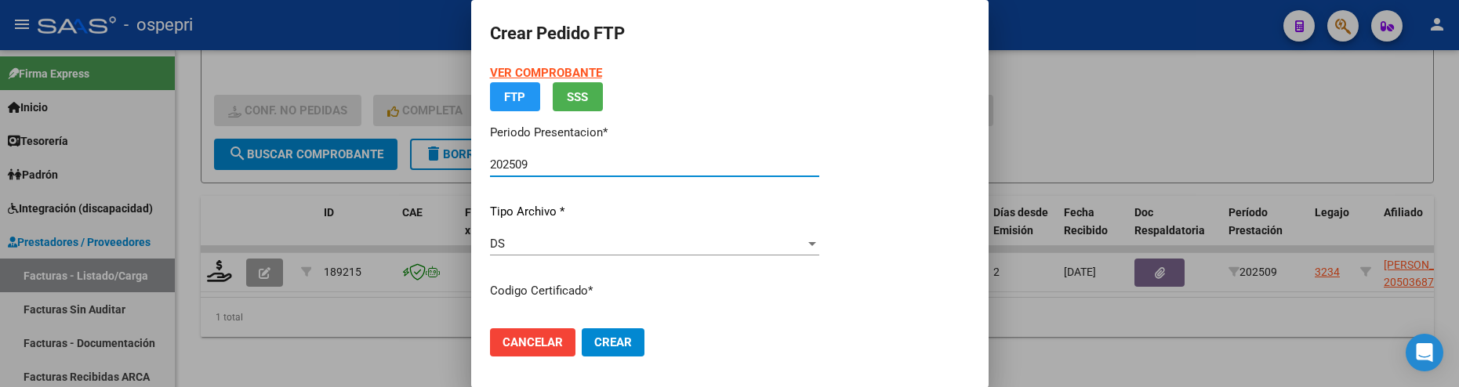
type input "ARG02000563687092018071220280712NQN249"
type input "2028-07-12"
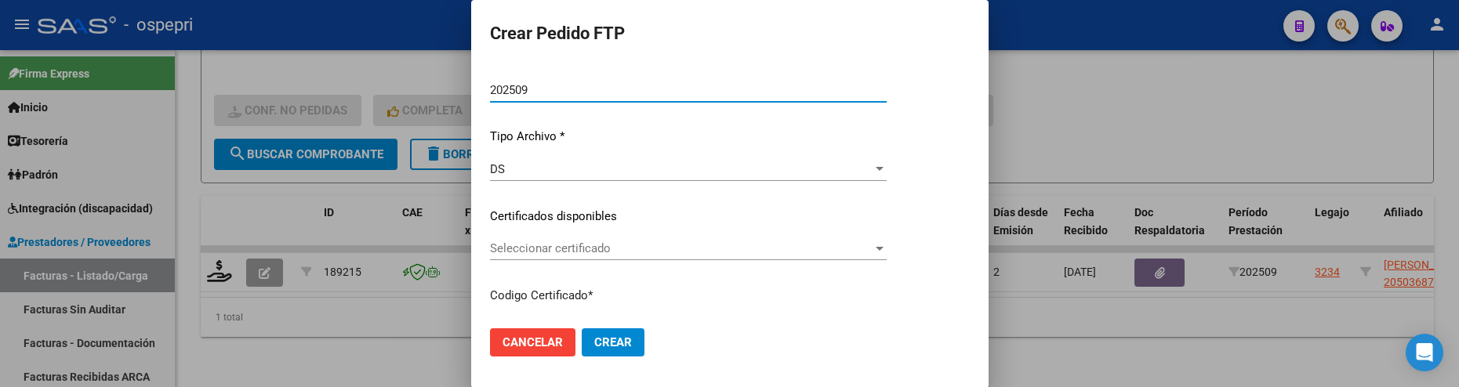
scroll to position [198, 0]
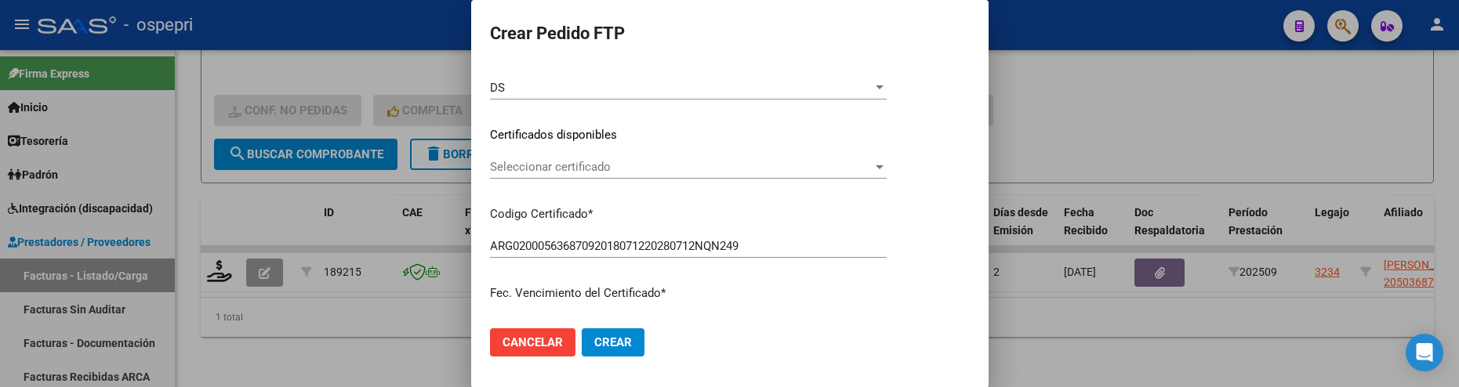
click at [887, 164] on div at bounding box center [879, 167] width 14 height 13
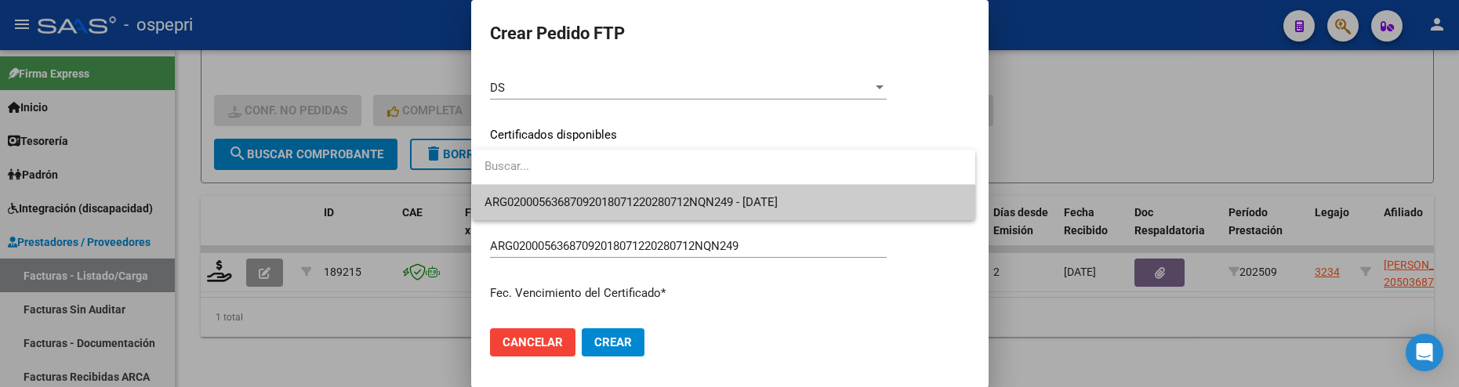
click at [823, 197] on span "ARG02000563687092018071220280712NQN249 - 2028-07-12" at bounding box center [723, 202] width 478 height 35
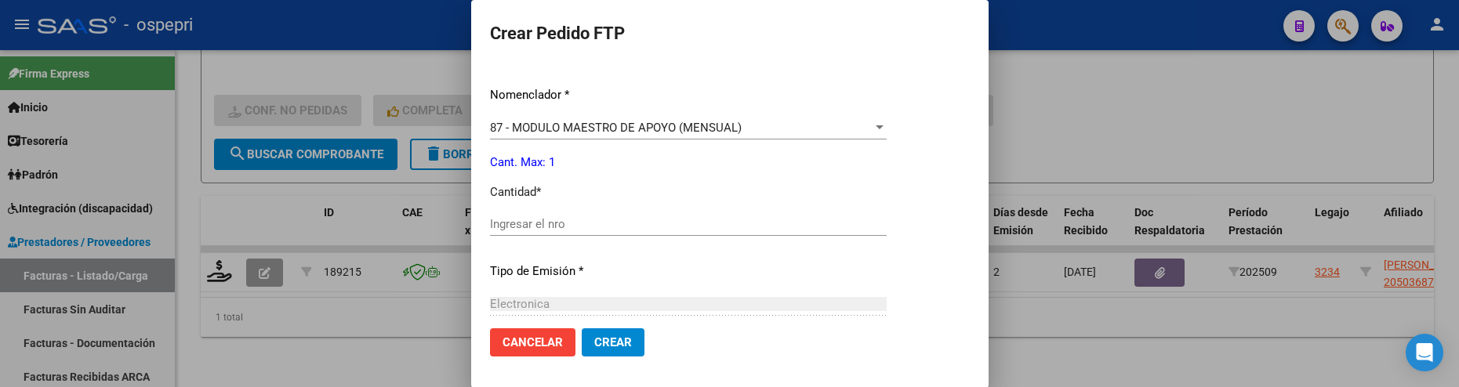
scroll to position [589, 0]
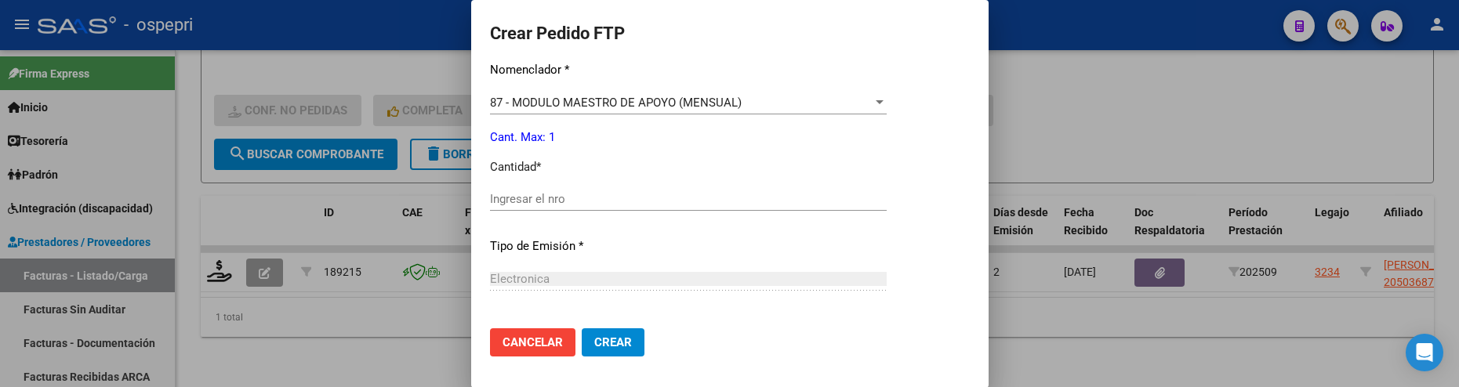
click at [653, 199] on input "Ingresar el nro" at bounding box center [688, 199] width 397 height 14
type input "1"
click at [618, 337] on span "Crear" at bounding box center [613, 342] width 38 height 14
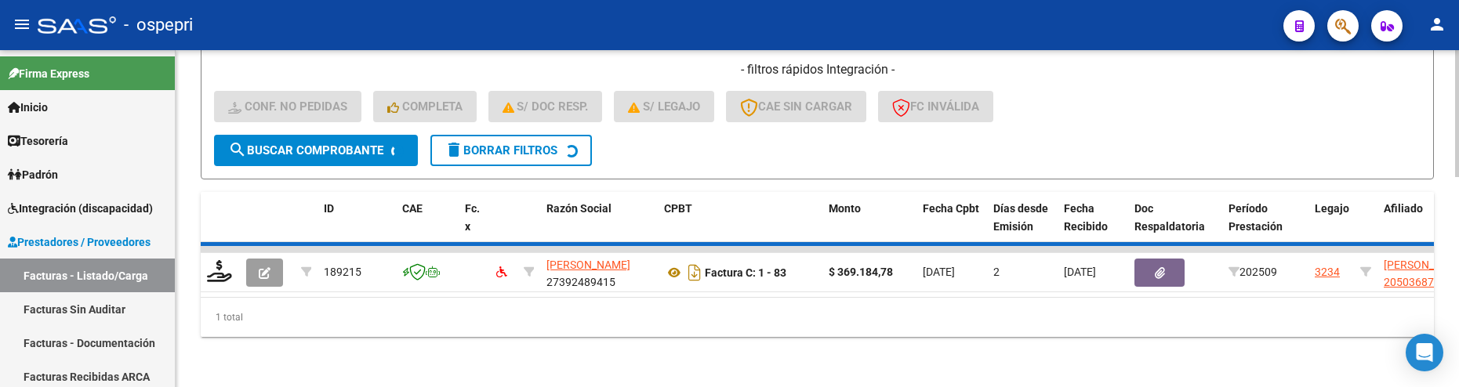
scroll to position [528, 0]
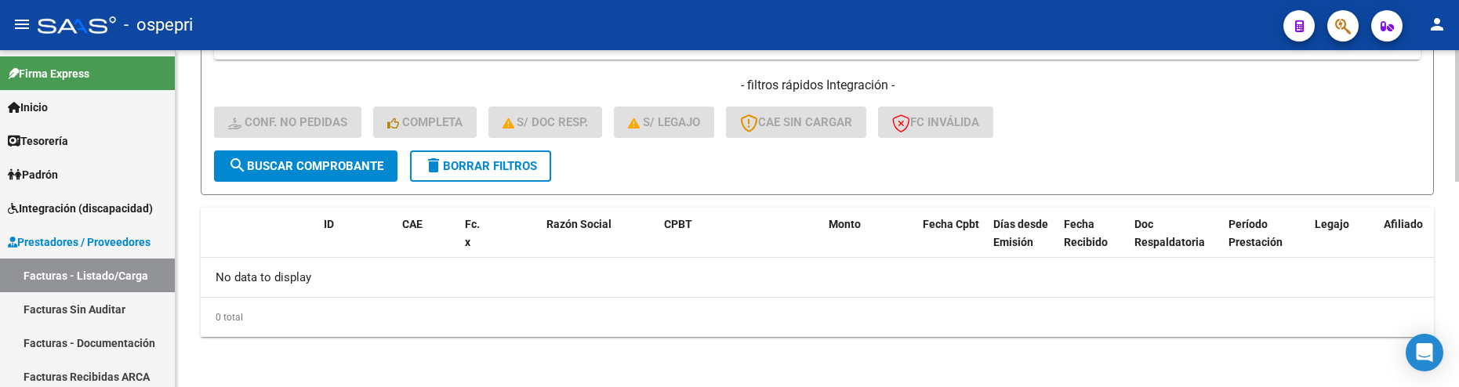
click at [1127, 143] on div "- filtros rápidos Integración - Conf. no pedidas Completa S/ Doc Resp. S/ legaj…" at bounding box center [817, 114] width 1206 height 74
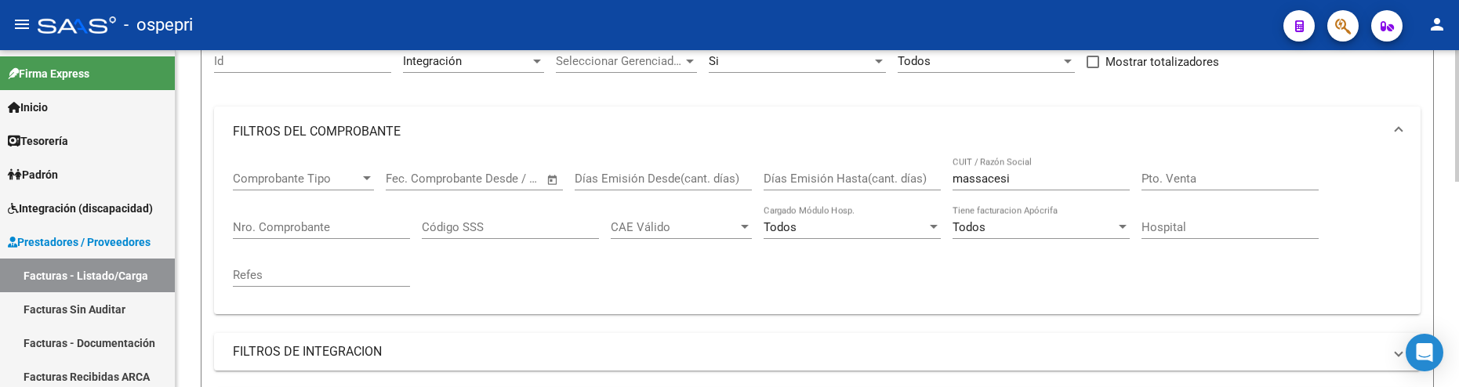
scroll to position [136, 0]
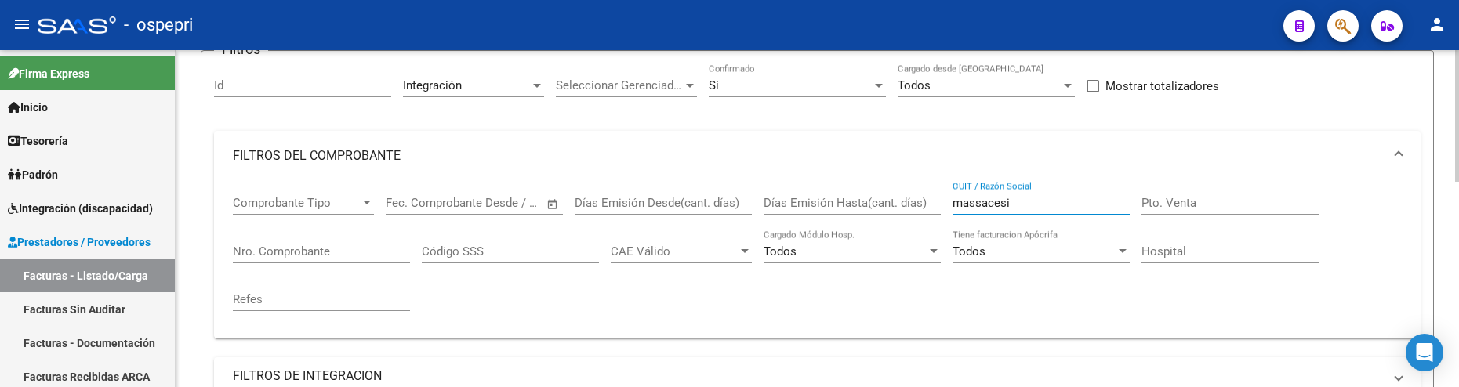
drag, startPoint x: 1033, startPoint y: 207, endPoint x: 929, endPoint y: 204, distance: 104.3
click at [929, 204] on div "Comprobante Tipo Comprobante Tipo Fecha inicio – Fecha fin Fec. Comprobante Des…" at bounding box center [817, 253] width 1169 height 145
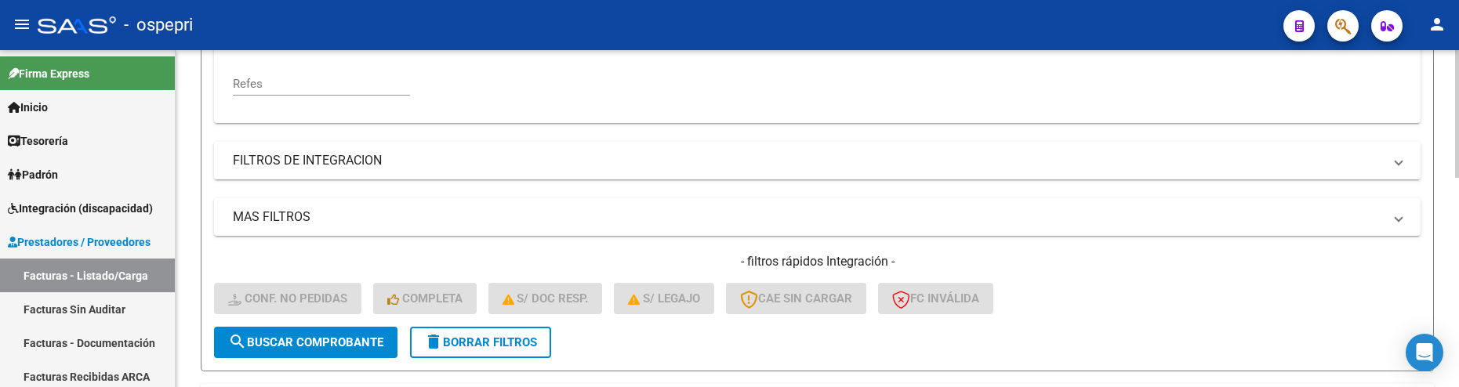
scroll to position [449, 0]
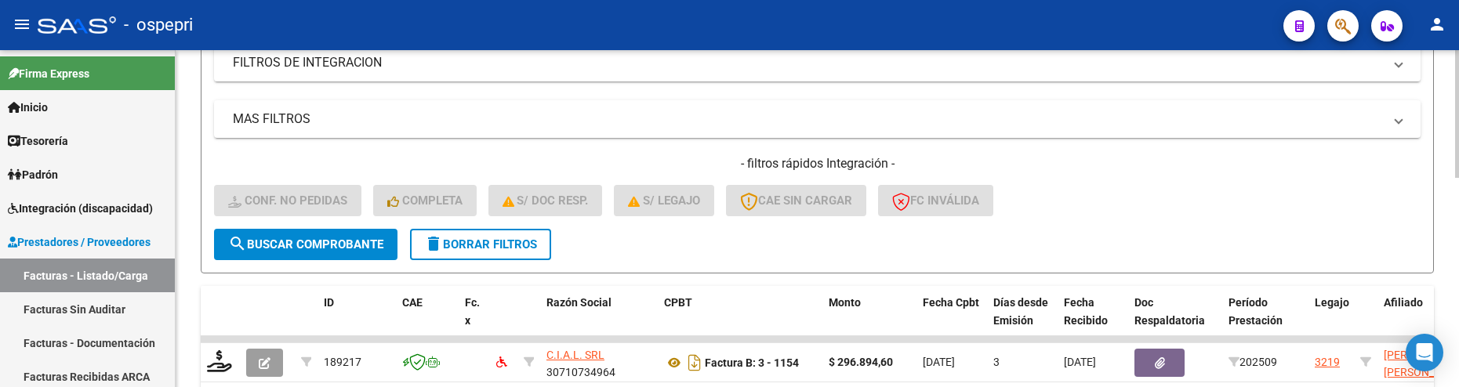
type input "c.i.a.l"
click at [287, 251] on span "search Buscar Comprobante" at bounding box center [305, 245] width 155 height 14
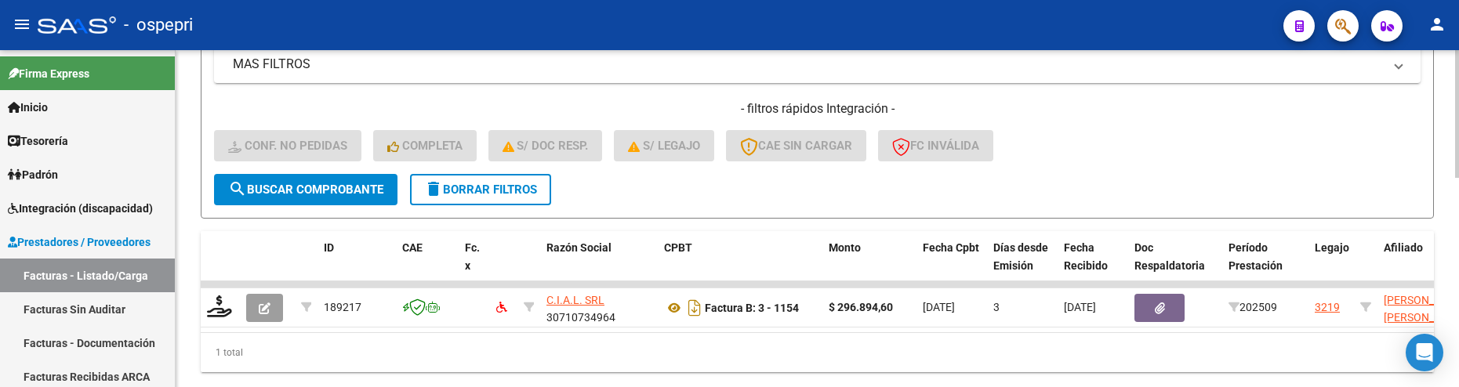
scroll to position [551, 0]
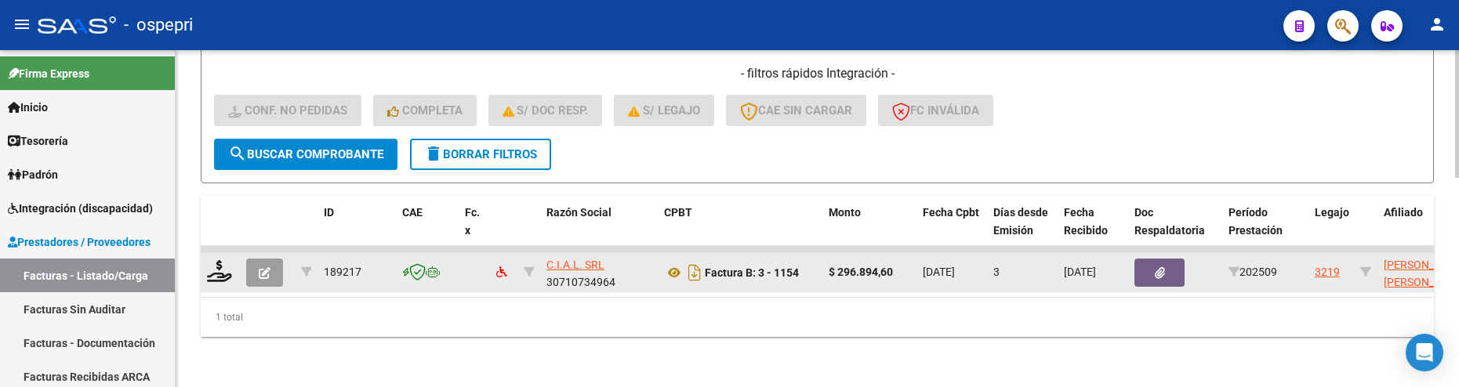
click at [219, 270] on div at bounding box center [220, 272] width 27 height 24
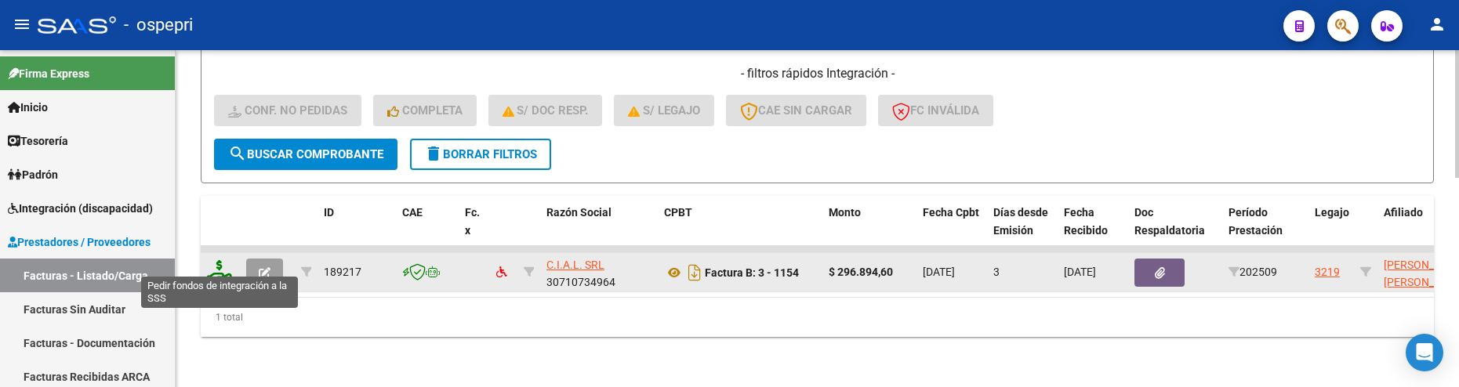
click at [216, 263] on icon at bounding box center [219, 271] width 25 height 22
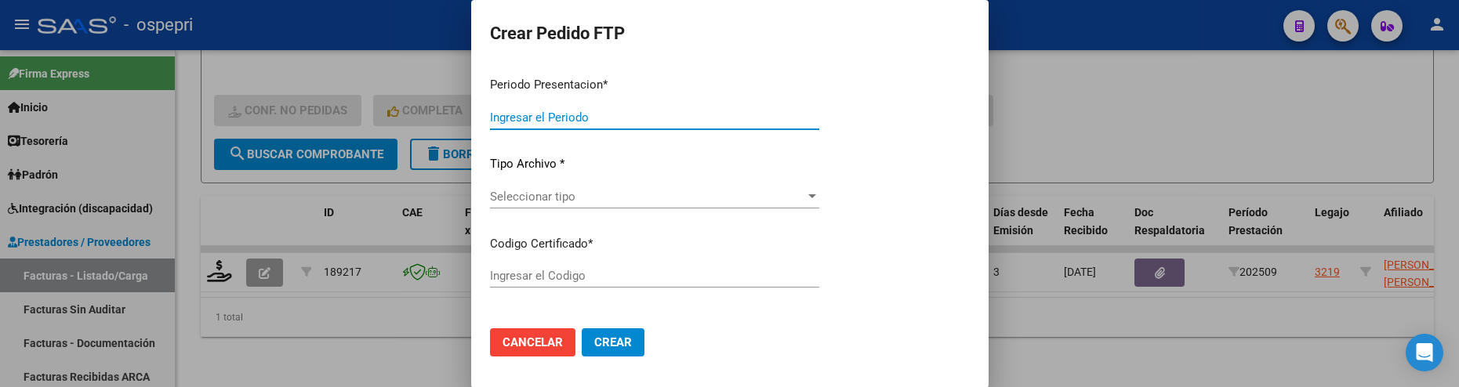
type input "202509"
type input "$ 296.894,60"
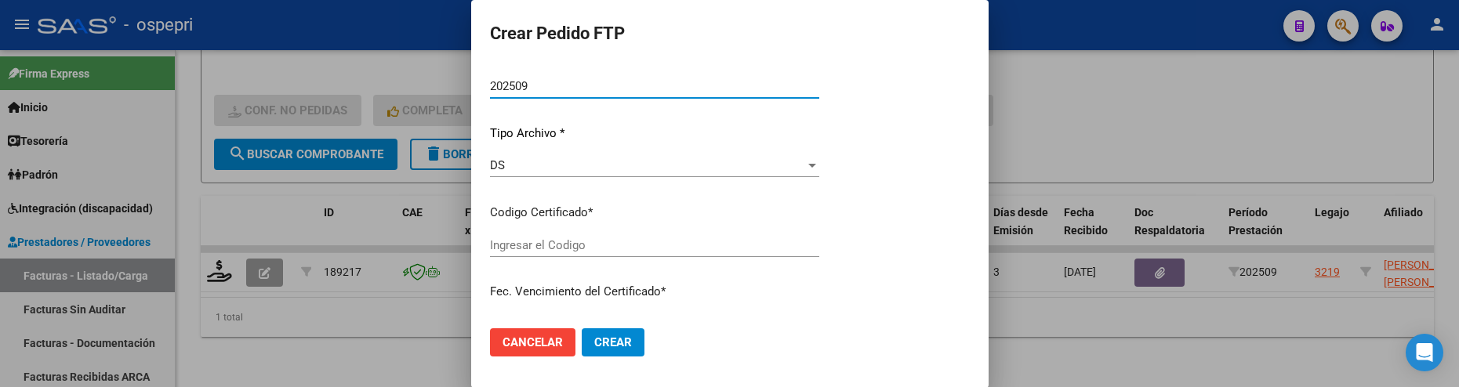
type input "2059332541-6"
type input "2025-10-30"
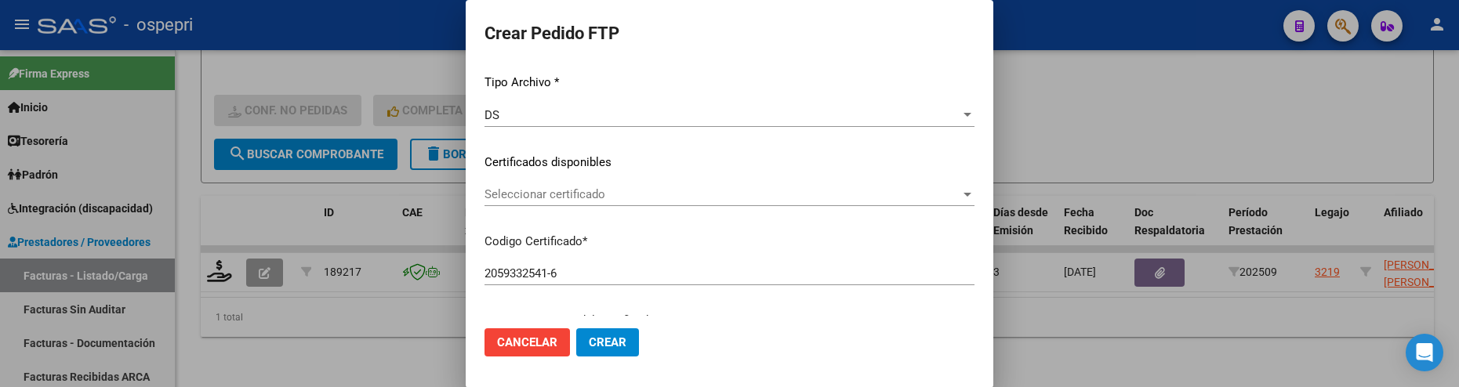
scroll to position [198, 0]
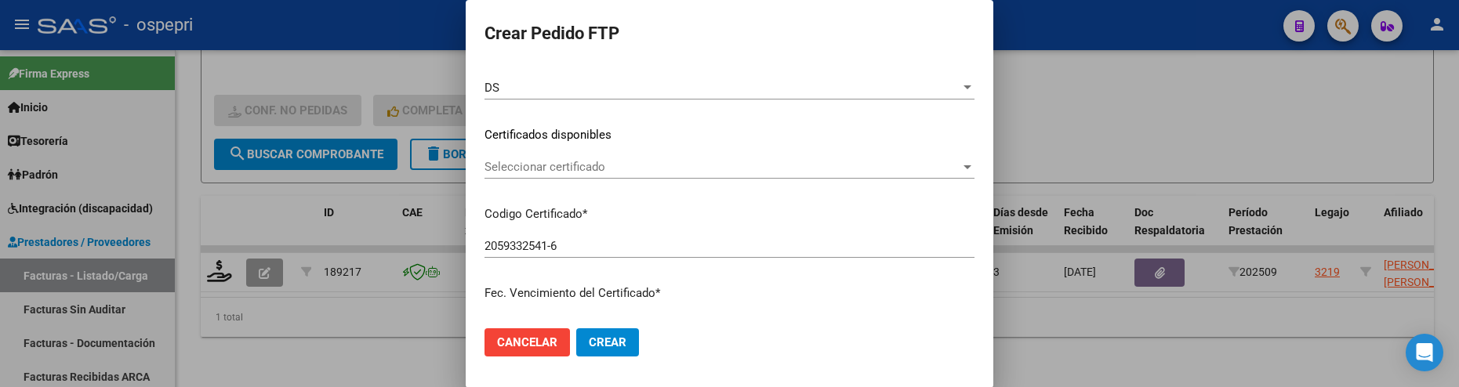
click at [961, 170] on div at bounding box center [967, 167] width 14 height 13
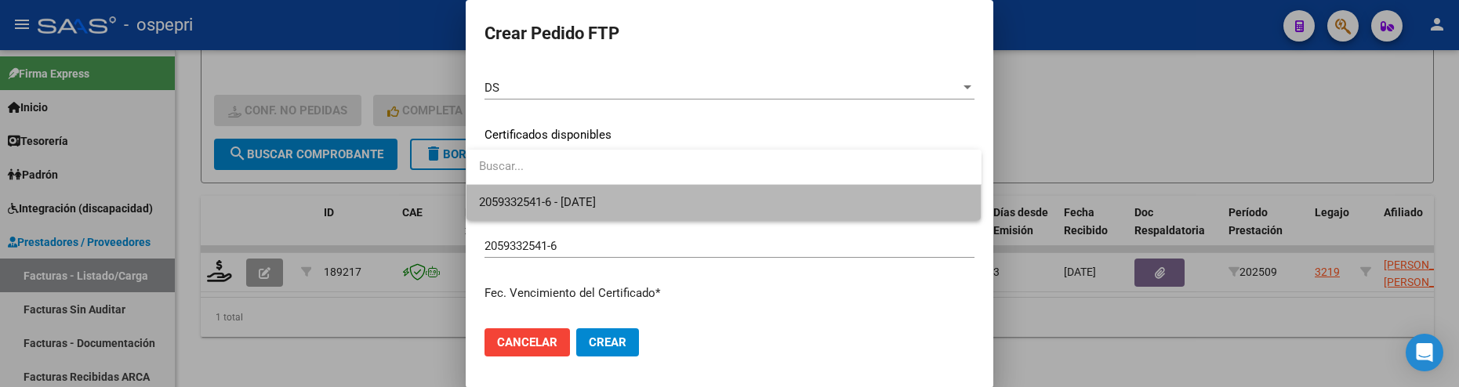
click at [843, 205] on span "2059332541-6 - 2025-10-30" at bounding box center [724, 202] width 490 height 35
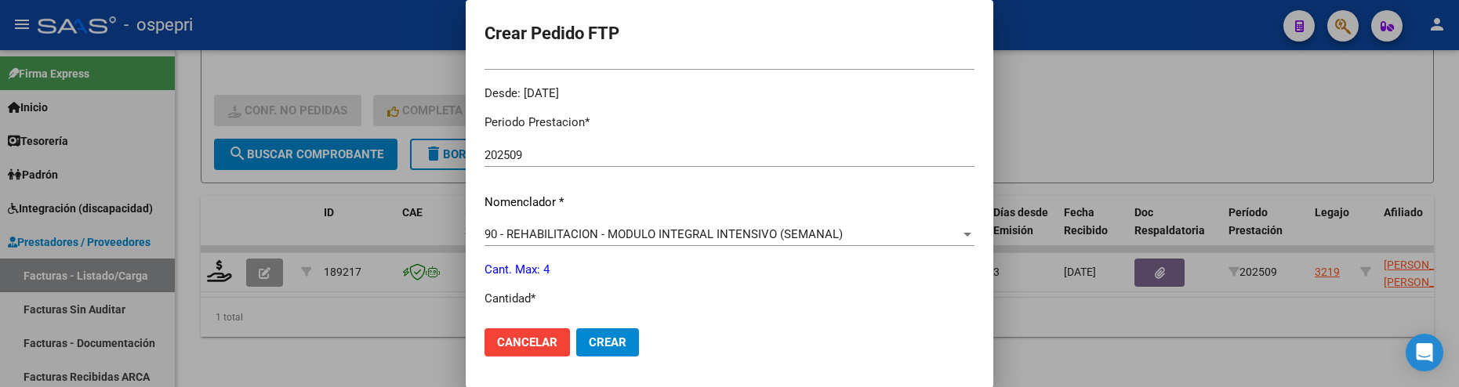
scroll to position [511, 0]
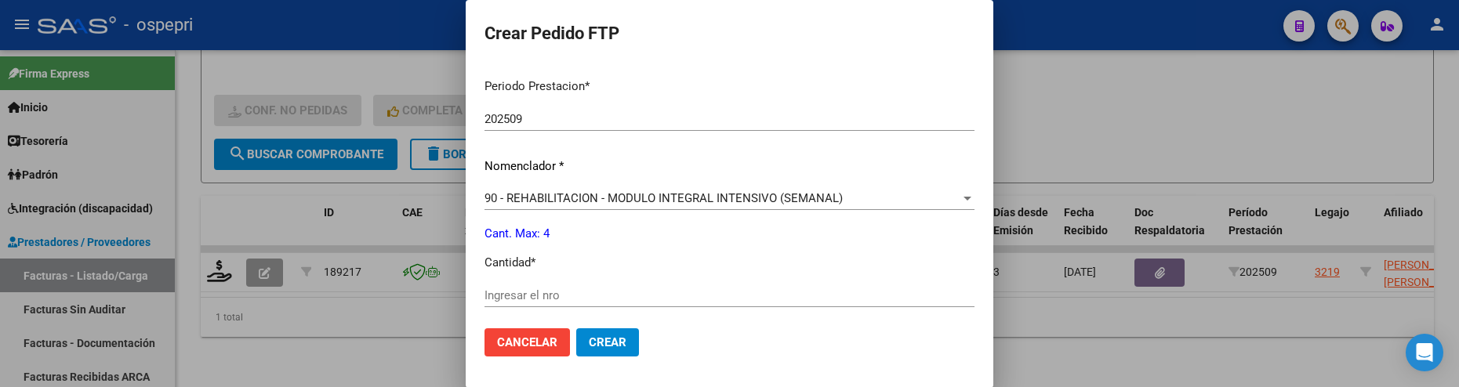
click at [572, 297] on input "Ingresar el nro" at bounding box center [729, 295] width 490 height 14
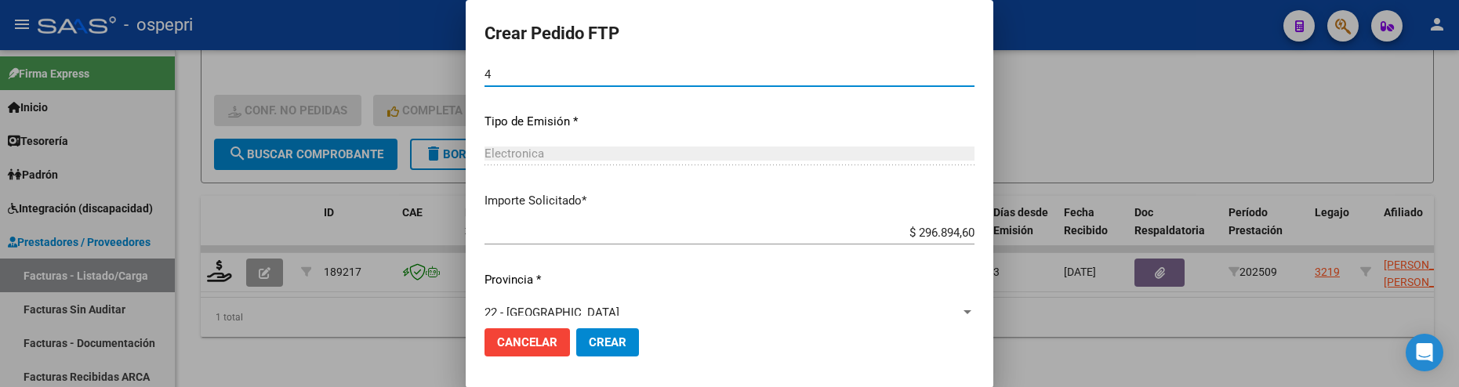
scroll to position [755, 0]
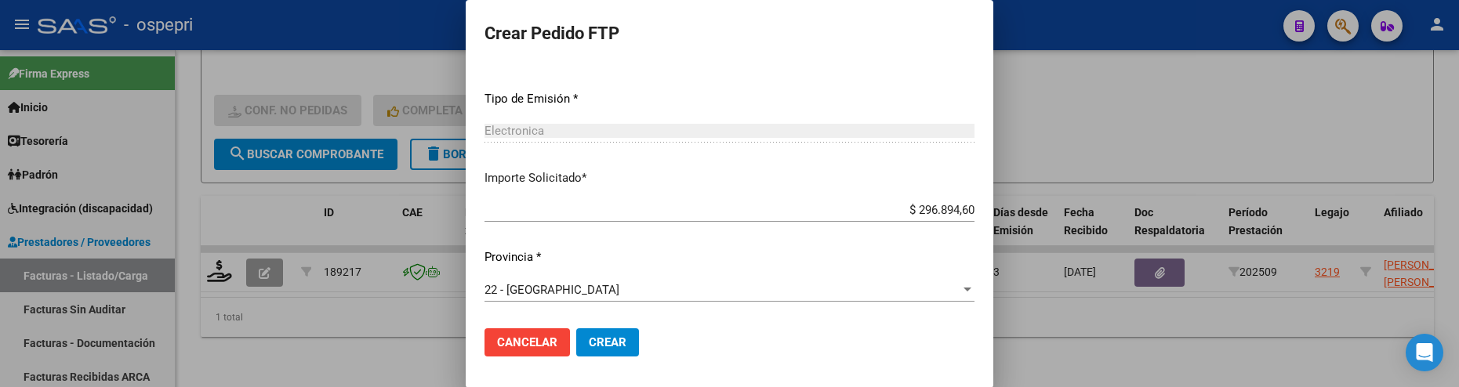
type input "4"
click at [618, 335] on span "Crear" at bounding box center [608, 342] width 38 height 14
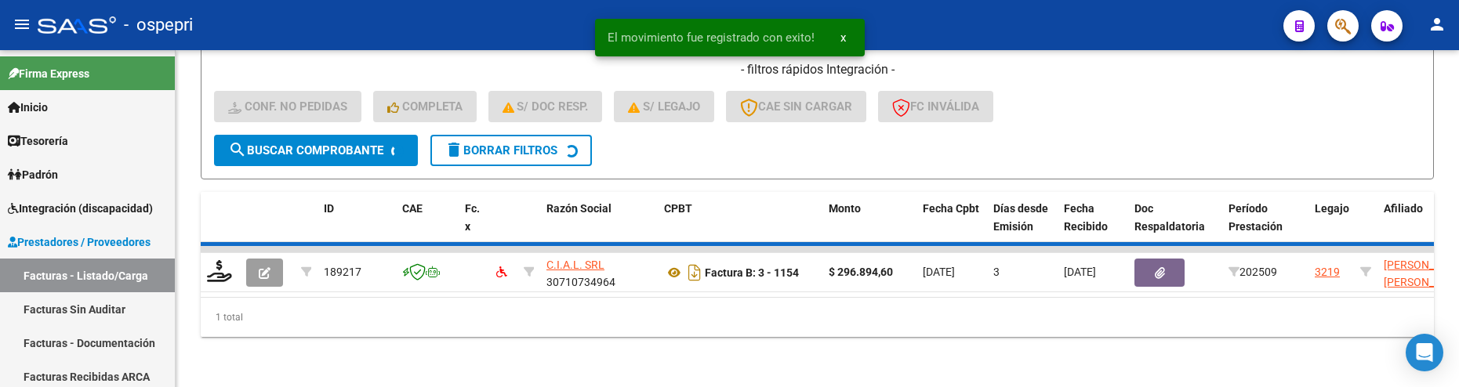
scroll to position [528, 0]
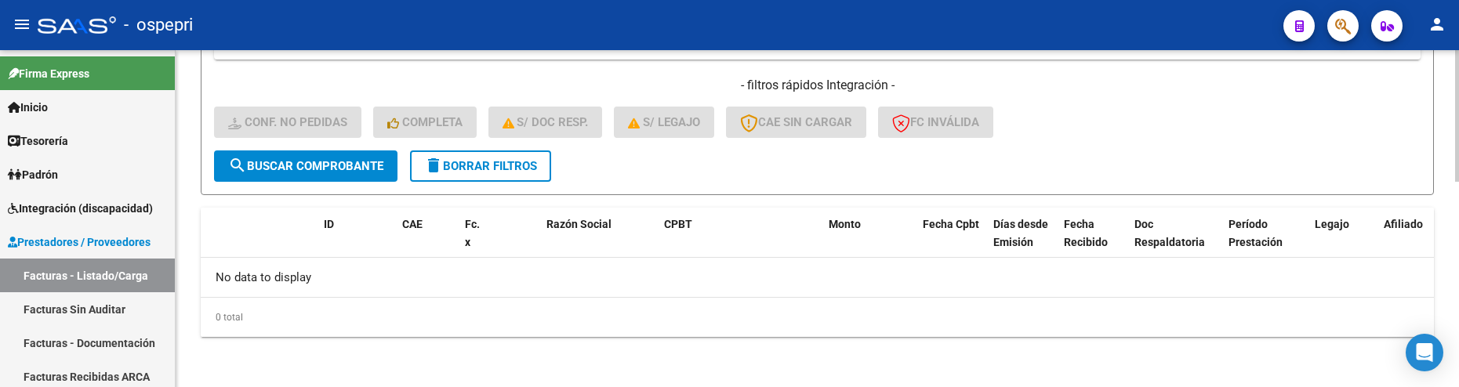
click at [1157, 138] on div "- filtros rápidos Integración - Conf. no pedidas Completa S/ Doc Resp. S/ legaj…" at bounding box center [817, 114] width 1206 height 74
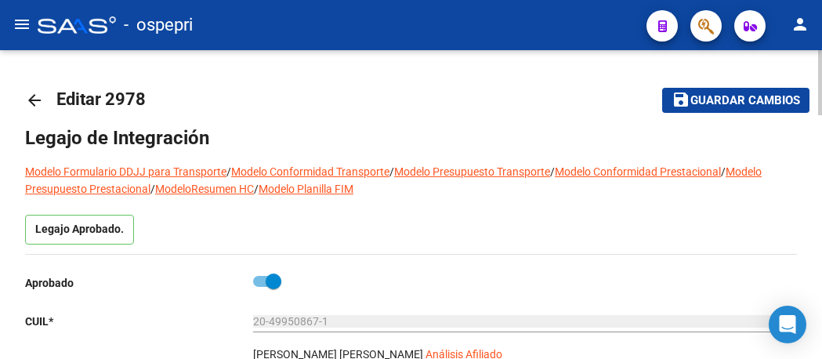
click at [32, 106] on mat-icon "arrow_back" at bounding box center [34, 100] width 19 height 19
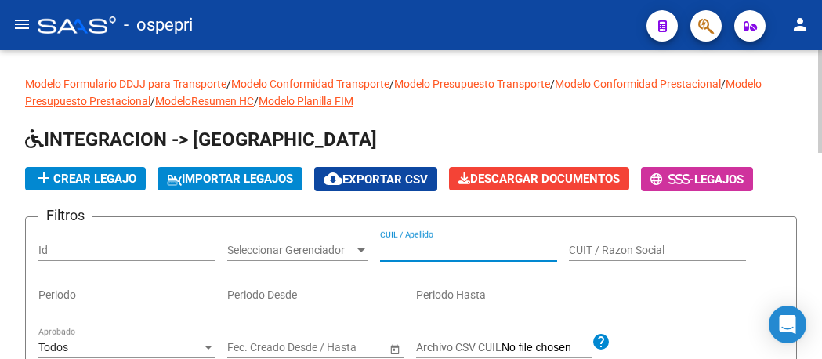
click at [422, 249] on input "CUIL / Apellido" at bounding box center [468, 250] width 177 height 13
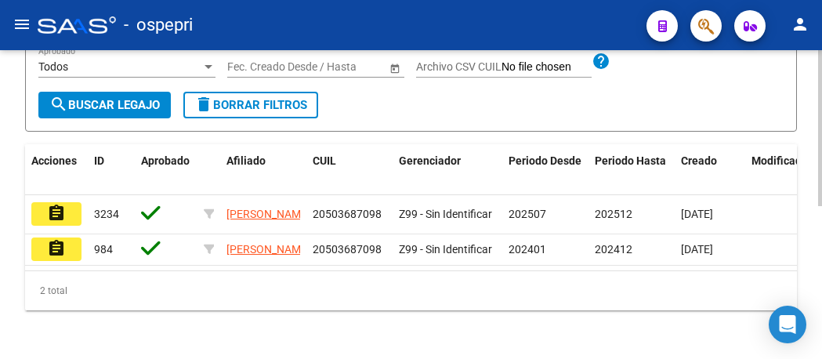
scroll to position [303, 0]
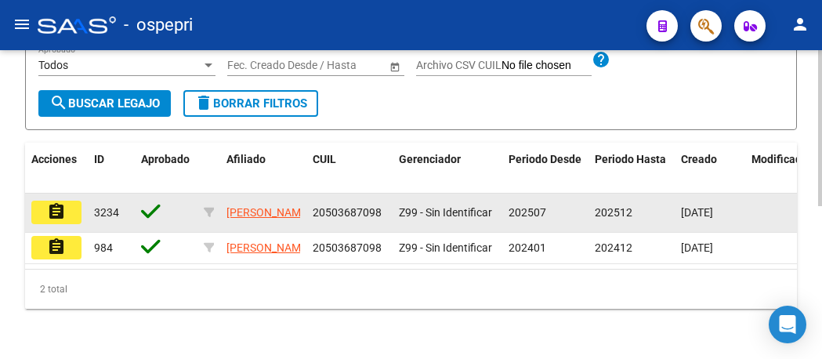
type input "50368709"
click at [60, 202] on mat-icon "assignment" at bounding box center [56, 211] width 19 height 19
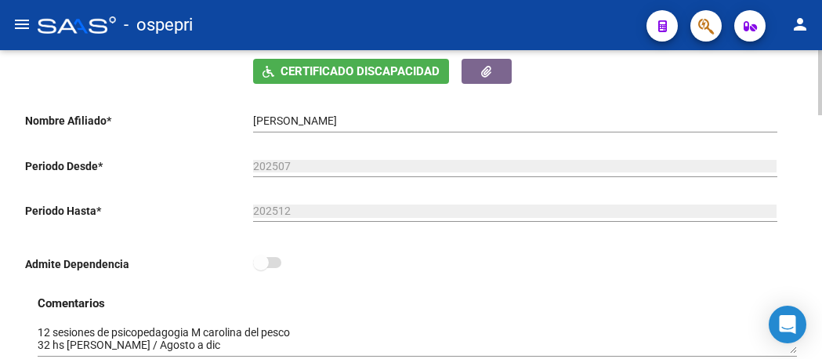
scroll to position [392, 0]
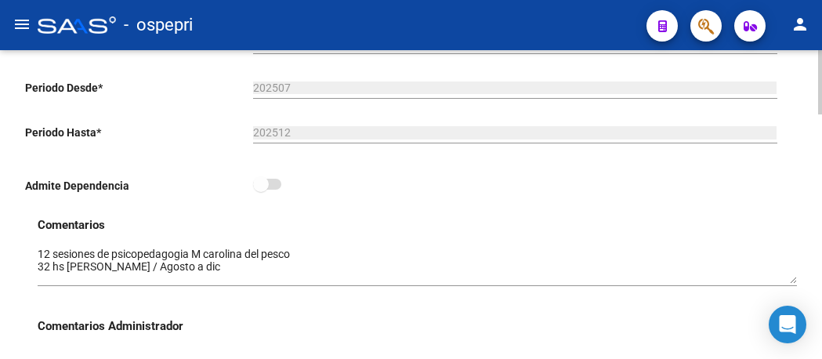
drag, startPoint x: 792, startPoint y: 274, endPoint x: 793, endPoint y: 282, distance: 8.0
click at [793, 282] on textarea at bounding box center [418, 265] width 760 height 38
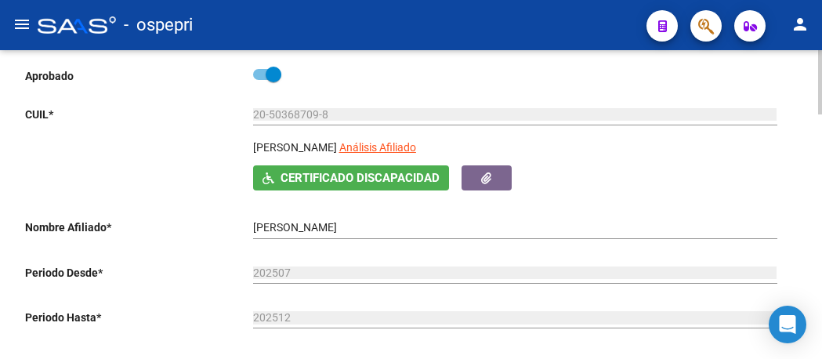
scroll to position [0, 0]
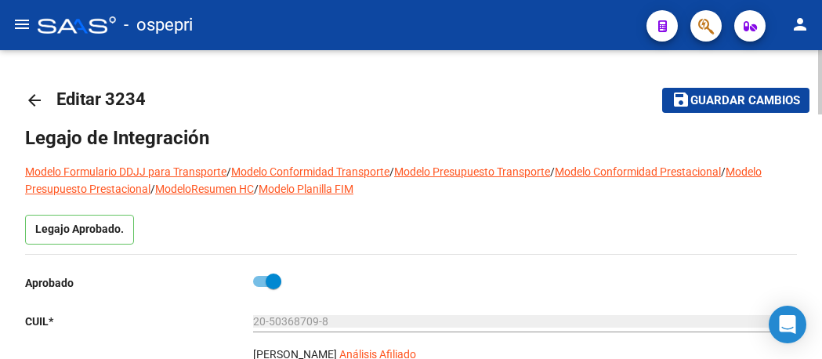
click at [28, 101] on mat-icon "arrow_back" at bounding box center [34, 100] width 19 height 19
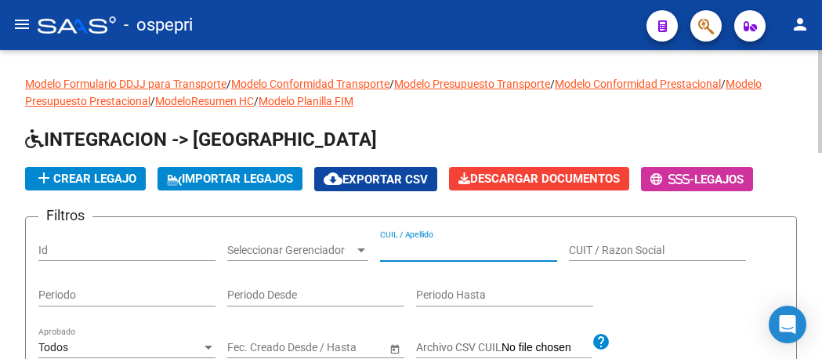
click at [415, 250] on input "CUIL / Apellido" at bounding box center [468, 250] width 177 height 13
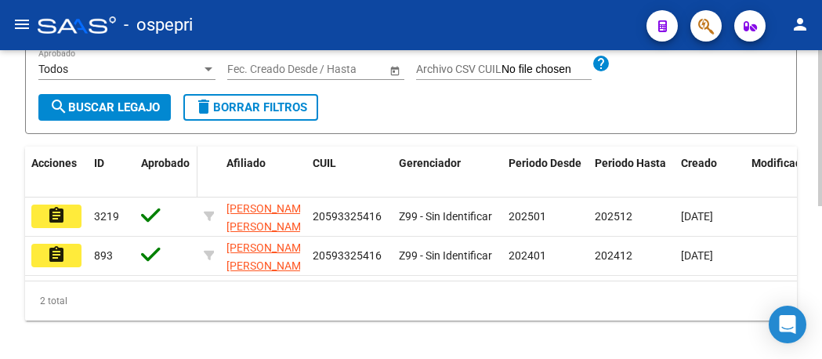
scroll to position [303, 0]
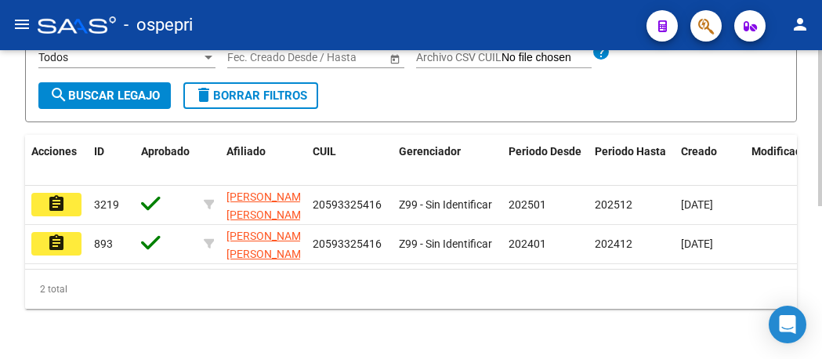
type input "59332541"
click at [148, 89] on span "search Buscar Legajo" at bounding box center [104, 96] width 111 height 14
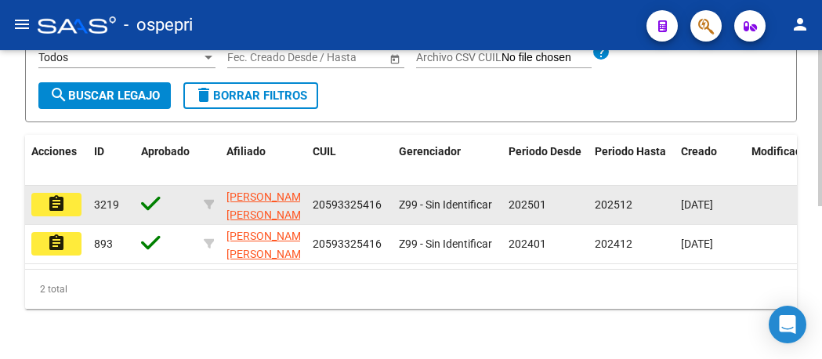
click at [58, 197] on mat-icon "assignment" at bounding box center [56, 203] width 19 height 19
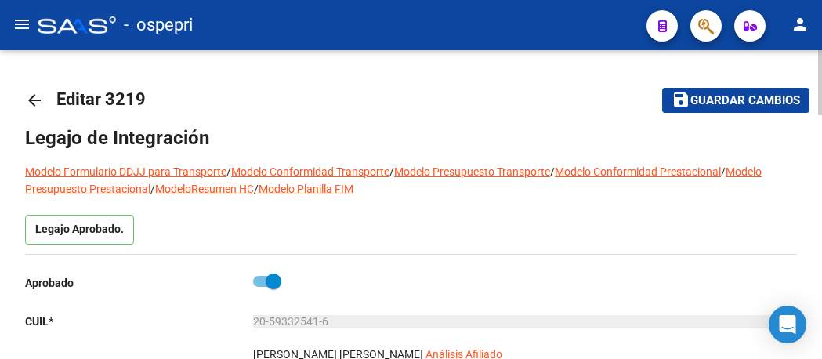
click at [33, 102] on mat-icon "arrow_back" at bounding box center [34, 100] width 19 height 19
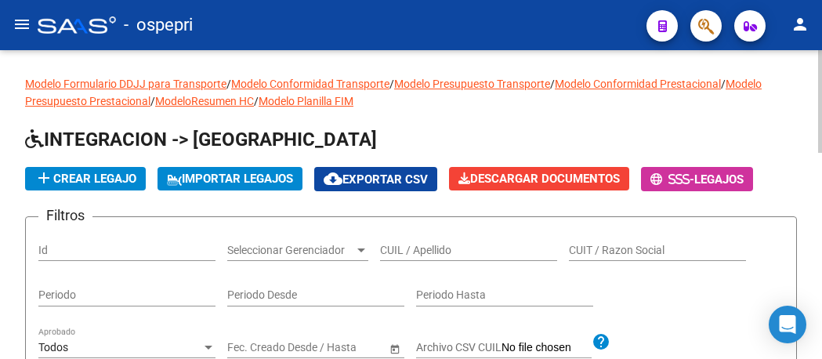
click at [401, 252] on input "CUIL / Apellido" at bounding box center [468, 250] width 177 height 13
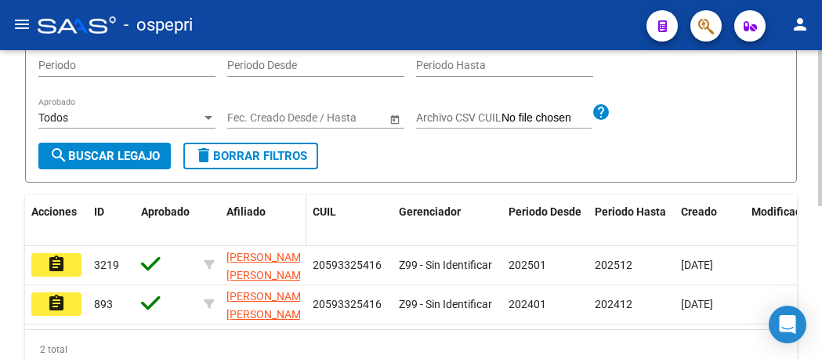
scroll to position [303, 0]
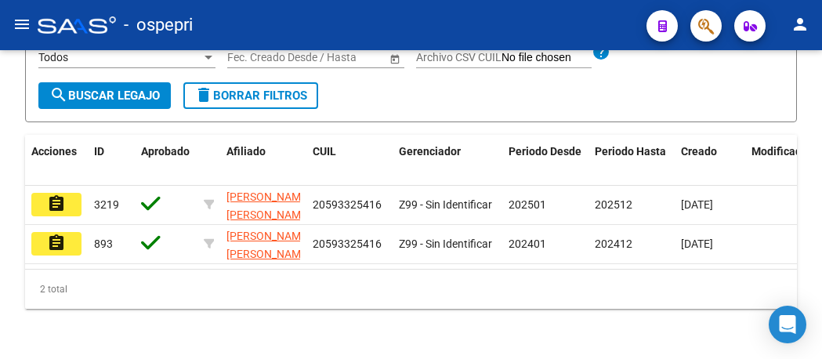
type input "59332541"
click at [68, 200] on button "assignment" at bounding box center [56, 205] width 50 height 24
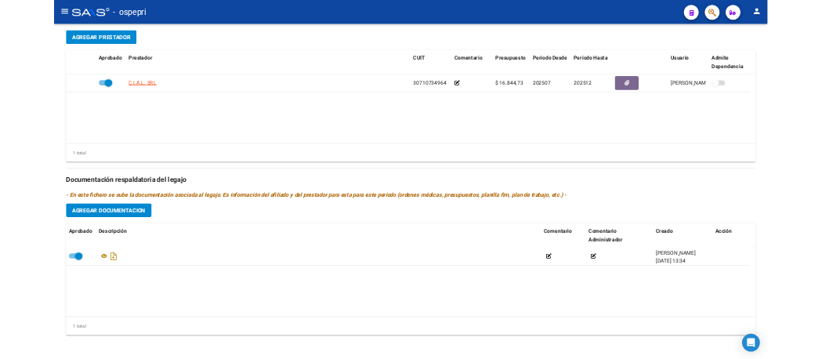
scroll to position [763, 0]
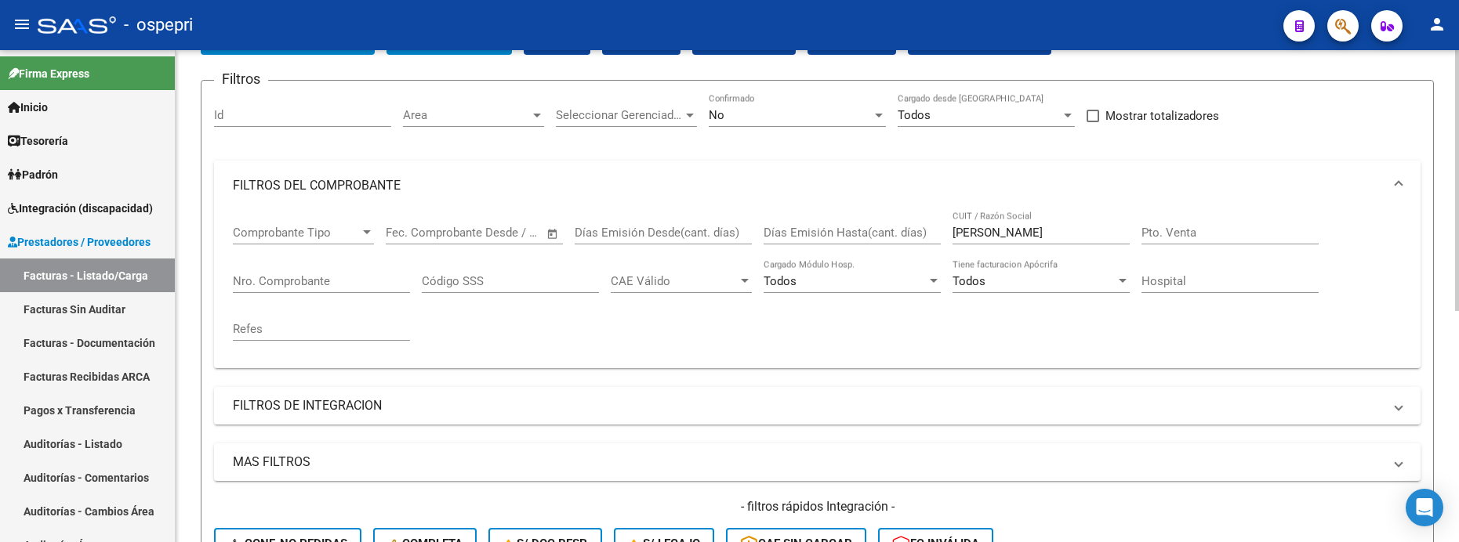
scroll to position [67, 0]
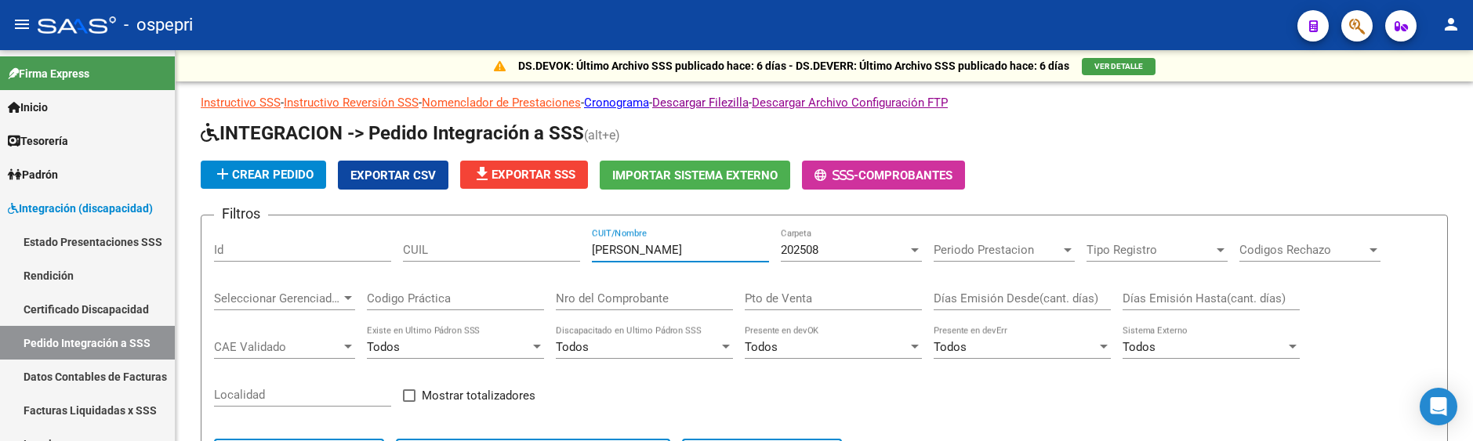
scroll to position [321, 0]
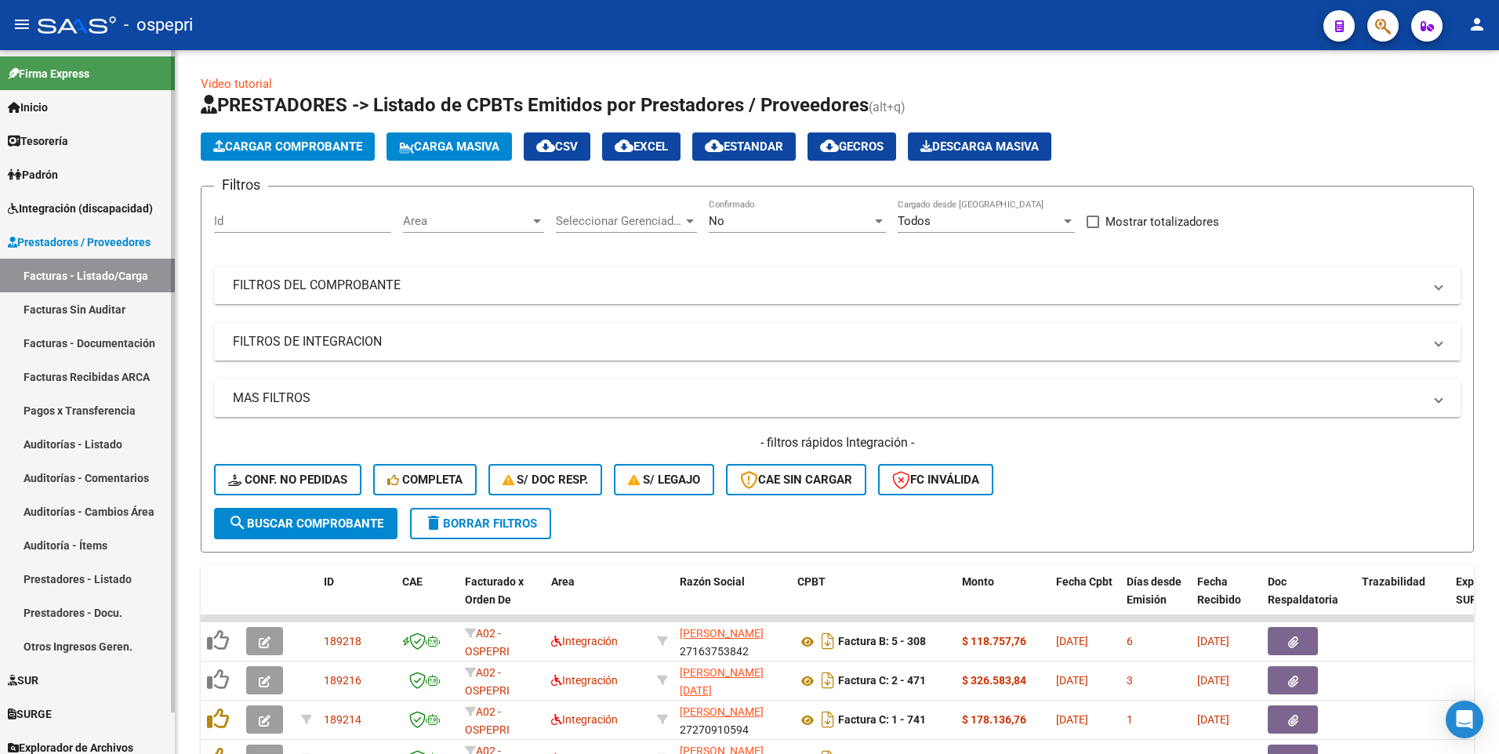
click at [96, 270] on link "Facturas - Listado/Carga" at bounding box center [87, 276] width 175 height 34
click at [953, 289] on mat-panel-title "FILTROS DEL COMPROBANTE" at bounding box center [828, 285] width 1190 height 17
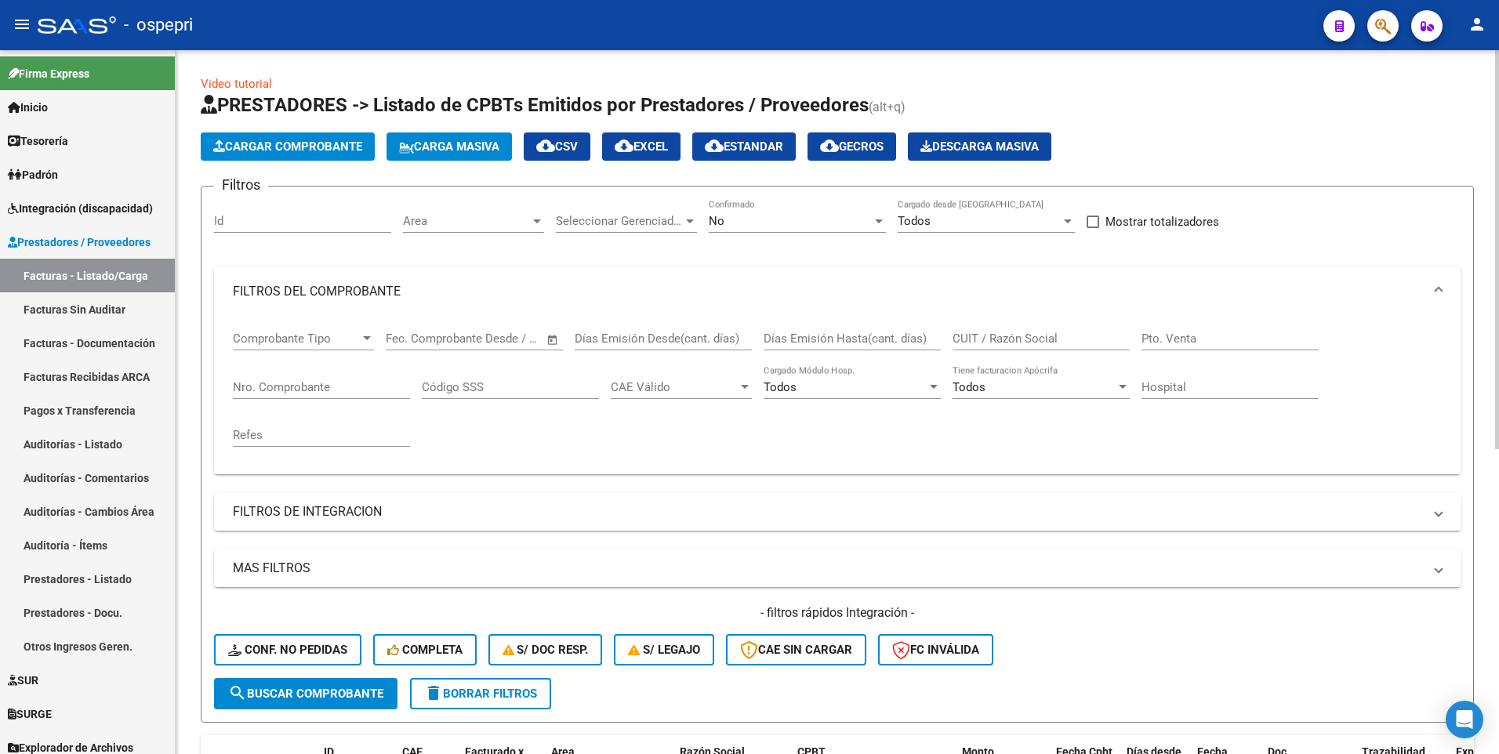
click at [985, 343] on input "CUIT / Razón Social" at bounding box center [1040, 339] width 177 height 14
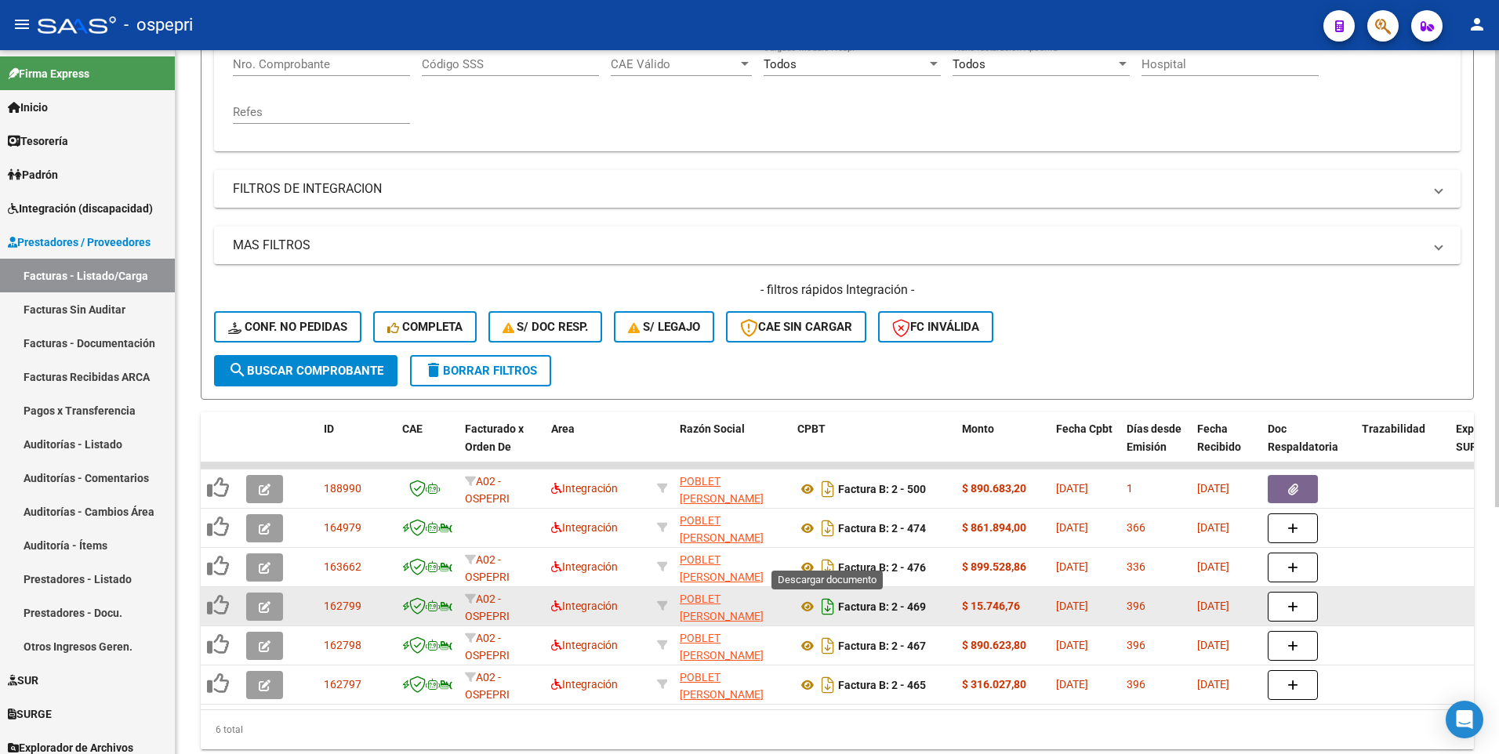
scroll to position [380, 0]
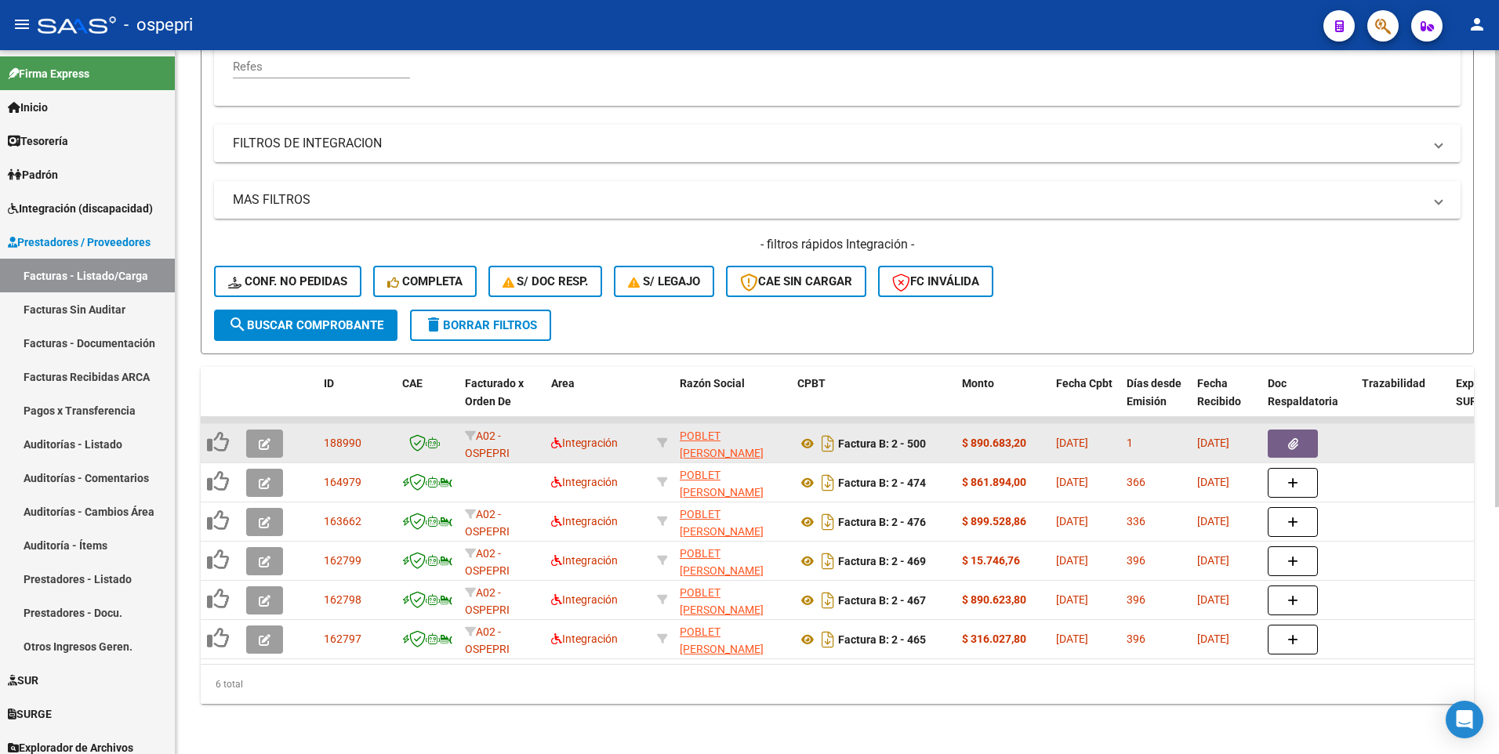
type input "poblet rene"
click at [274, 431] on button "button" at bounding box center [264, 444] width 37 height 28
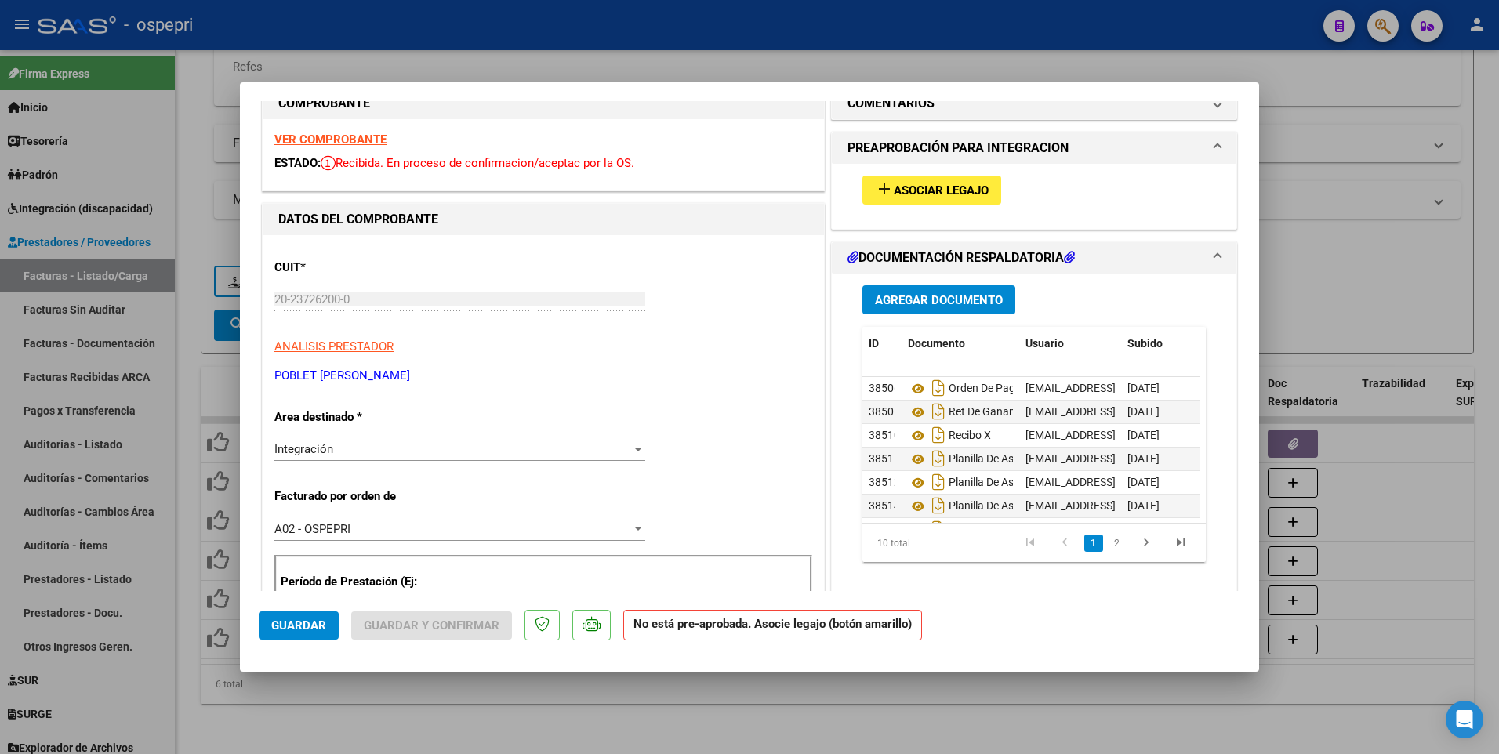
scroll to position [0, 0]
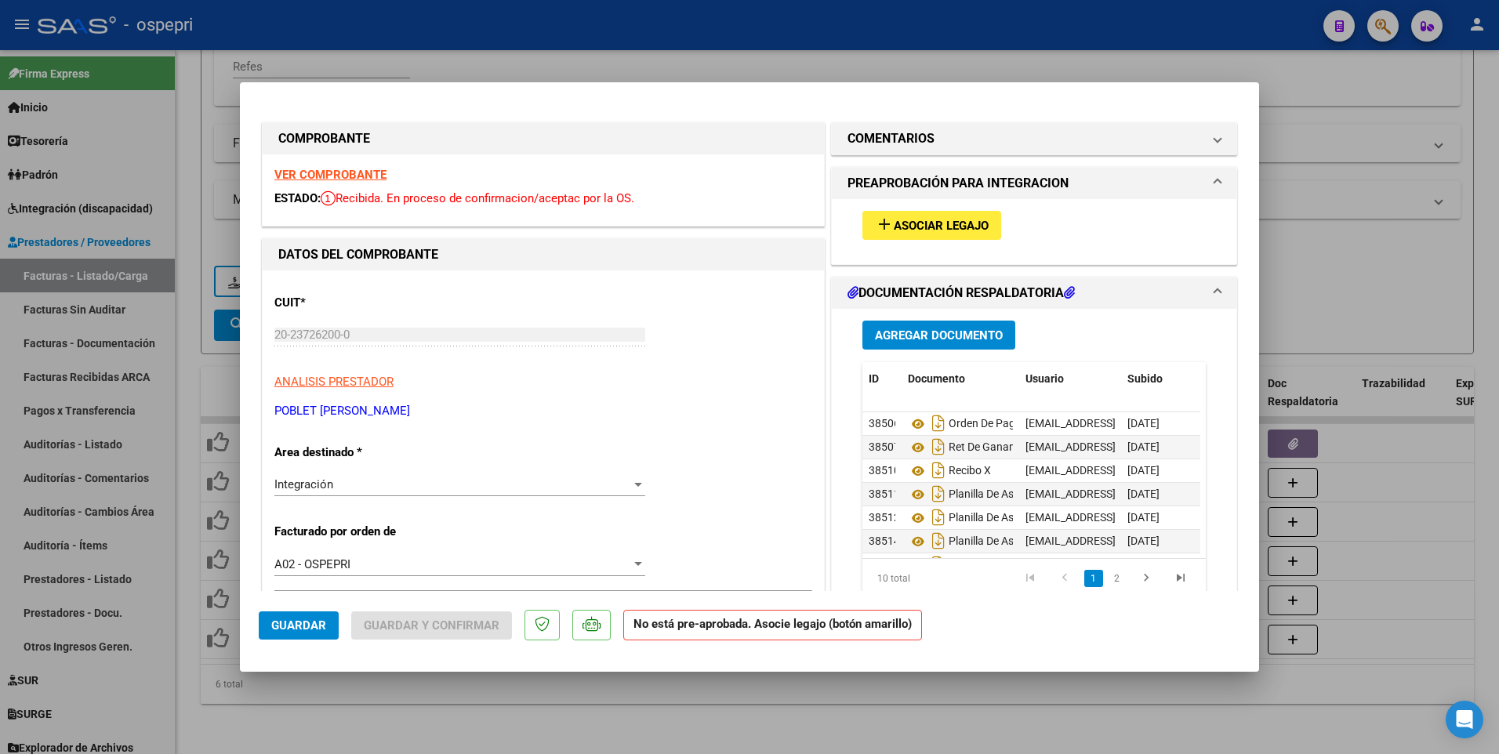
click at [1330, 252] on div at bounding box center [749, 377] width 1499 height 754
type input "$ 0,00"
